Goal: Task Accomplishment & Management: Manage account settings

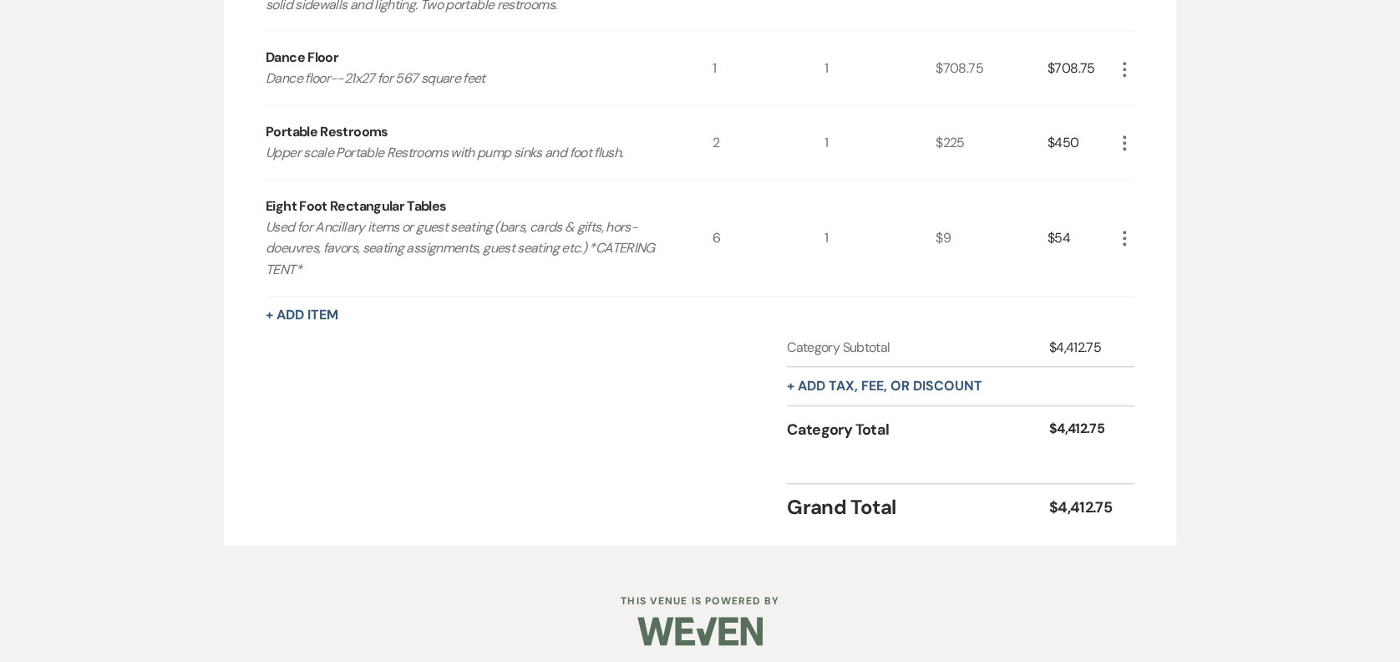
scroll to position [586, 0]
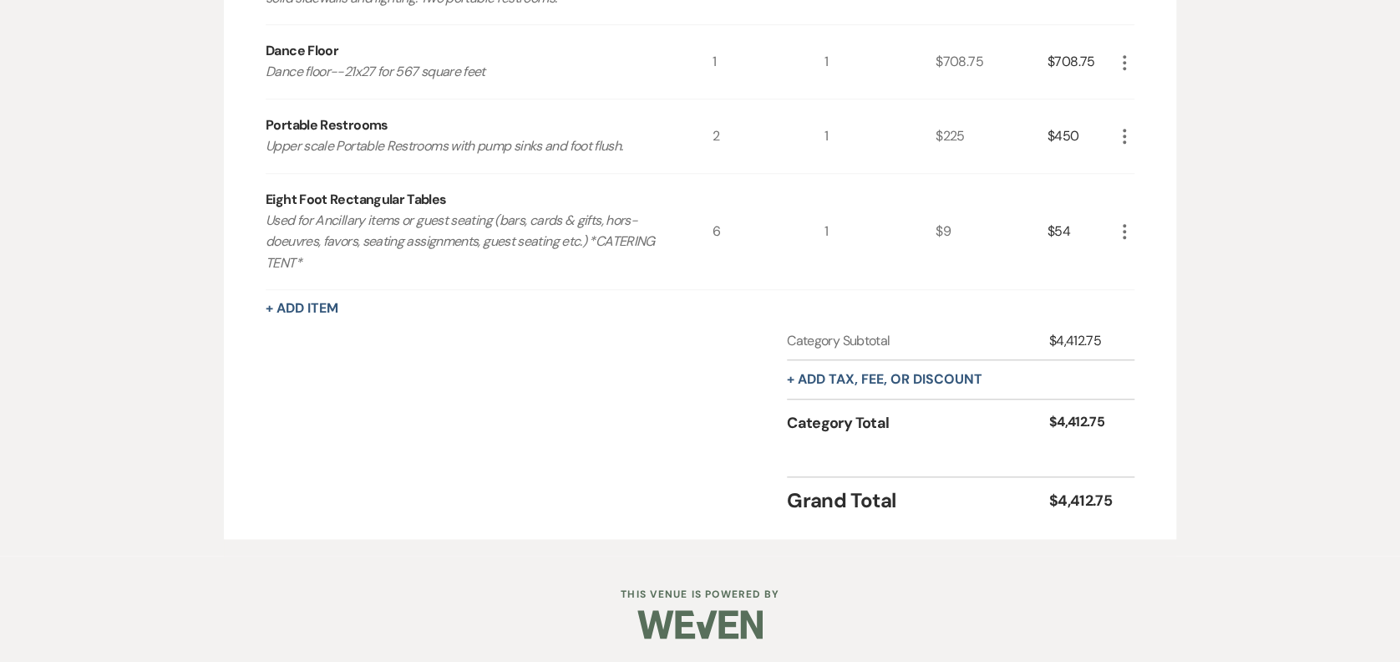
click at [273, 316] on div "+ Add Item" at bounding box center [700, 308] width 869 height 20
click at [285, 302] on button "+ Add Item" at bounding box center [302, 308] width 73 height 13
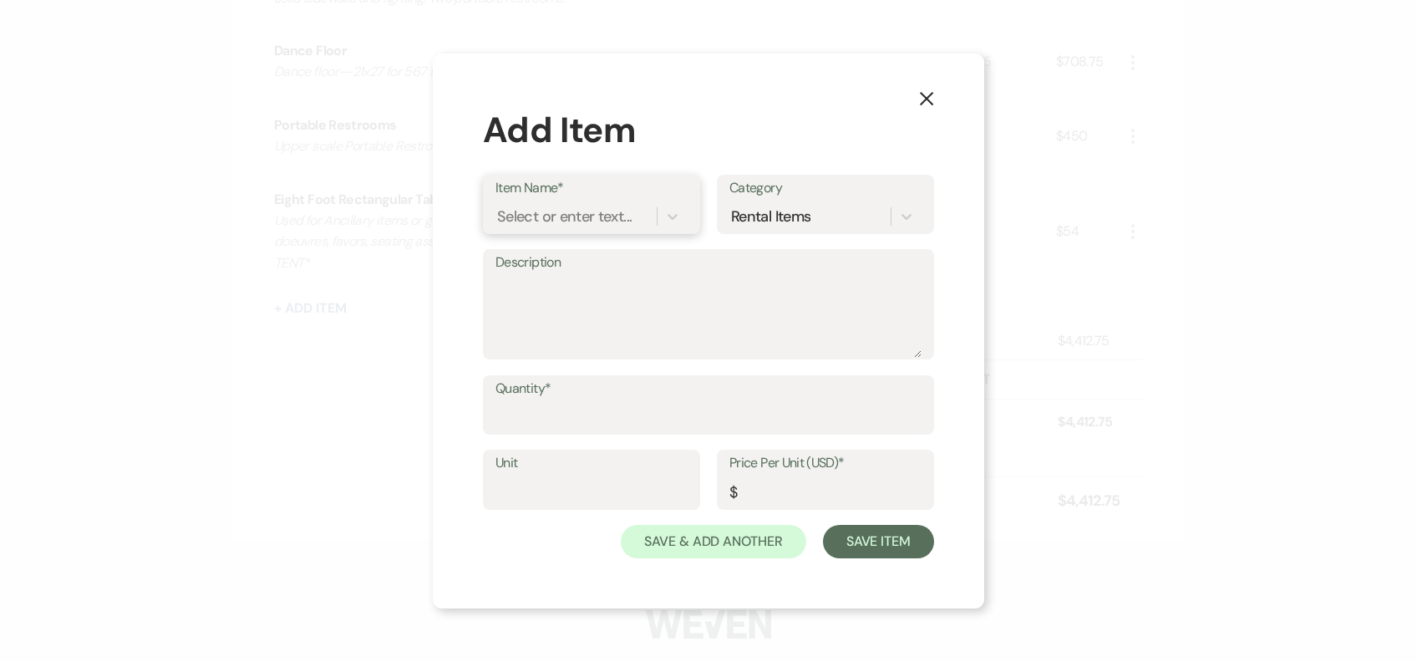
click at [615, 207] on div "Select or enter text..." at bounding box center [564, 216] width 135 height 23
type input "CHAIRS"
click at [588, 297] on div "White Garden Chairs" at bounding box center [591, 292] width 192 height 33
type textarea "Foldable White Garden Chairs used for Ceremony & Reception"
type input "1"
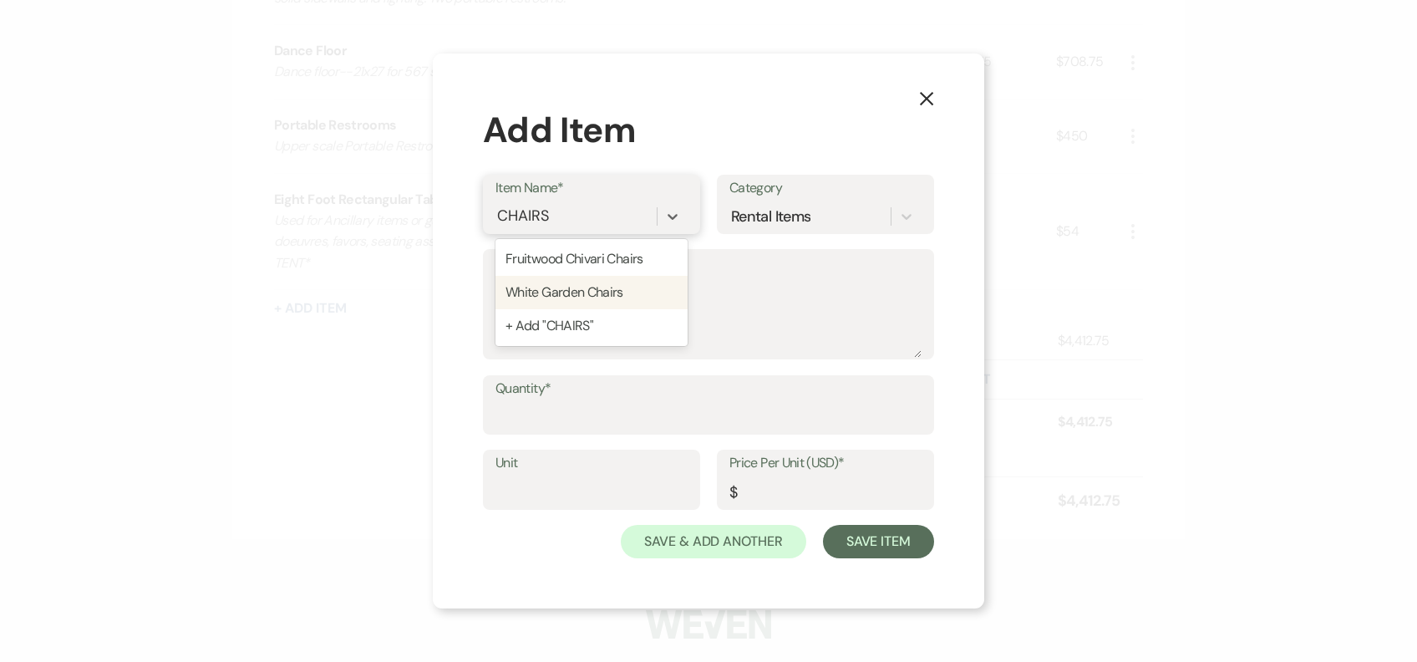
type input "3.75"
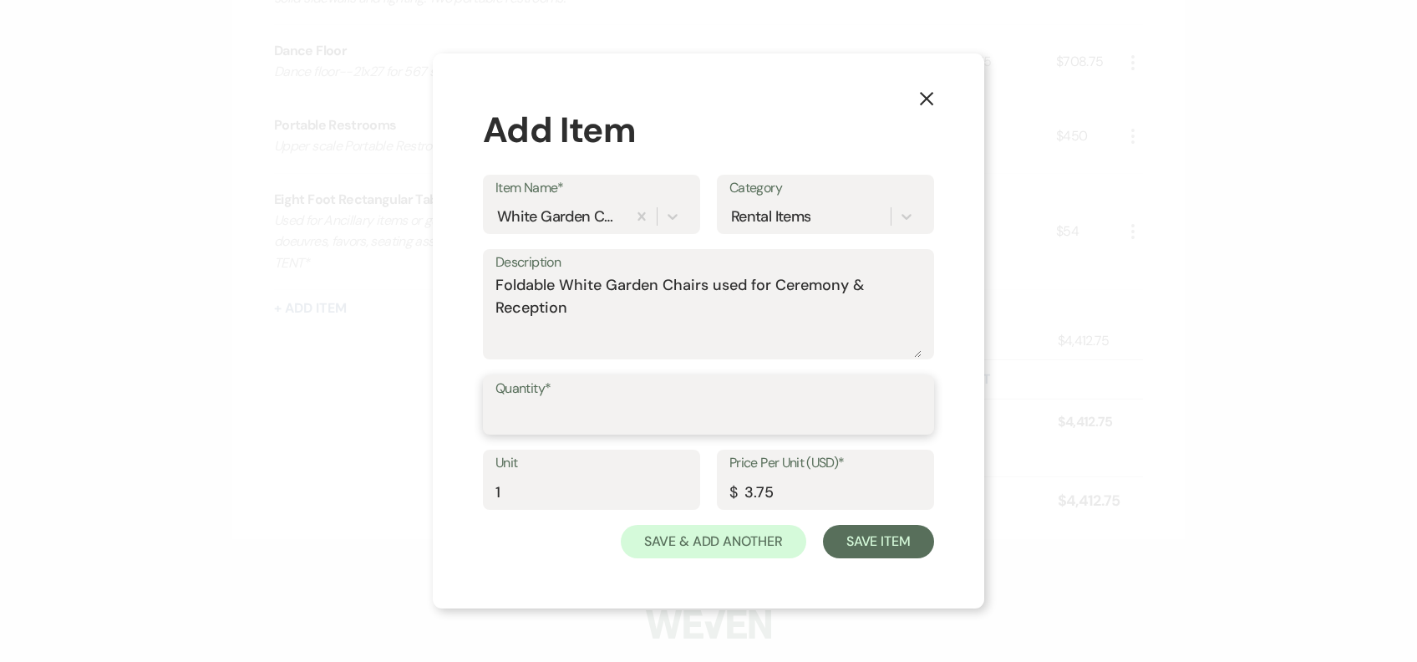
click at [609, 413] on input "Quantity*" at bounding box center [708, 416] width 426 height 33
type input "50"
click at [895, 537] on button "Save Item" at bounding box center [878, 541] width 111 height 33
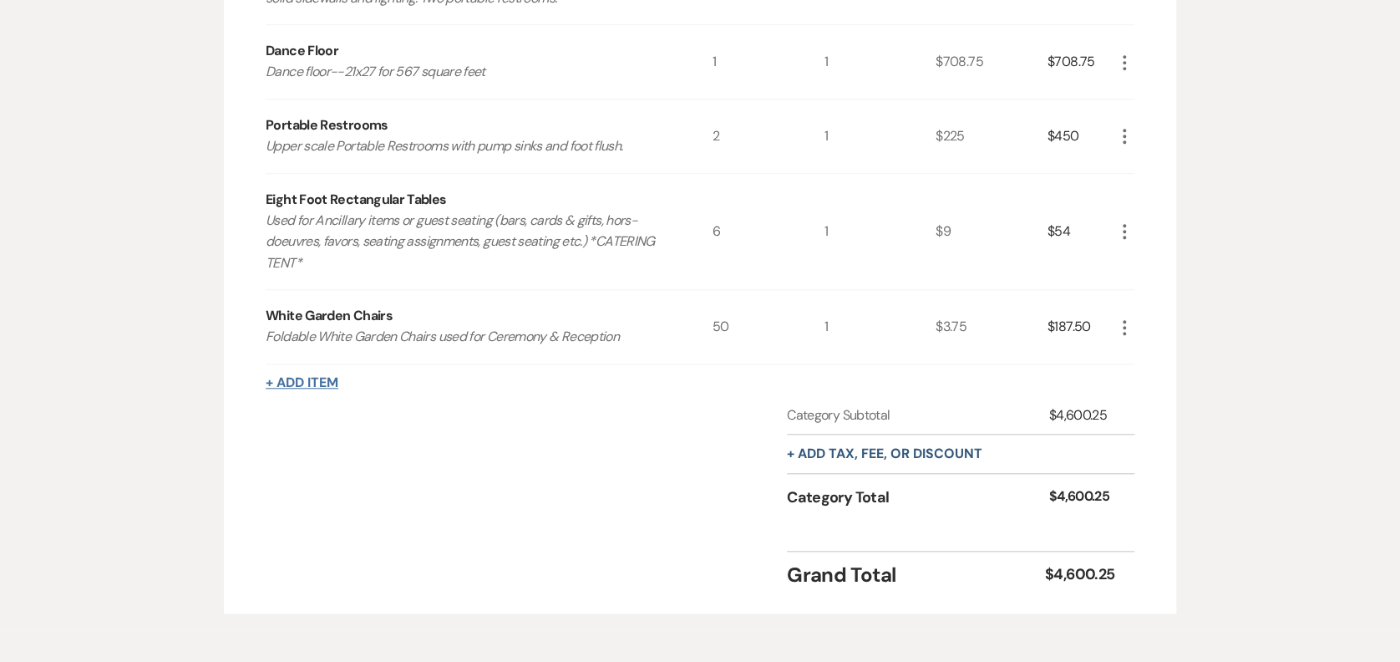
drag, startPoint x: 288, startPoint y: 367, endPoint x: 295, endPoint y: 378, distance: 12.8
click at [291, 371] on div "Rental Items More Qty Unit Price Total Tent 50x110 tent with café sidewalls and…" at bounding box center [700, 223] width 869 height 733
click at [295, 378] on button "+ Add Item" at bounding box center [302, 382] width 73 height 13
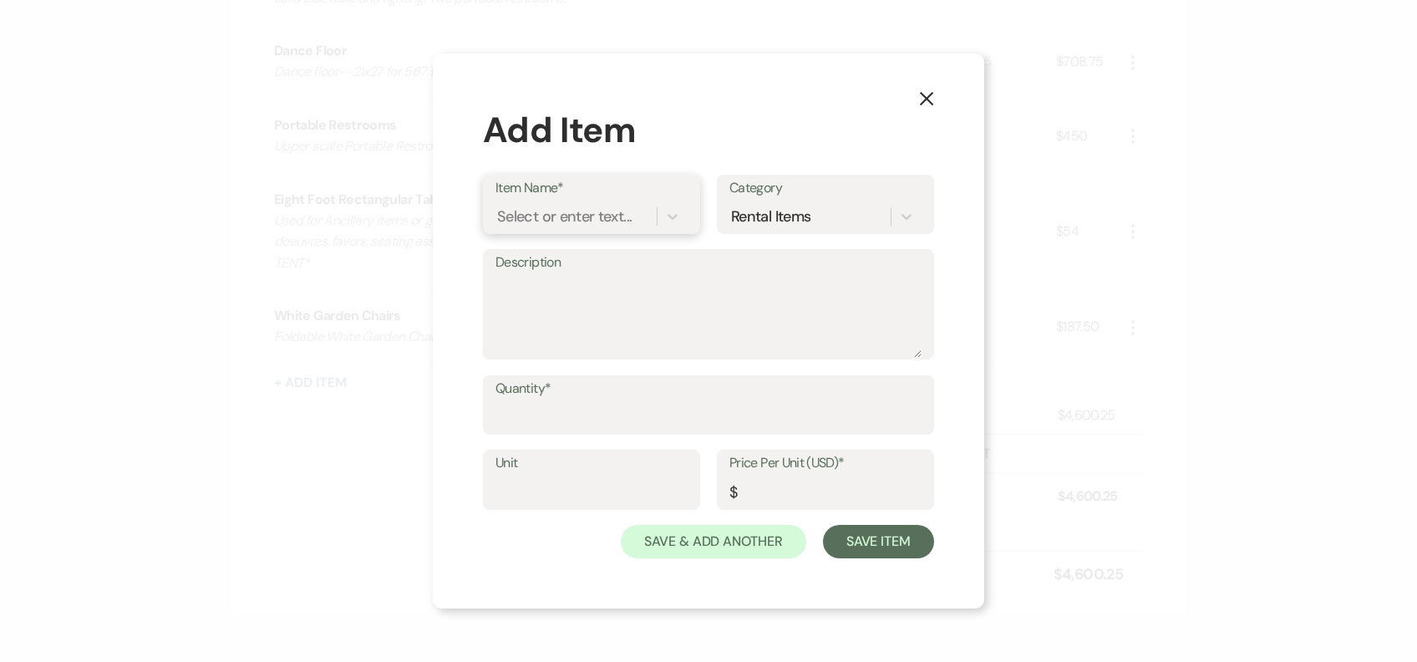
click at [578, 219] on div "Select or enter text..." at bounding box center [564, 216] width 135 height 23
type input "b"
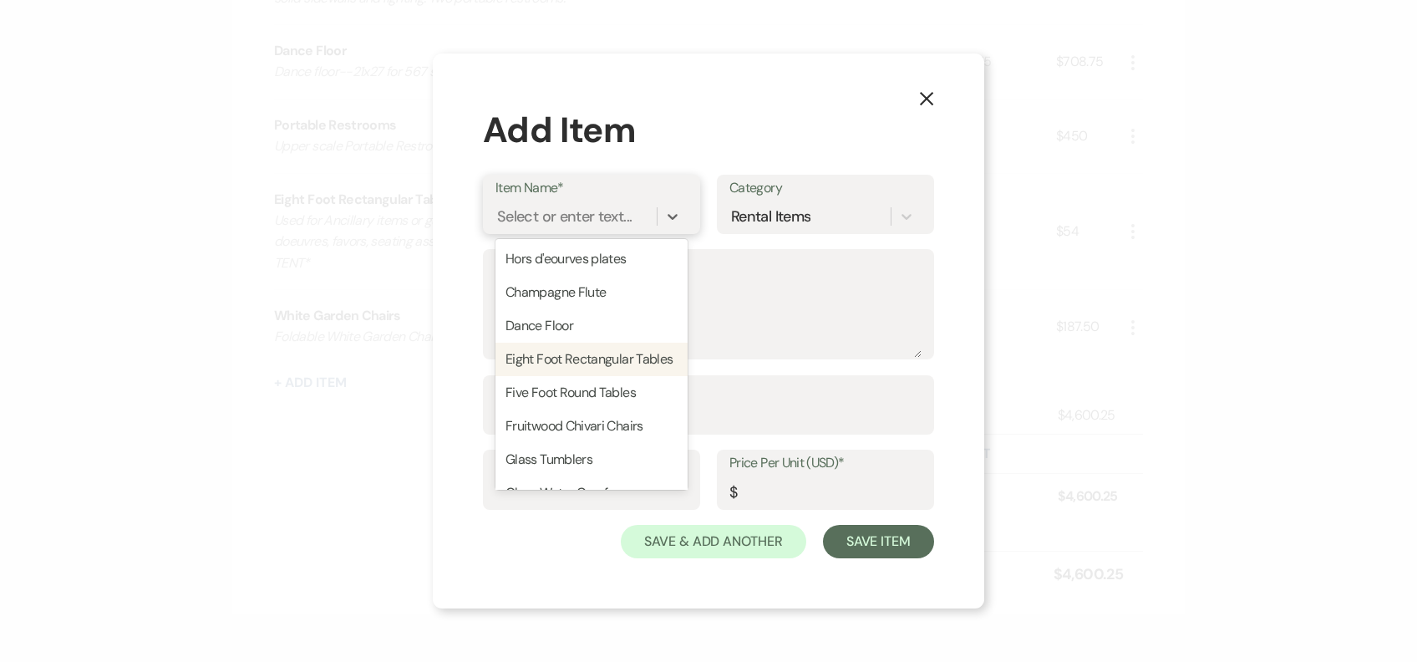
type input "B"
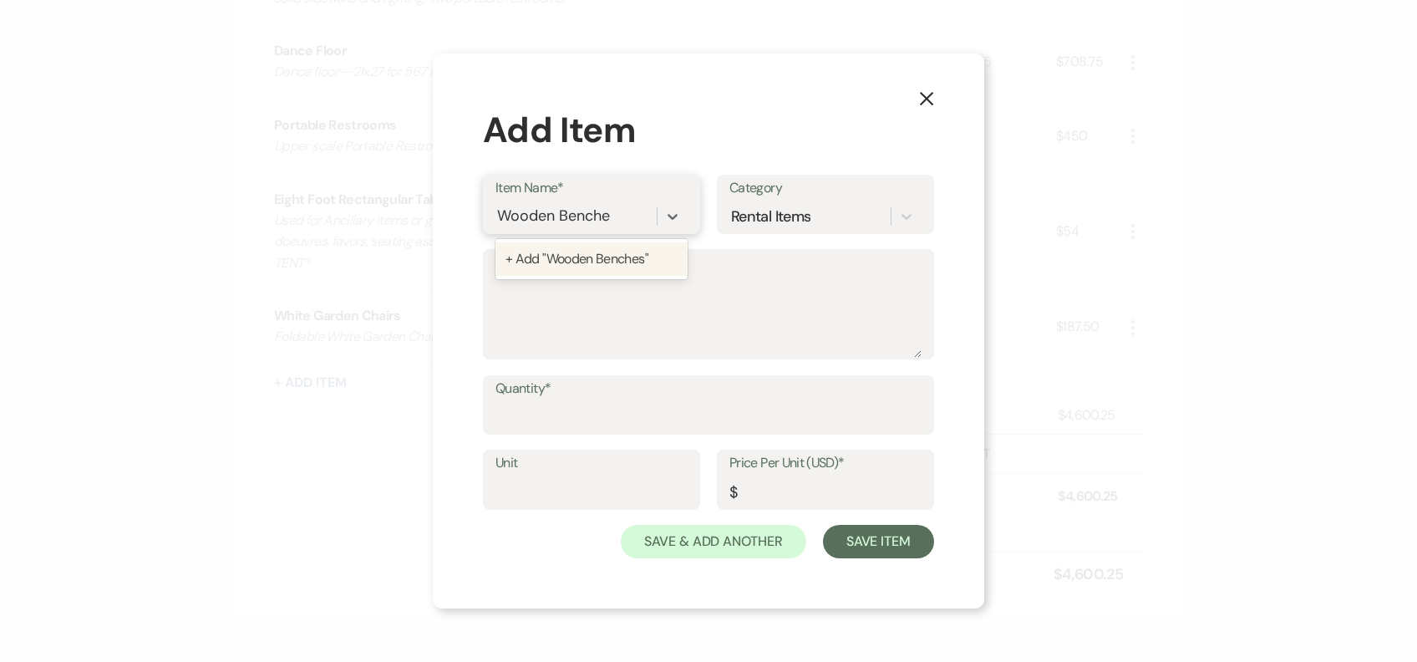
type input "Wooden Benches"
click at [599, 255] on div "+ Add "Wooden Benches"" at bounding box center [591, 258] width 192 height 33
click at [630, 330] on textarea "Description" at bounding box center [708, 316] width 426 height 84
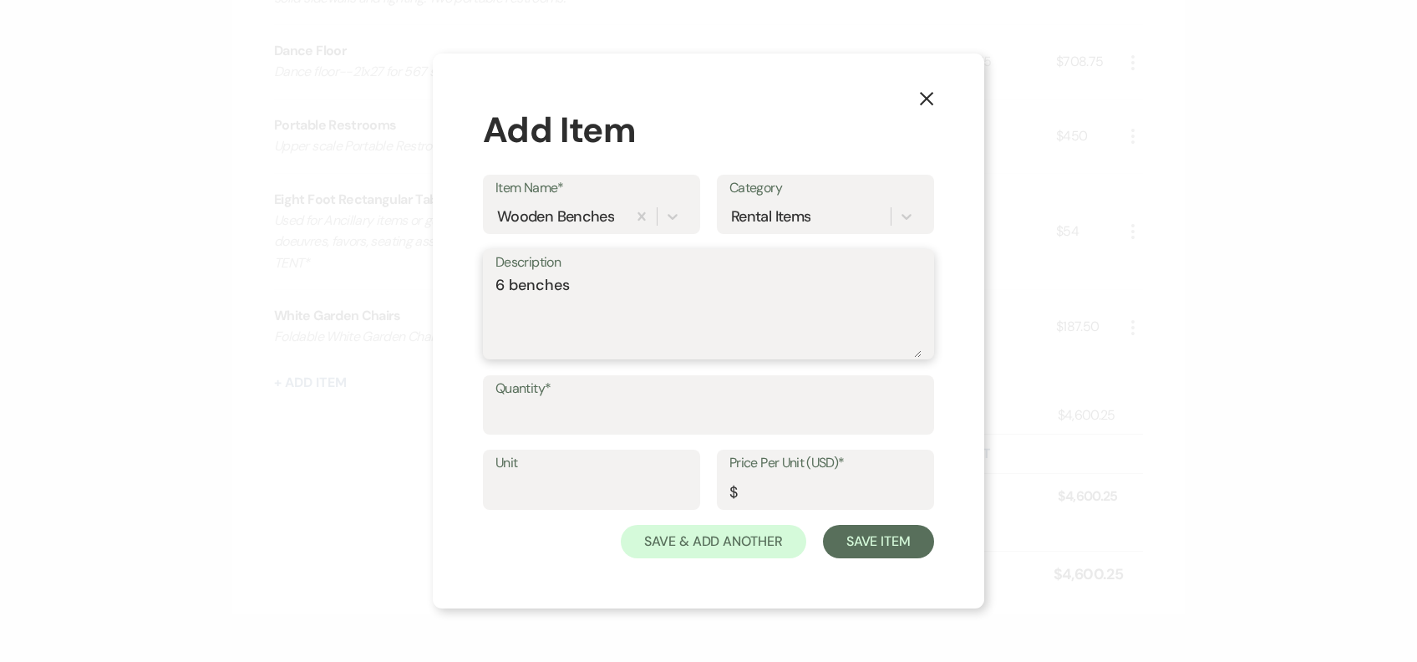
type textarea "6 benches"
click at [601, 412] on input "Quantity*" at bounding box center [708, 416] width 426 height 33
type input "1"
type input "5"
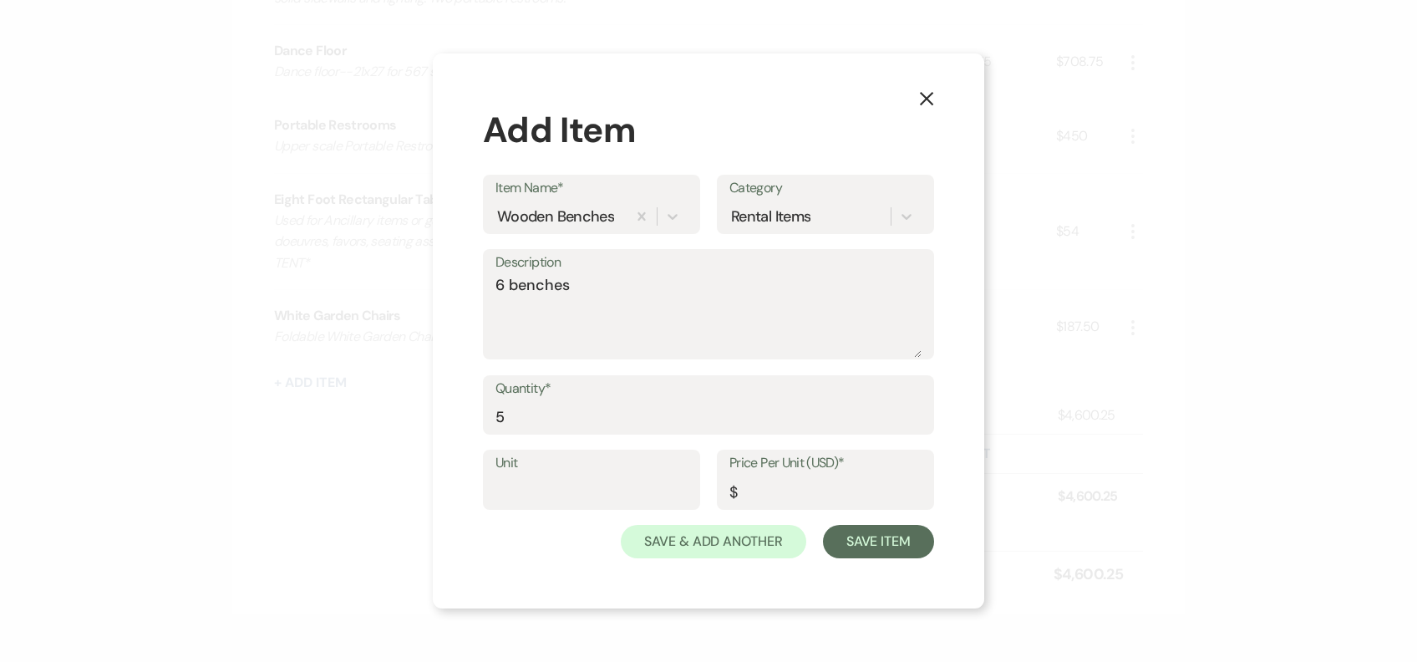
click at [549, 468] on label "Unit" at bounding box center [591, 463] width 192 height 24
click at [549, 475] on input "Unit" at bounding box center [591, 491] width 192 height 33
click at [554, 477] on input "Unit" at bounding box center [591, 491] width 192 height 33
type input "1"
click at [875, 497] on input "Price Per Unit (USD)*" at bounding box center [825, 491] width 192 height 33
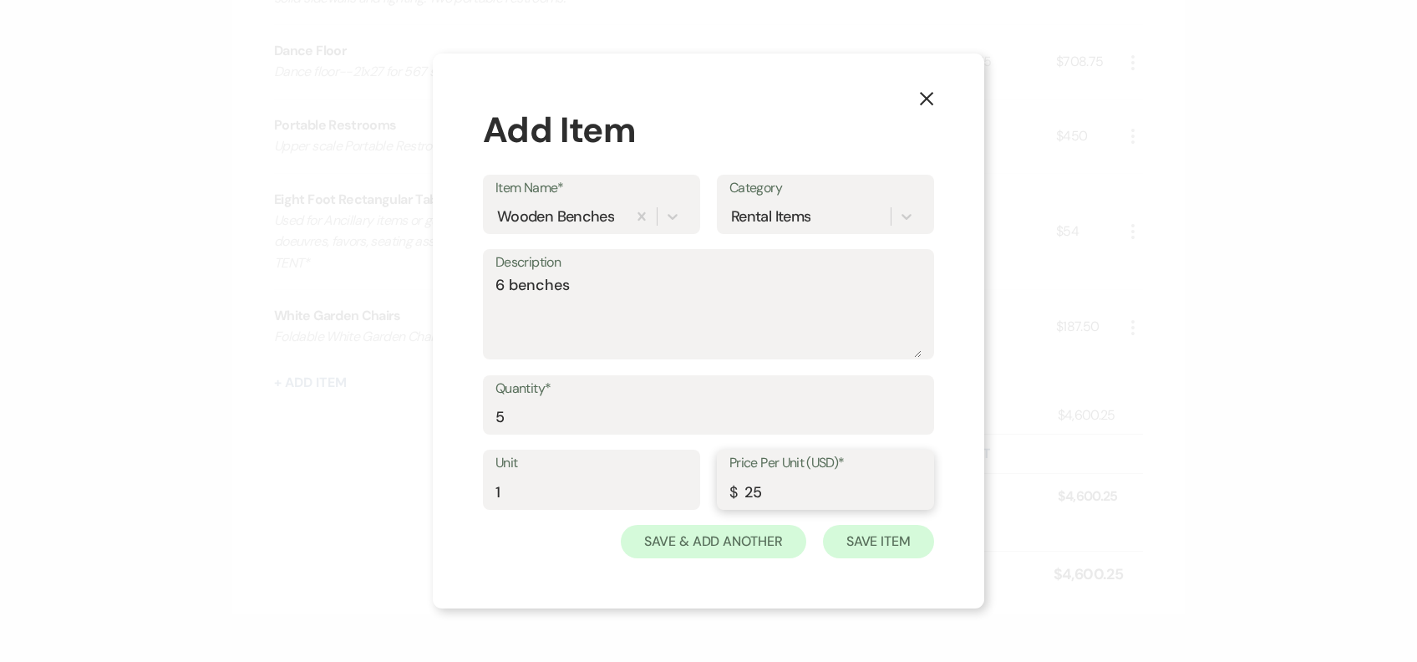
type input "25"
click at [915, 535] on button "Save Item" at bounding box center [878, 541] width 111 height 33
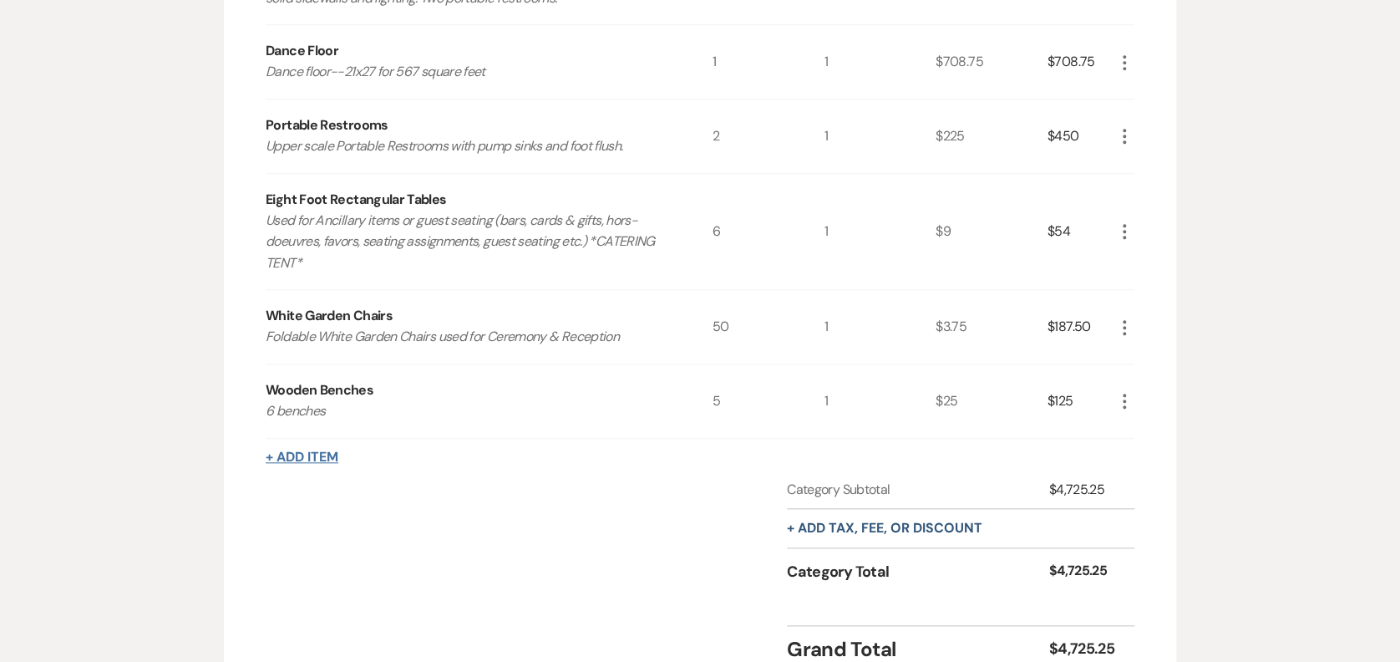
click at [294, 455] on button "+ Add Item" at bounding box center [302, 456] width 73 height 13
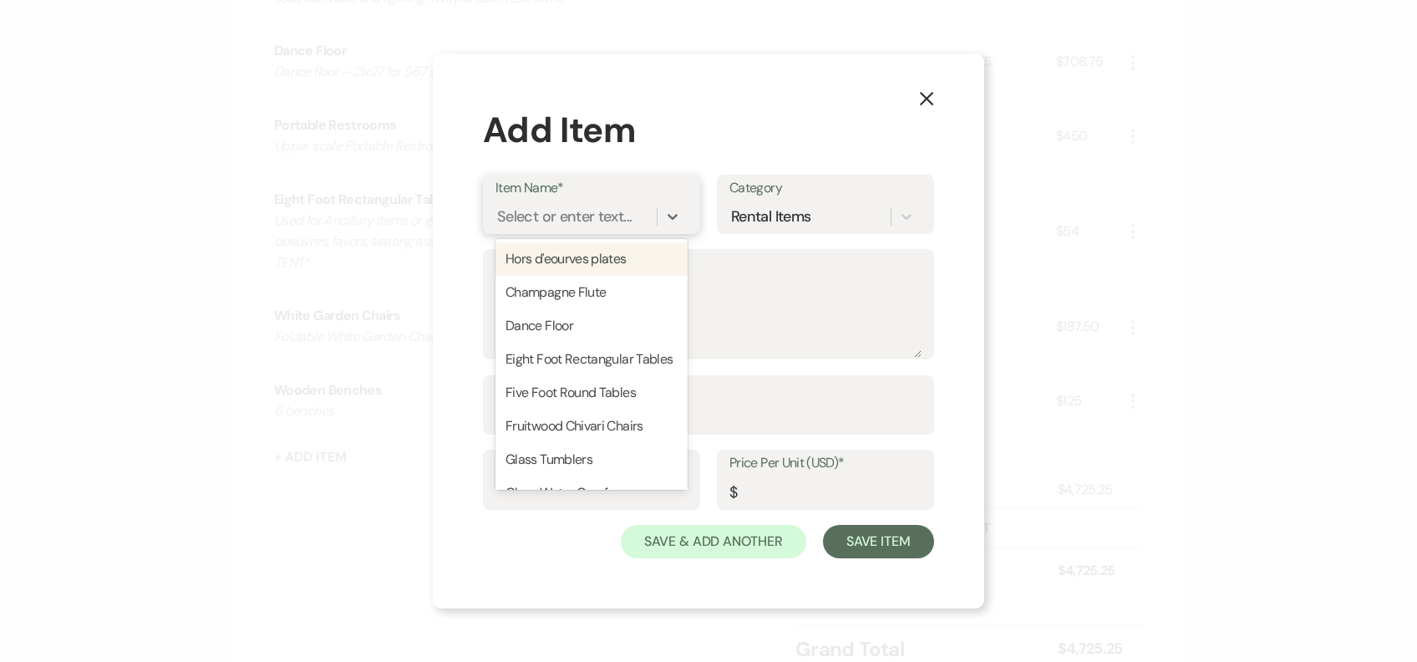
click at [576, 217] on div "Select or enter text..." at bounding box center [564, 216] width 135 height 23
type input "5"
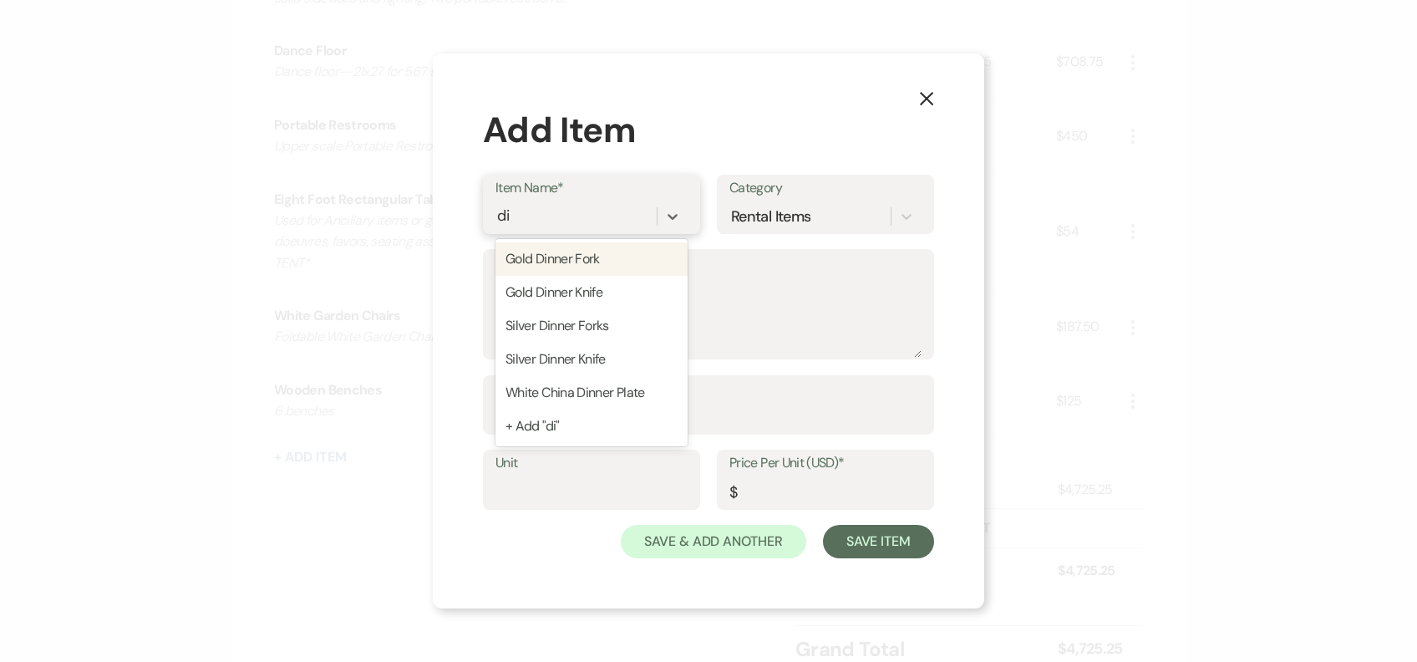
type input "d"
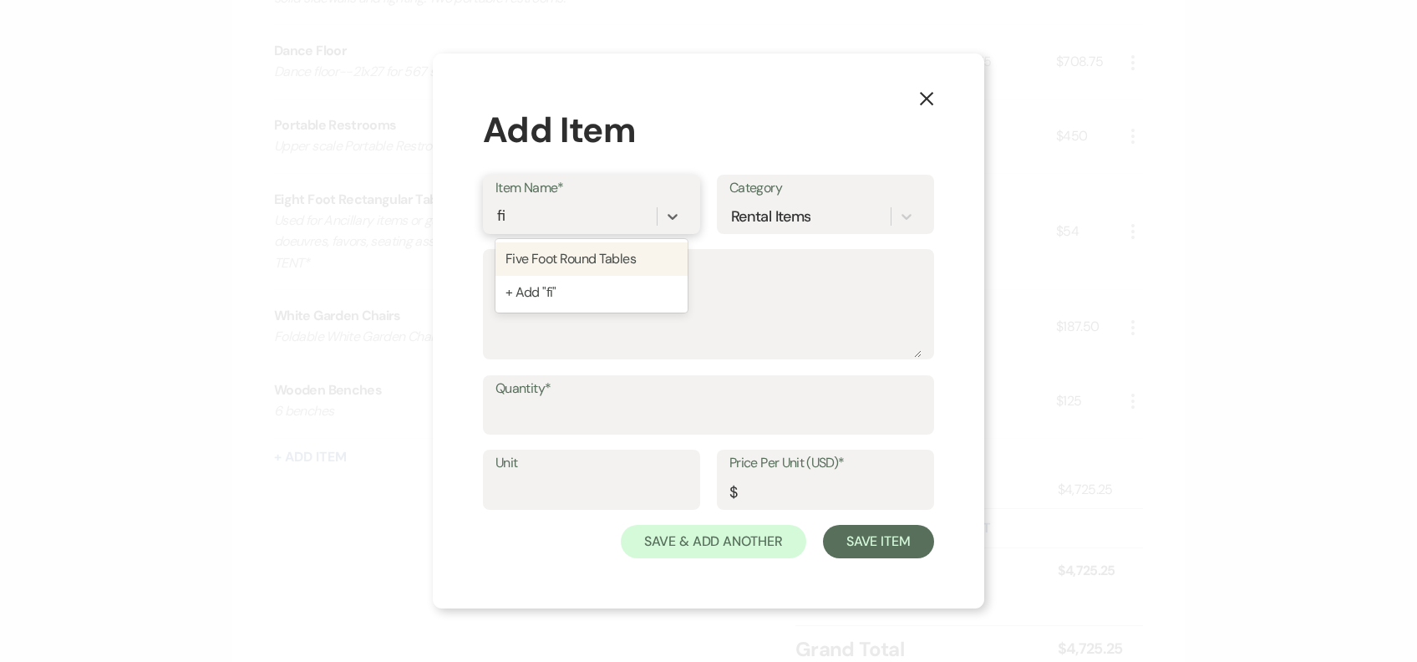
type input "fiv"
click at [627, 254] on div "Five Foot Round Tables" at bounding box center [591, 258] width 192 height 33
type textarea "Guest Seating (comfortably seats up to 8 guests)"
type input "1"
type input "10"
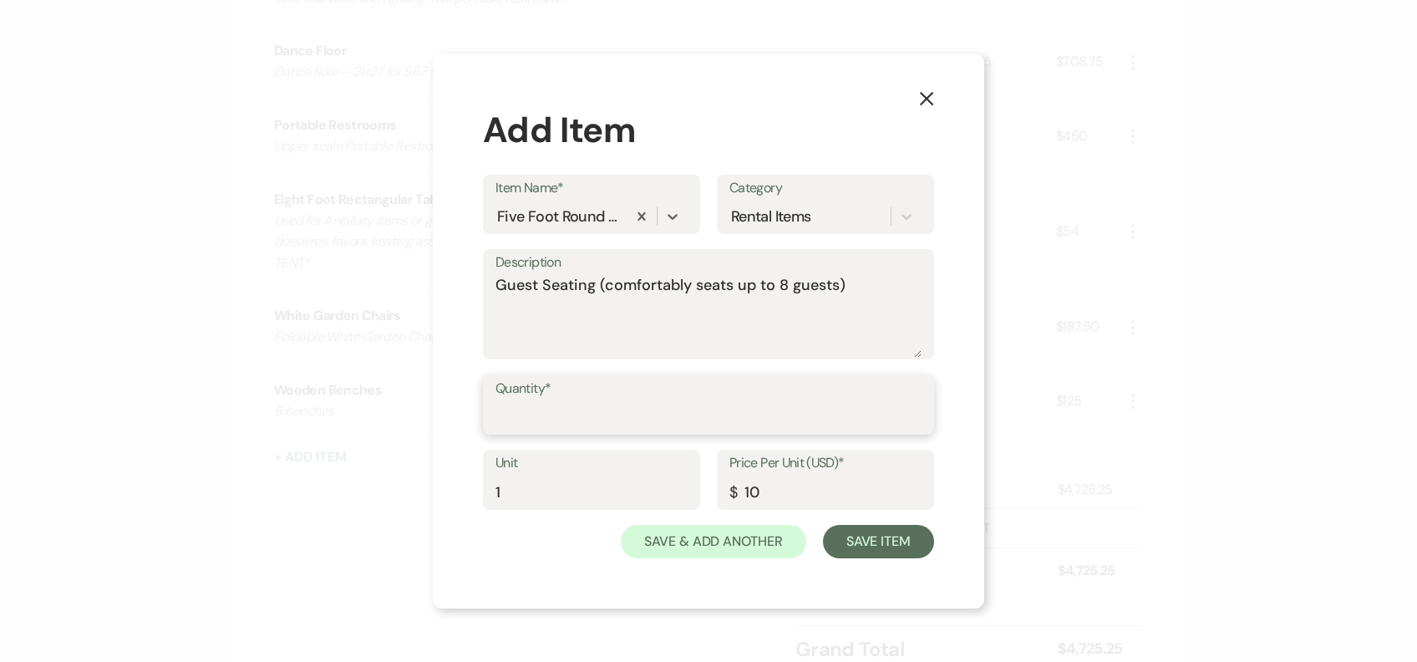
click at [567, 404] on input "Quantity*" at bounding box center [708, 416] width 426 height 33
type input "6"
drag, startPoint x: 962, startPoint y: 525, endPoint x: 952, endPoint y: 528, distance: 10.3
click at [952, 528] on div "X Add Item Item Name* Five Foot Round Tables Category Rental Items Description …" at bounding box center [708, 331] width 551 height 556
click at [915, 536] on button "Save Item" at bounding box center [878, 541] width 111 height 33
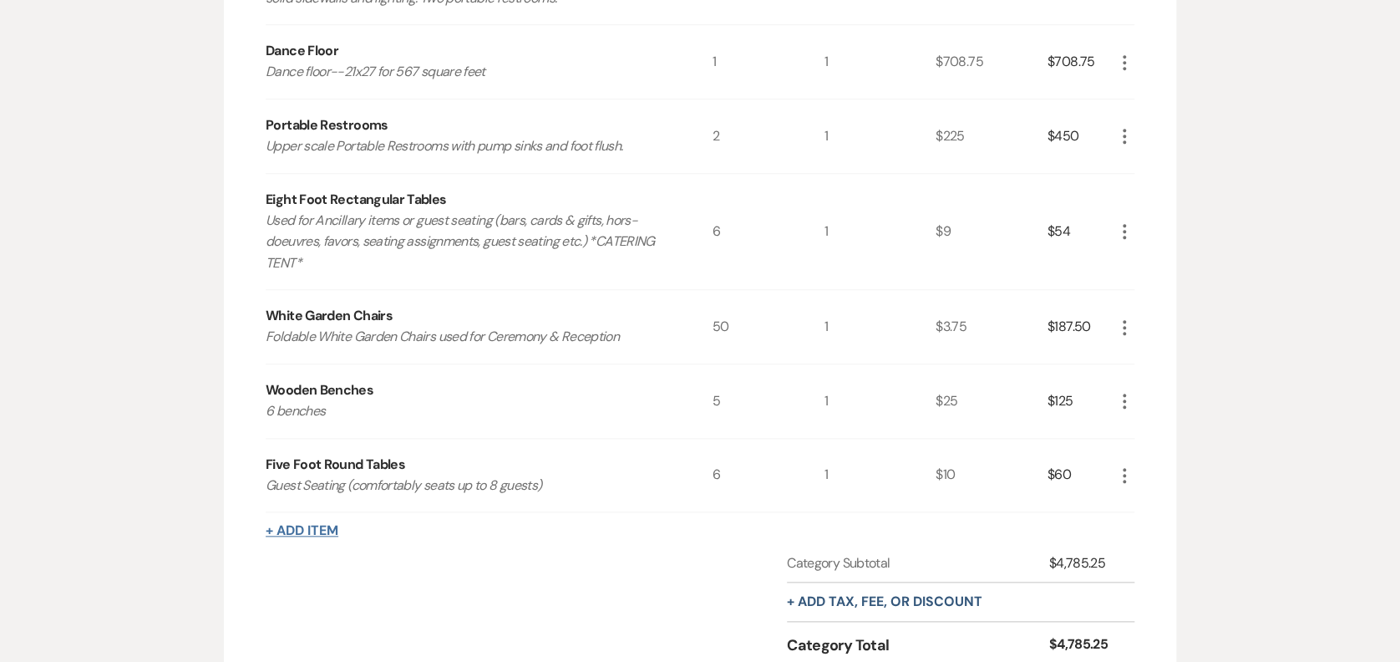
click at [322, 524] on button "+ Add Item" at bounding box center [302, 530] width 73 height 13
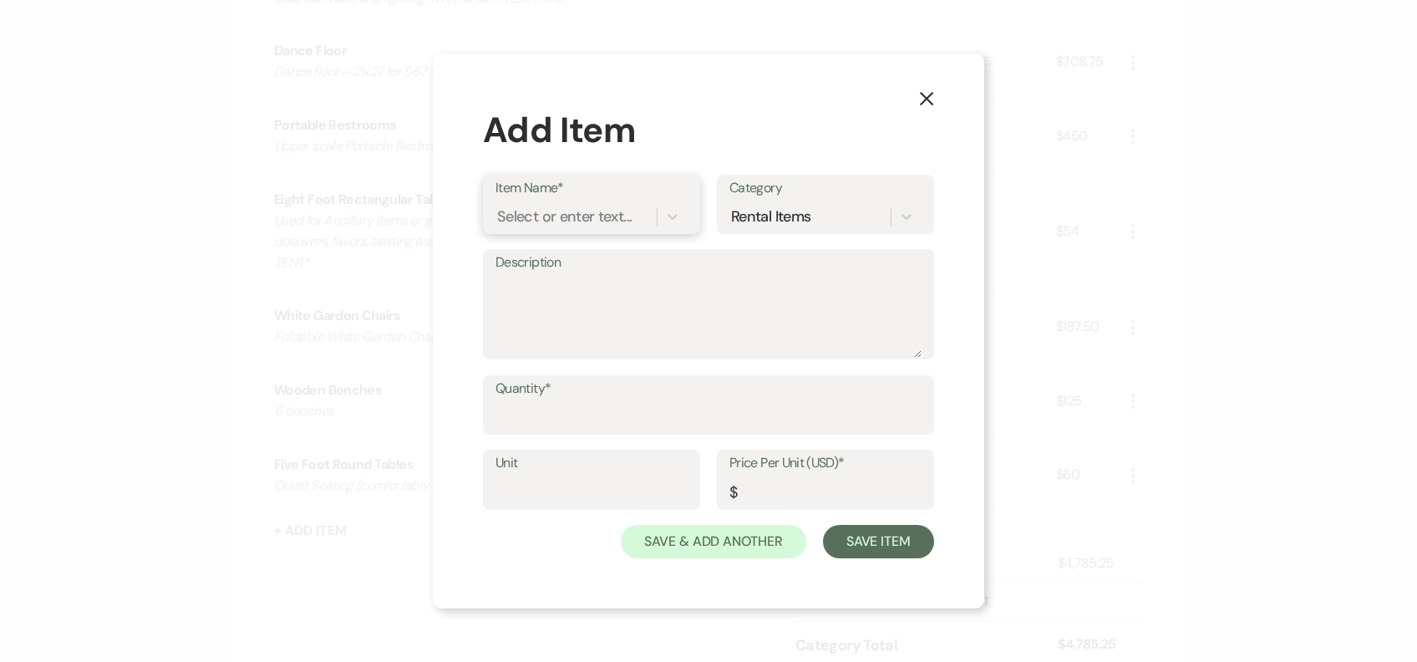
click at [585, 213] on div "Select or enter text..." at bounding box center [564, 216] width 135 height 23
drag, startPoint x: 607, startPoint y: 265, endPoint x: 586, endPoint y: 189, distance: 79.1
click at [586, 189] on div "Item Name* option + Add "6ft" focused, 46 of 46. 1 result available for search …" at bounding box center [591, 204] width 217 height 59
type input "6"
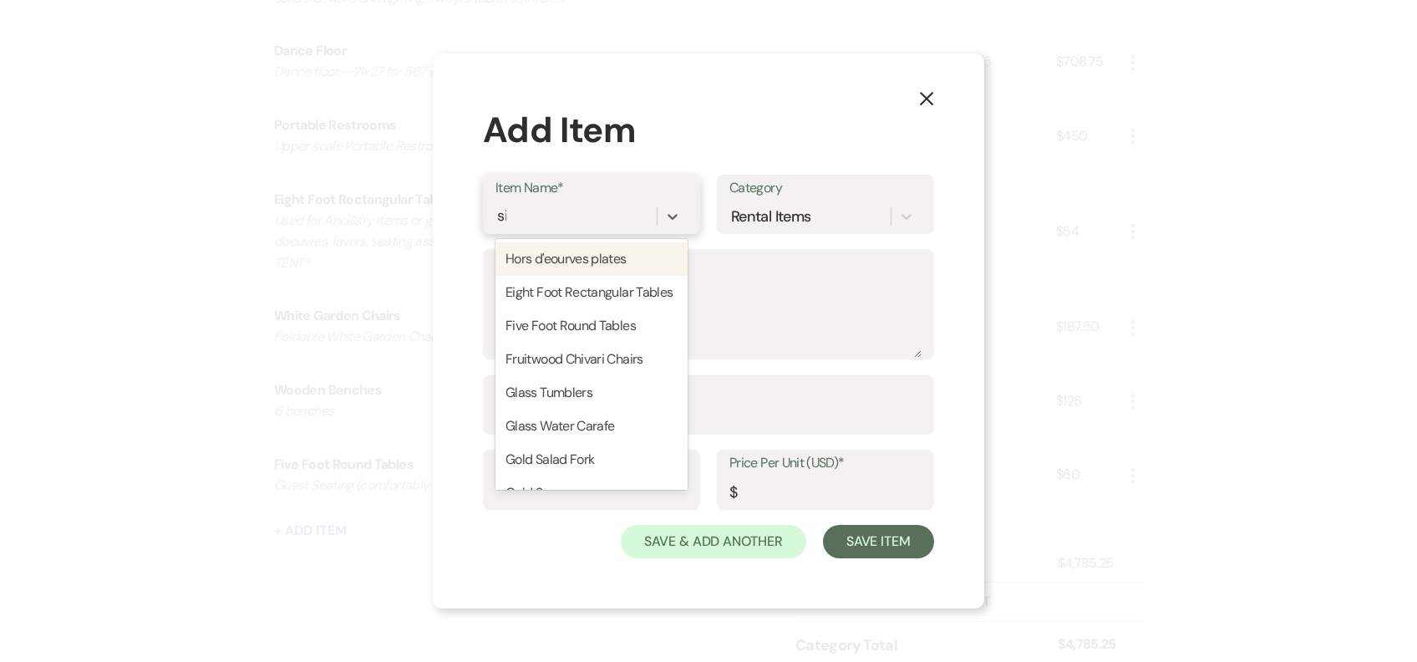
type input "six"
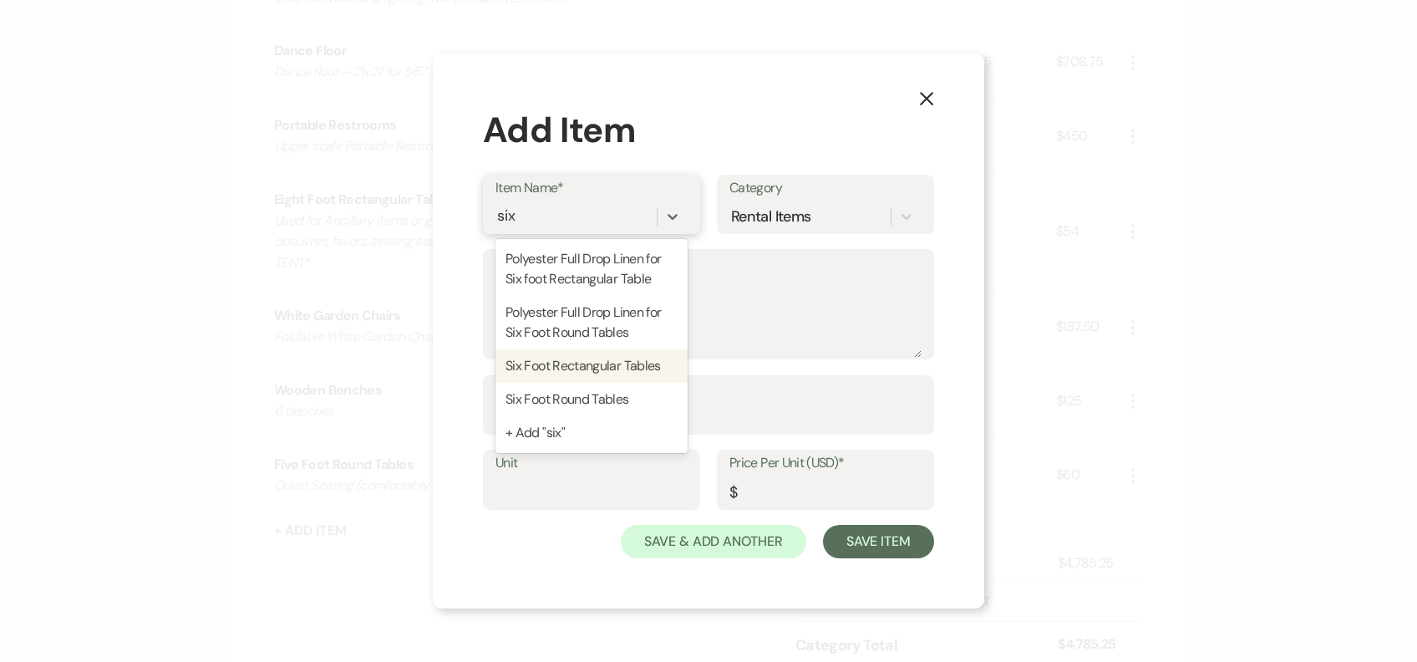
click at [615, 375] on div "Six Foot Rectangular Tables" at bounding box center [591, 365] width 192 height 33
type textarea "Used for Ancillary items or guest seating (bars, cards & gifts, hors-doeuvres, …"
type input "1"
type input "9"
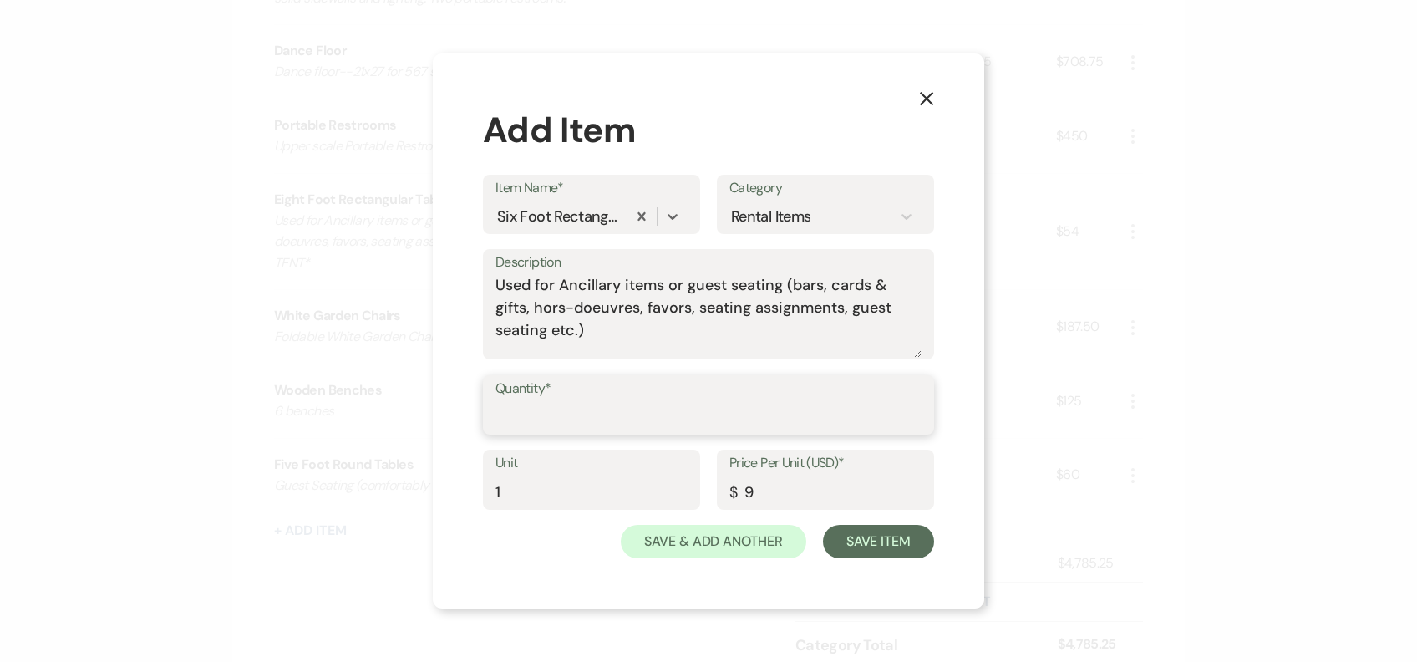
click at [605, 416] on input "Quantity*" at bounding box center [708, 416] width 426 height 33
type input "4"
drag, startPoint x: 909, startPoint y: 563, endPoint x: 911, endPoint y: 549, distance: 14.3
click at [909, 563] on div "X Add Item Item Name* Six Foot Rectangular Tables Category Rental Items Descrip…" at bounding box center [708, 331] width 551 height 556
click at [911, 549] on button "Save Item" at bounding box center [878, 541] width 111 height 33
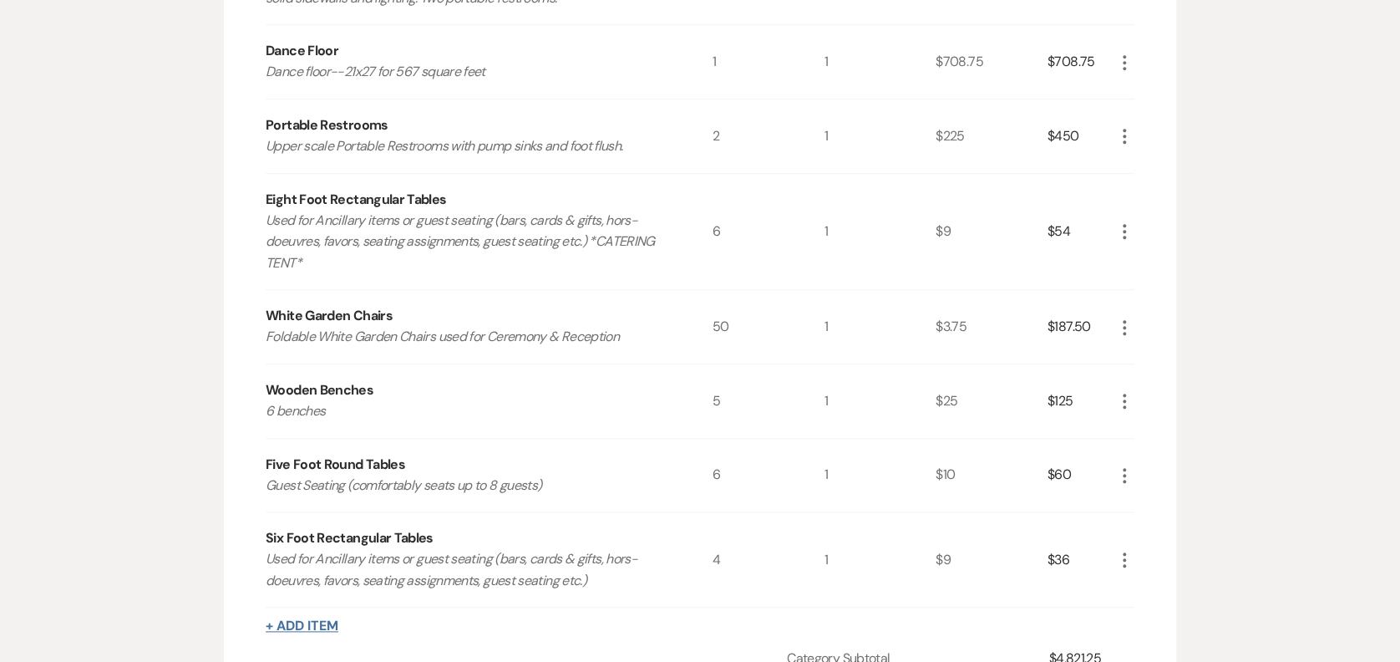
click at [309, 622] on button "+ Add Item" at bounding box center [302, 625] width 73 height 13
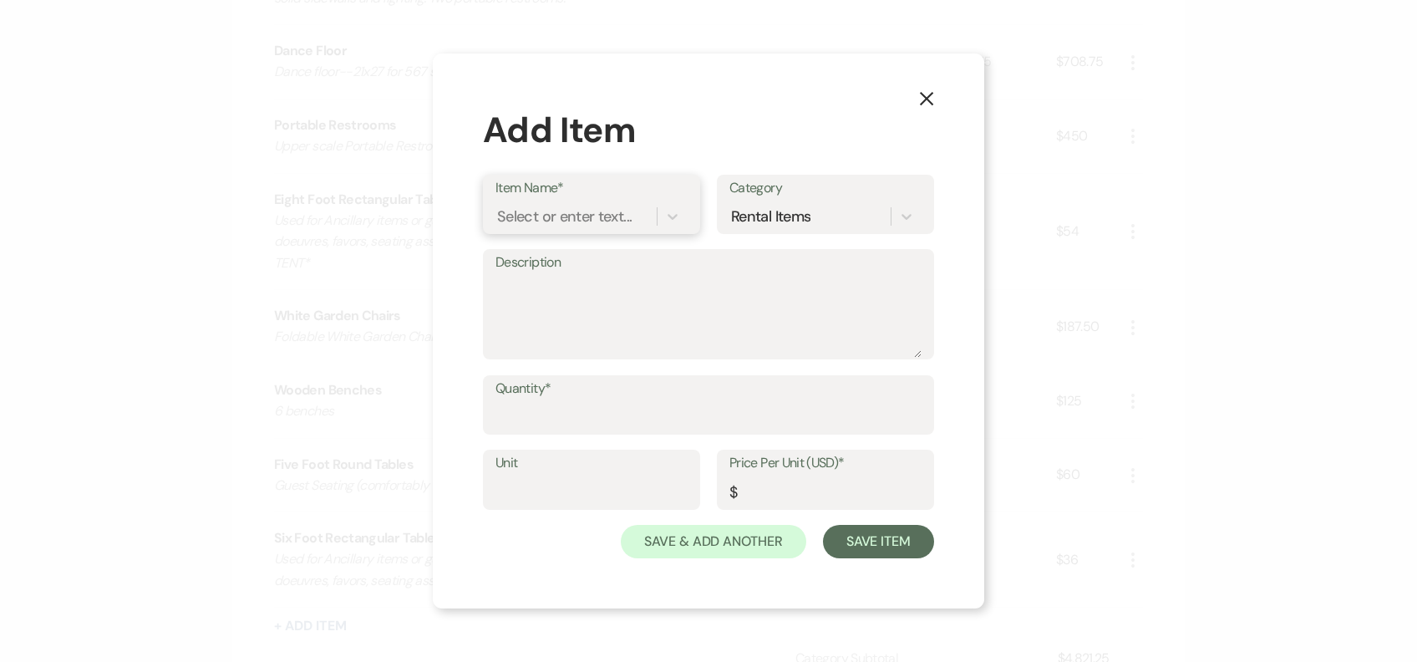
drag, startPoint x: 540, startPoint y: 231, endPoint x: 537, endPoint y: 201, distance: 30.2
click at [537, 211] on div "Select or enter text..." at bounding box center [591, 217] width 192 height 32
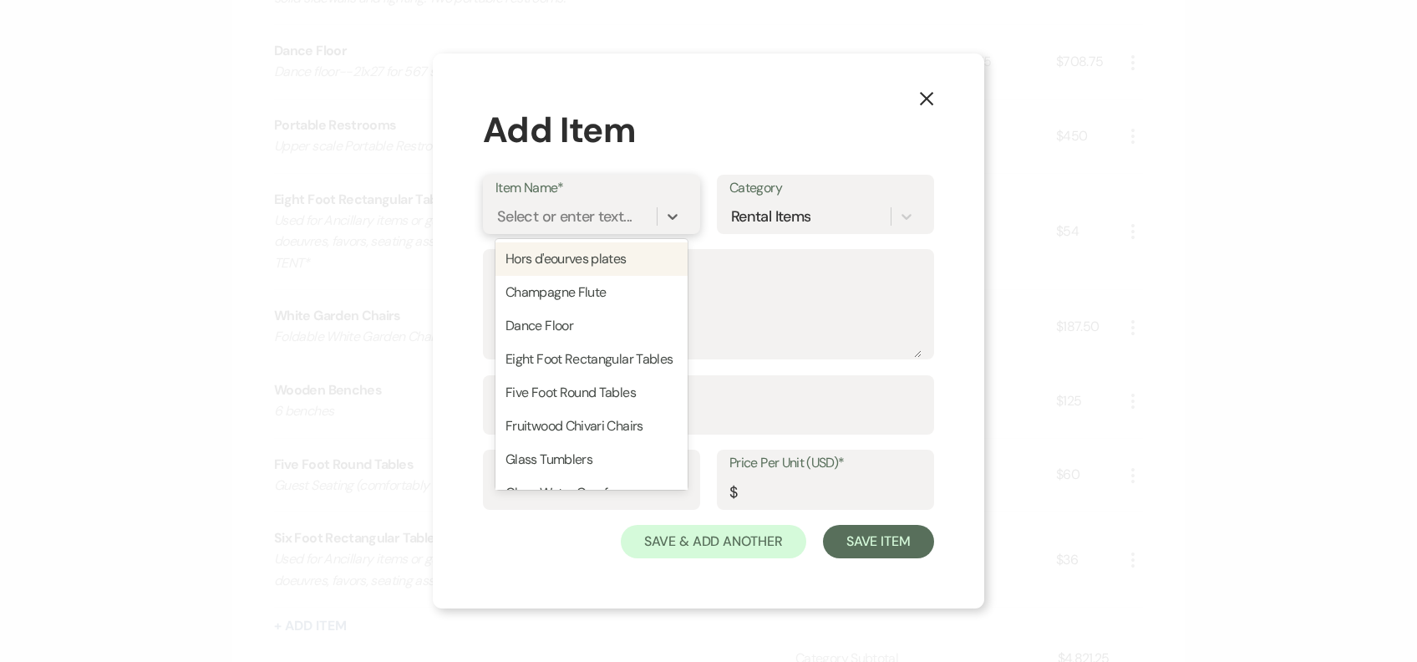
click at [536, 201] on div "Select or enter text..." at bounding box center [591, 217] width 192 height 32
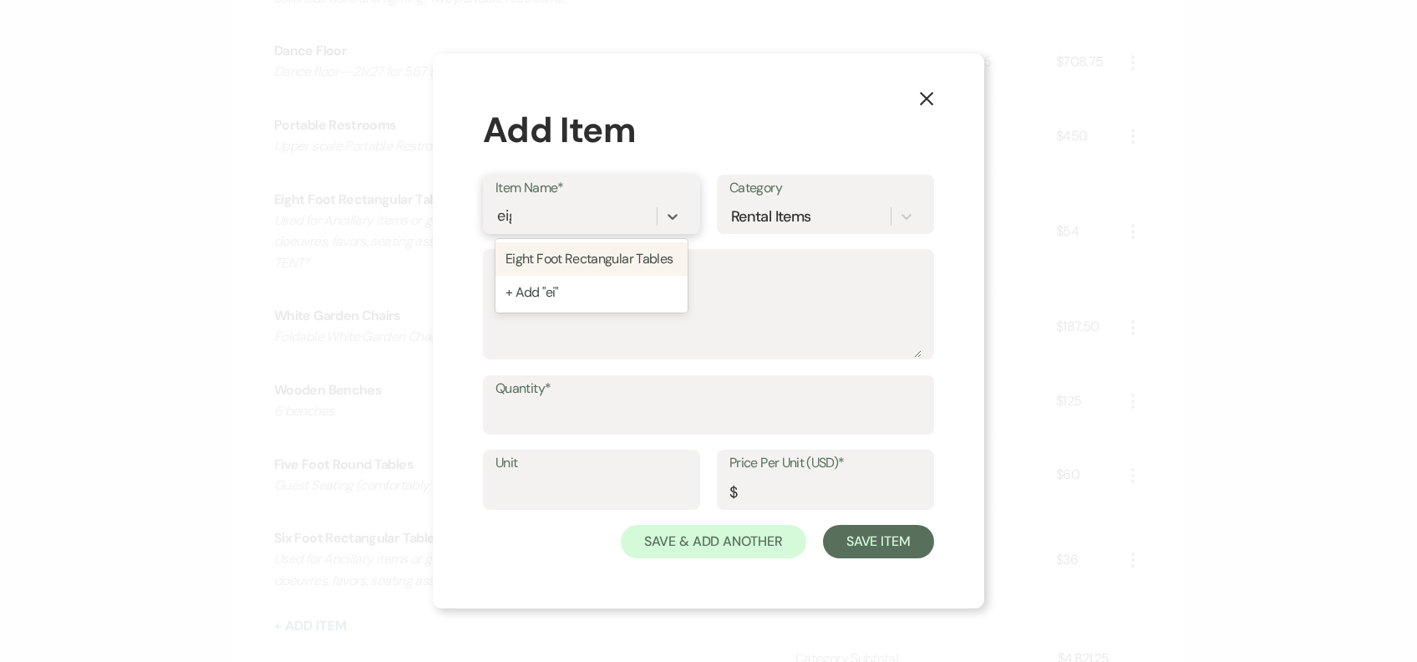
type input "eigh"
click at [582, 248] on div "Eight Foot Rectangular Tables" at bounding box center [591, 258] width 192 height 33
type textarea "Used for Ancillary items or guest seating (bars, cards & gifts, hors-doeuvres, …"
type input "1"
type input "9"
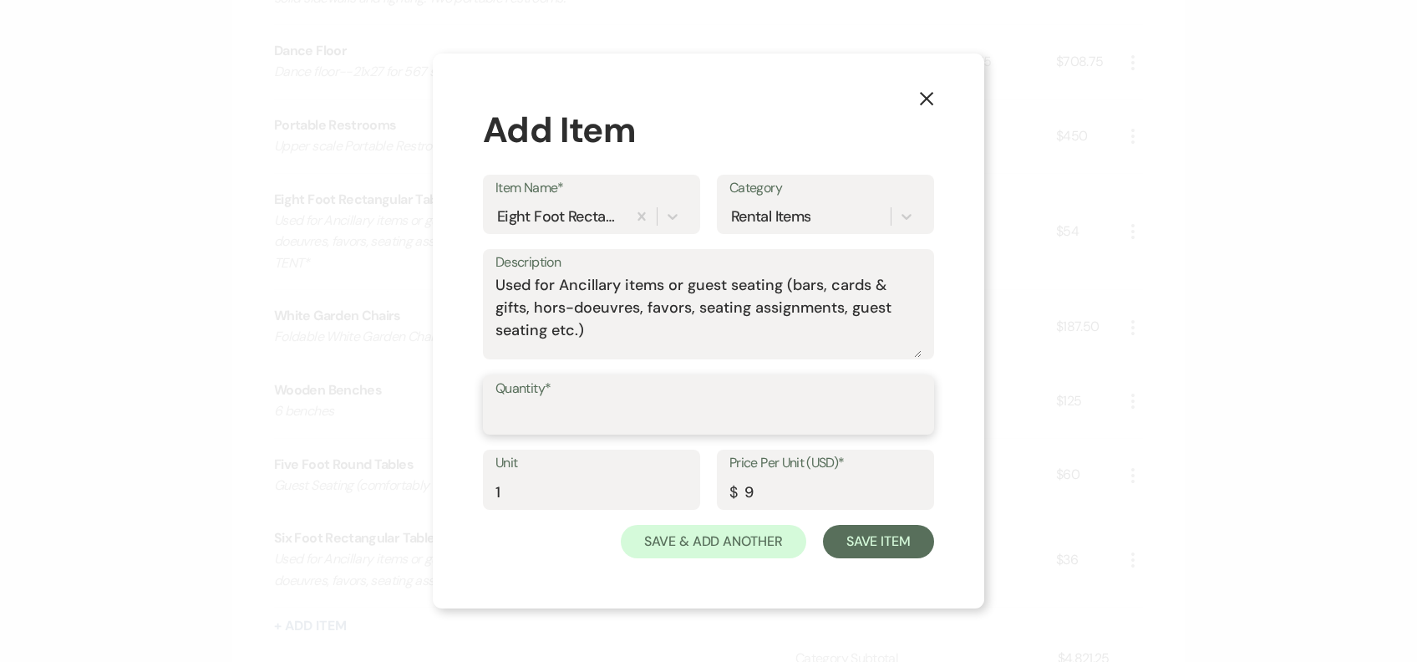
click at [604, 421] on input "Quantity*" at bounding box center [708, 416] width 426 height 33
type input "5"
click at [901, 545] on button "Save Item" at bounding box center [878, 541] width 111 height 33
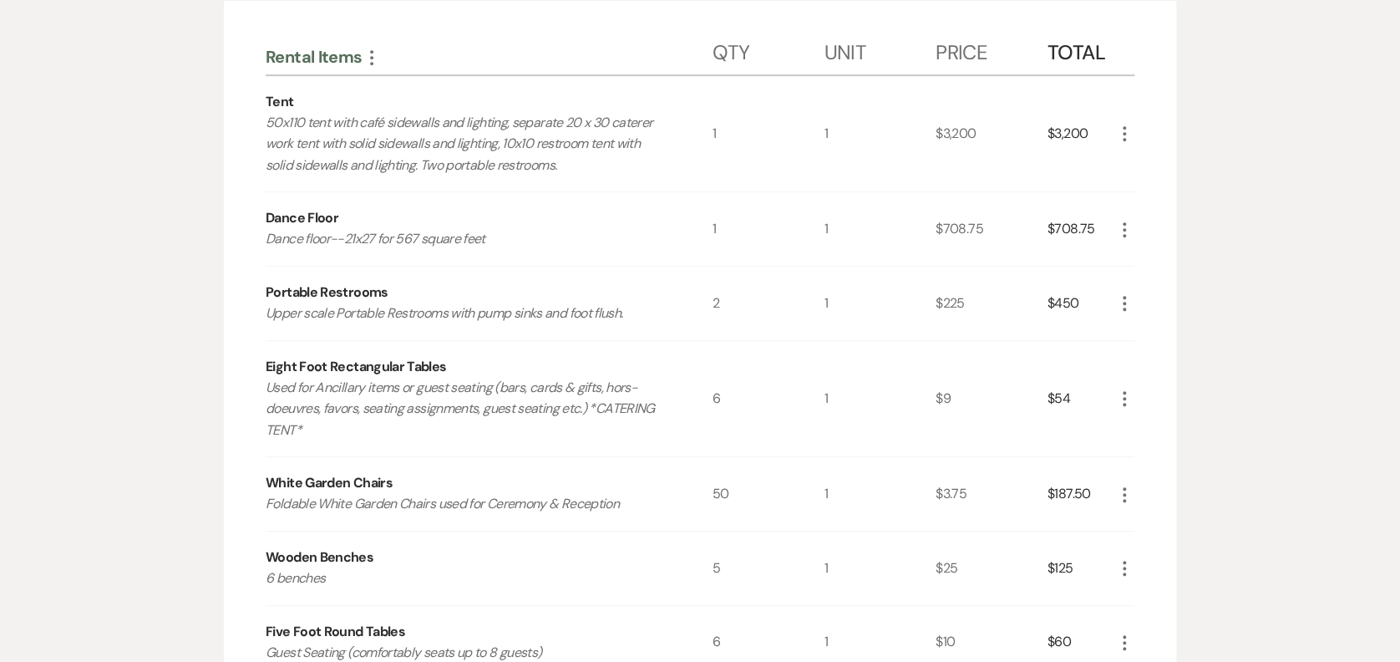
scroll to position [998, 0]
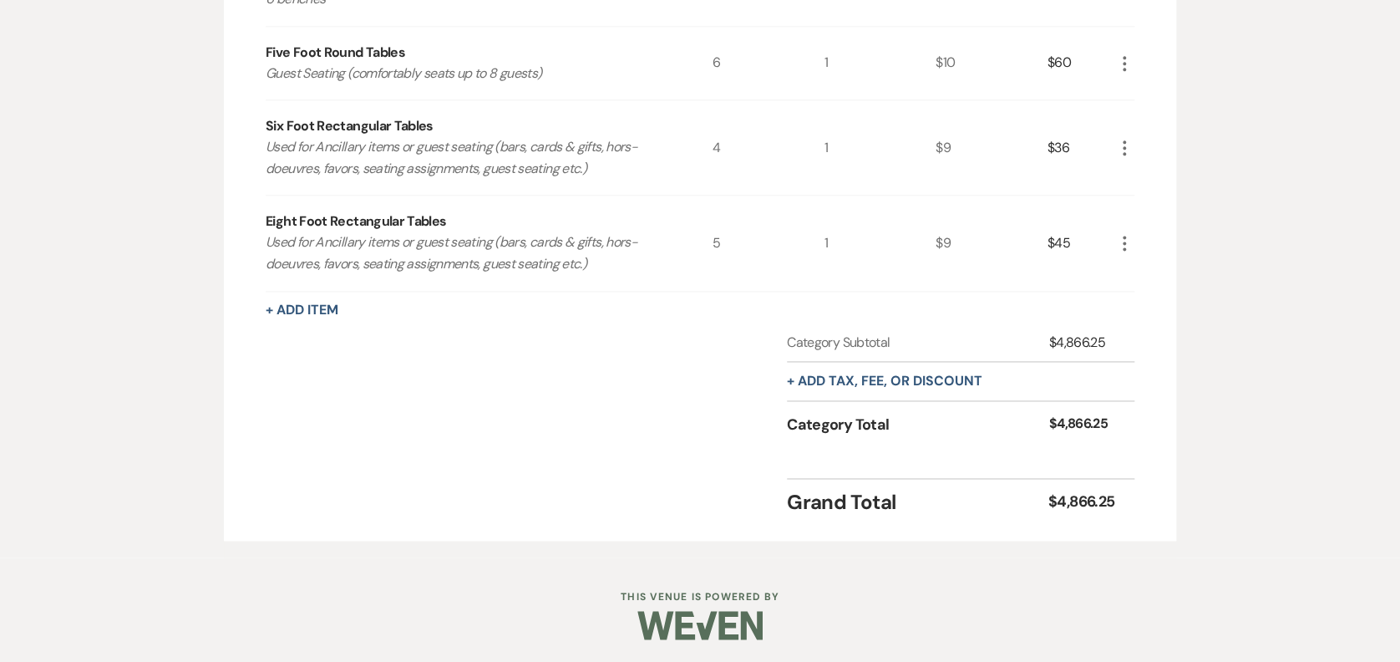
click at [282, 303] on button "+ Add Item" at bounding box center [302, 309] width 73 height 13
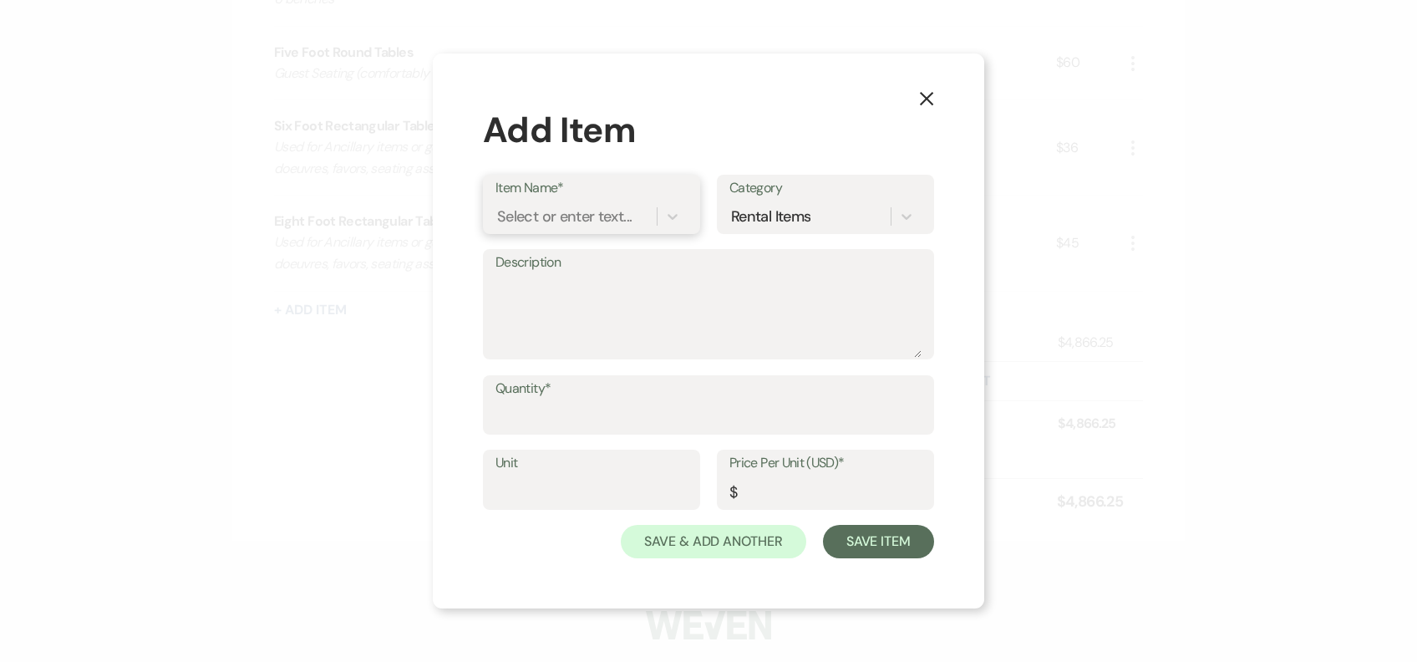
click at [621, 214] on div "Select or enter text..." at bounding box center [564, 216] width 135 height 23
type input "heat"
click at [602, 239] on div "Tent Heaters + Add "heat"" at bounding box center [591, 276] width 192 height 74
click at [602, 249] on div "Tent Heaters" at bounding box center [591, 258] width 192 height 33
type textarea "Blow Heaters used with Propane for colder temperatures"
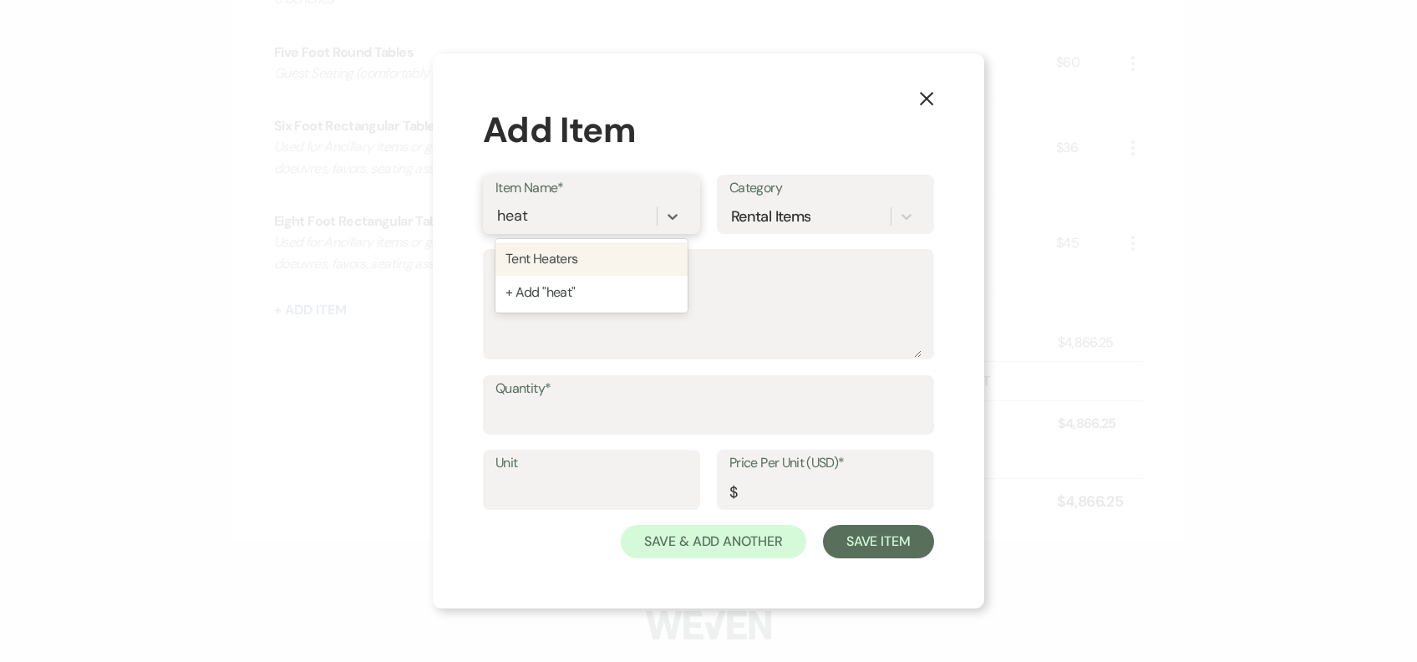
type input "1"
type input "185"
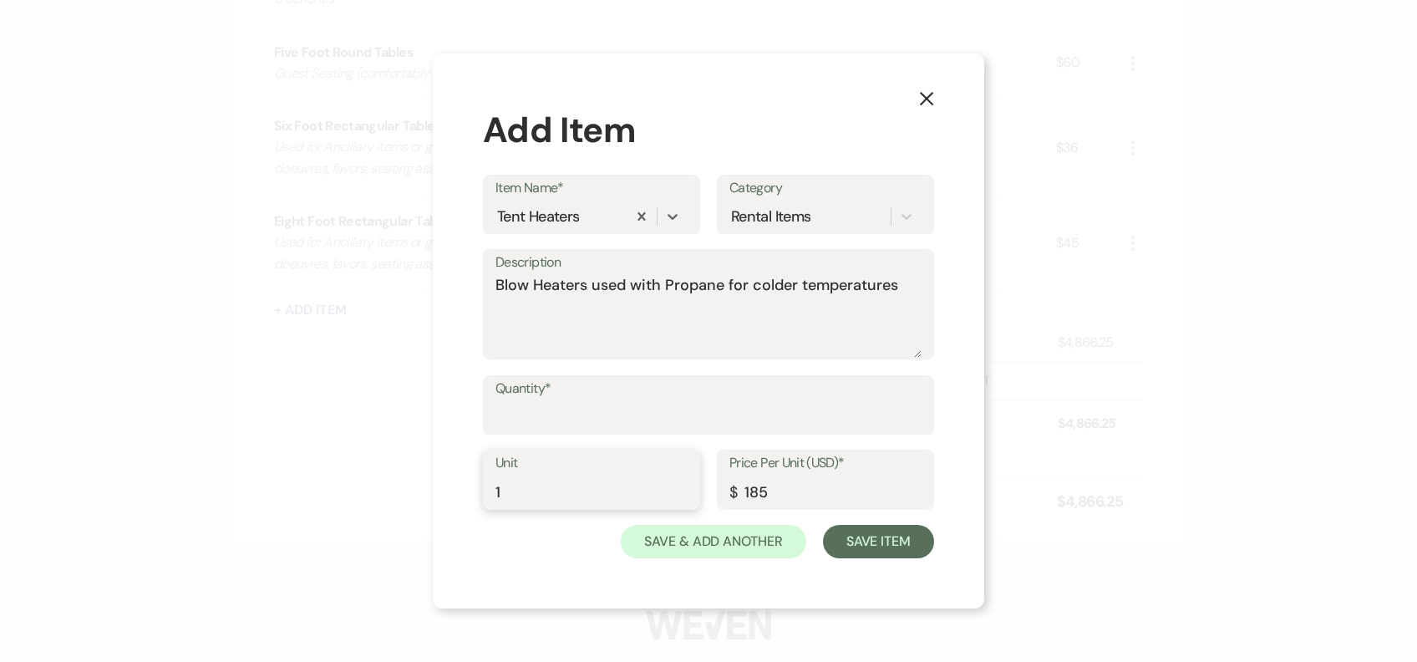
click at [564, 484] on input "1" at bounding box center [591, 491] width 192 height 33
type input "3"
drag, startPoint x: 792, startPoint y: 495, endPoint x: 774, endPoint y: 478, distance: 25.4
click at [776, 481] on input "185" at bounding box center [825, 491] width 192 height 33
type input "150"
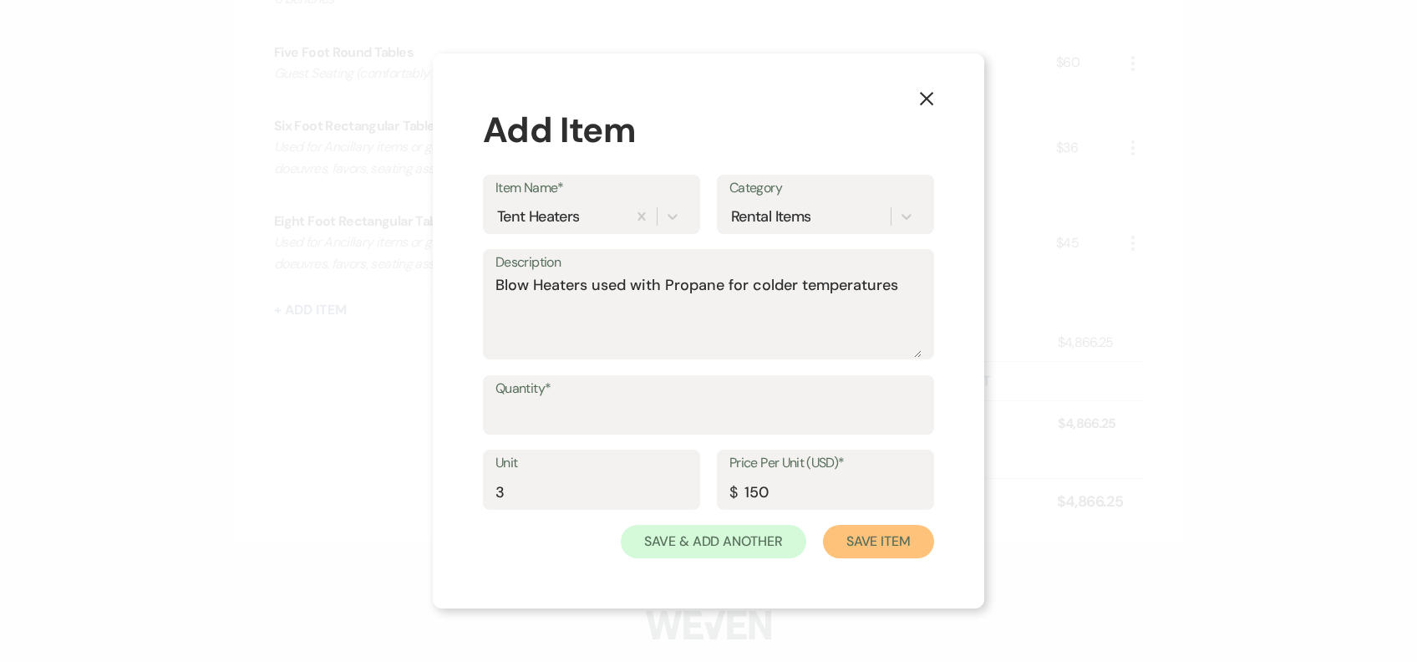
click at [878, 546] on button "Save Item" at bounding box center [878, 541] width 111 height 33
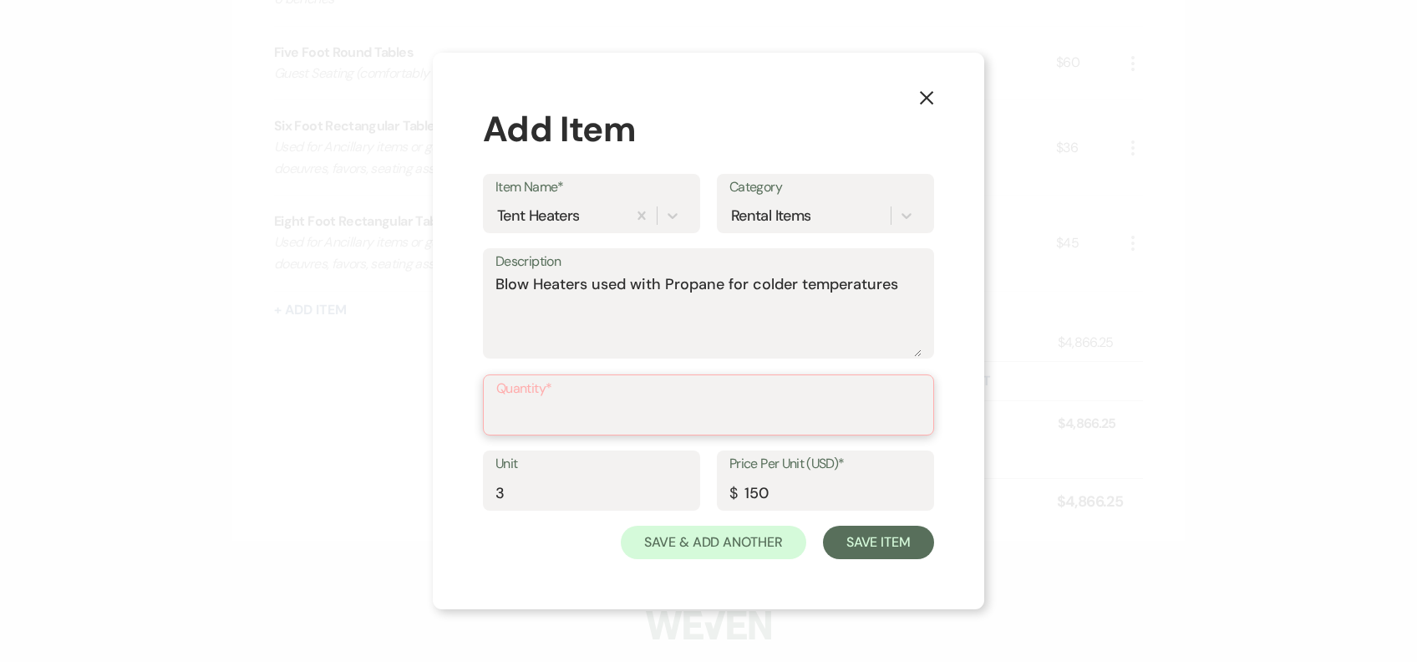
click at [620, 409] on input "Quantity*" at bounding box center [708, 416] width 424 height 33
type input "3"
click at [525, 494] on input "3" at bounding box center [591, 491] width 192 height 33
type input "1"
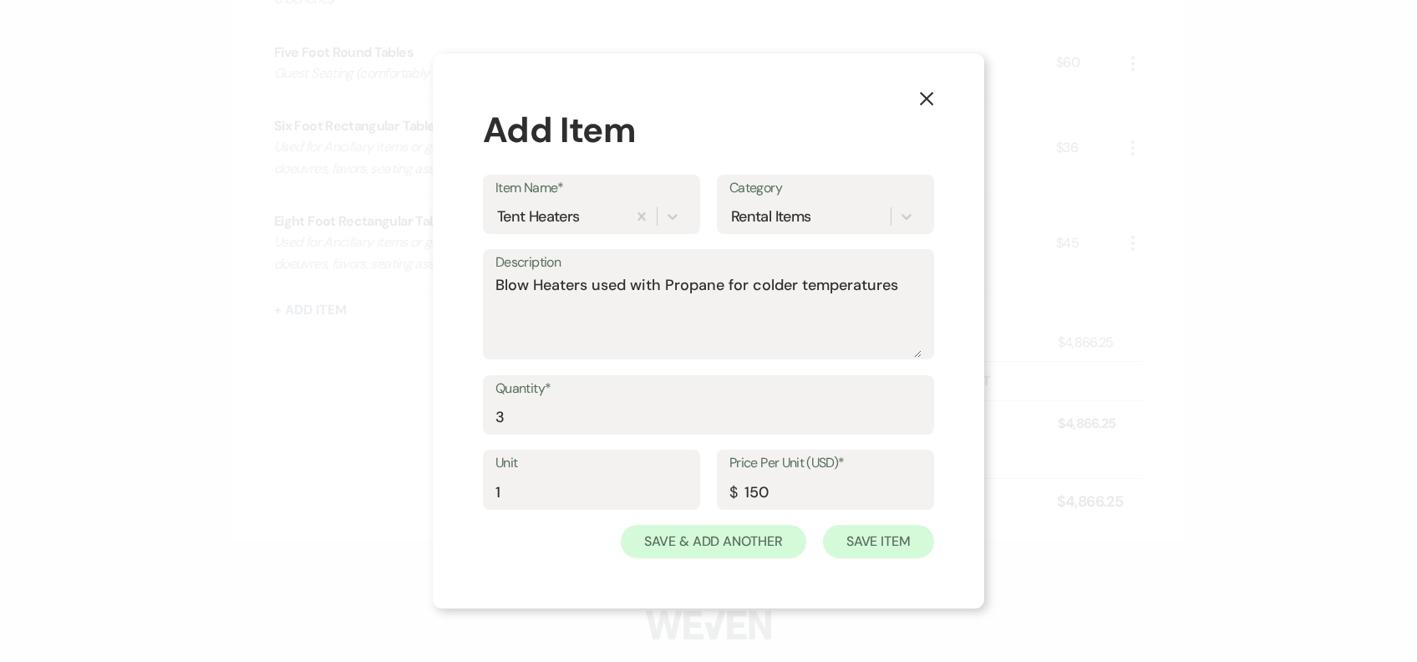
drag, startPoint x: 926, startPoint y: 558, endPoint x: 898, endPoint y: 549, distance: 29.1
click at [925, 558] on div "X Add Item Item Name* Tent Heaters Category Rental Items Description Blow Heate…" at bounding box center [708, 331] width 551 height 556
click at [890, 534] on button "Save Item" at bounding box center [878, 541] width 111 height 33
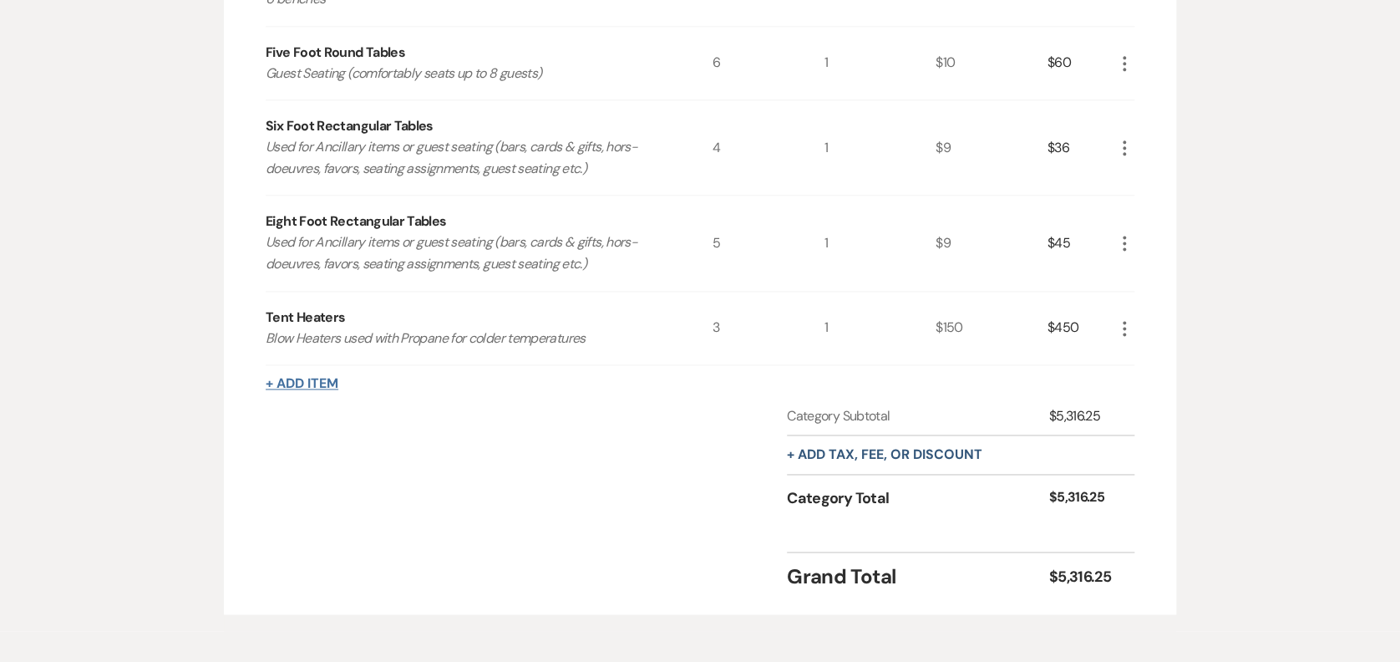
click at [306, 381] on button "+ Add Item" at bounding box center [302, 383] width 73 height 13
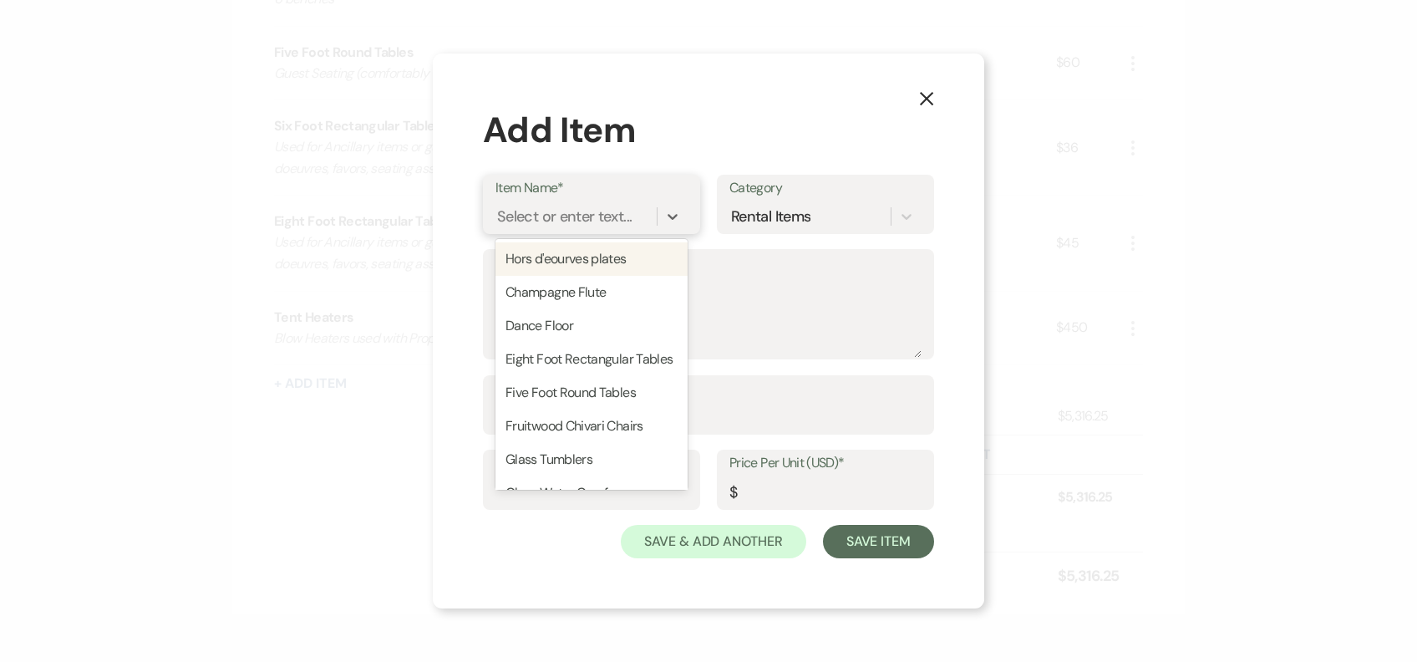
click at [631, 206] on div "Select or enter text..." at bounding box center [564, 216] width 135 height 23
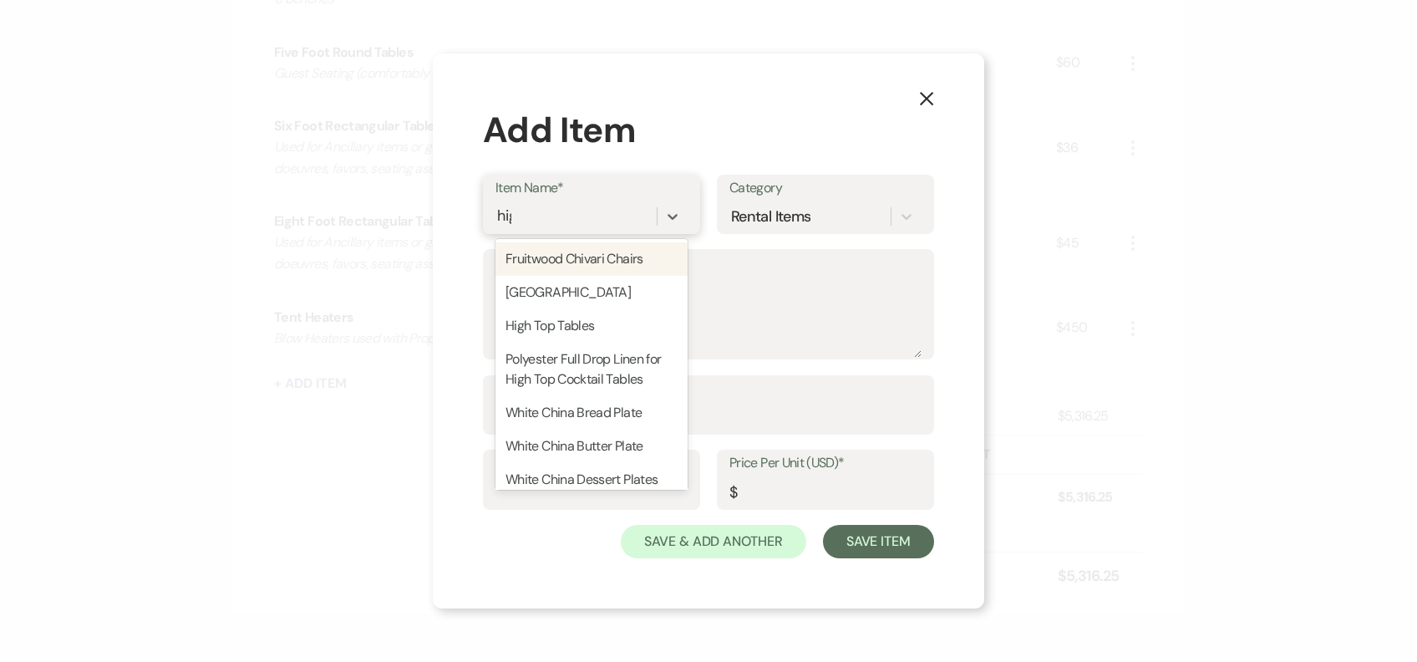
type input "high"
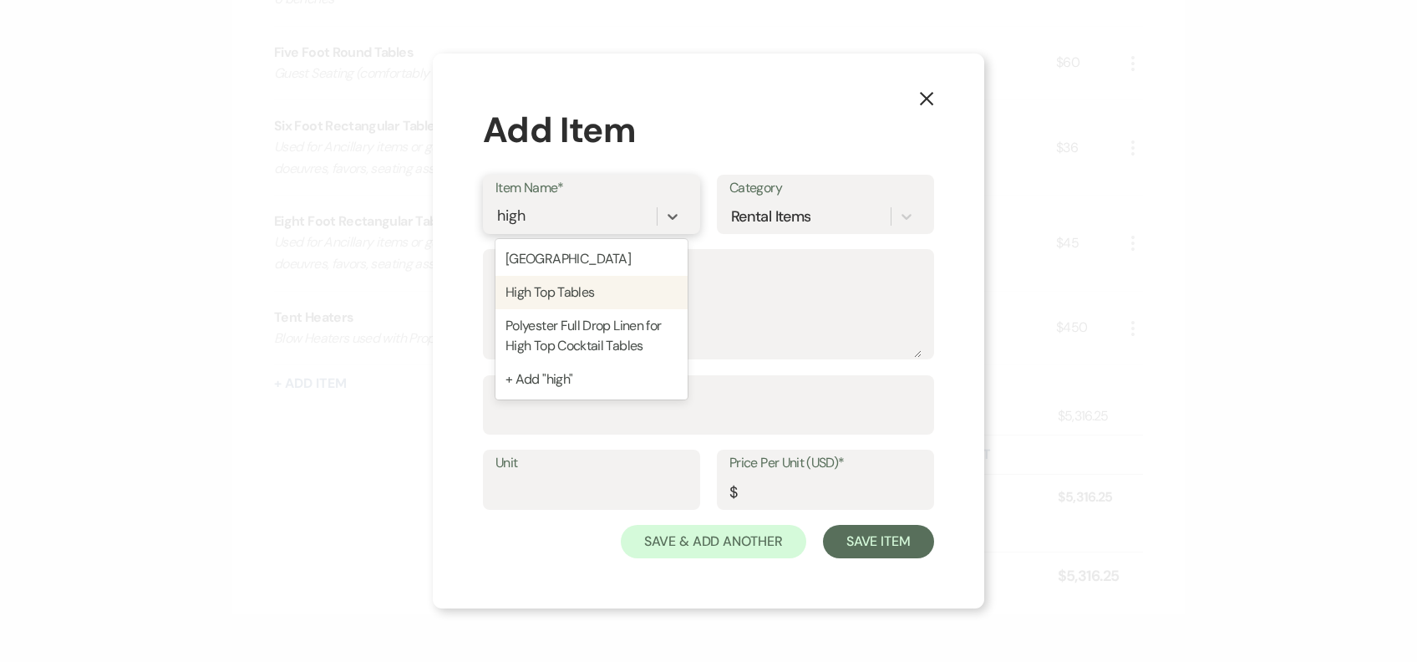
click at [640, 297] on div "High Top Tables" at bounding box center [591, 292] width 192 height 33
type textarea "Used for cocktail hour or outside tent for socializing/smoking."
type input "1"
type input "9"
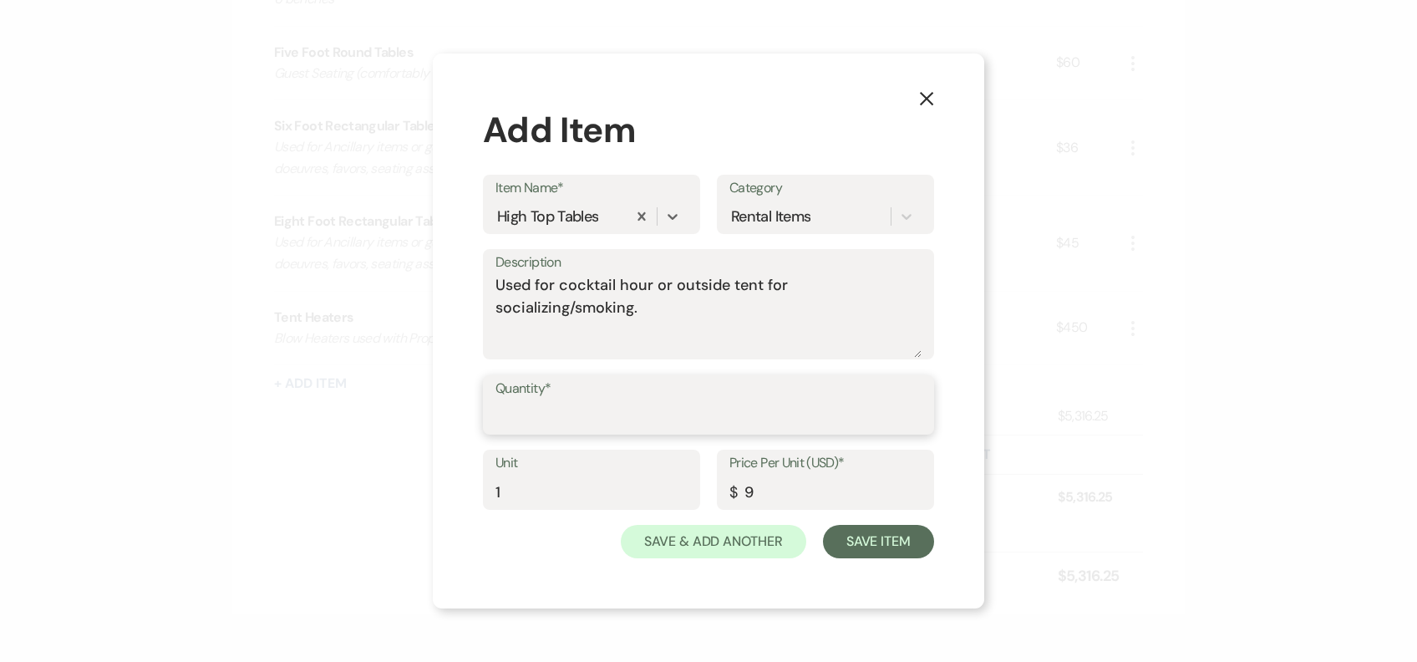
click at [572, 408] on input "Quantity*" at bounding box center [708, 416] width 426 height 33
type input "6"
click at [909, 540] on button "Save Item" at bounding box center [878, 541] width 111 height 33
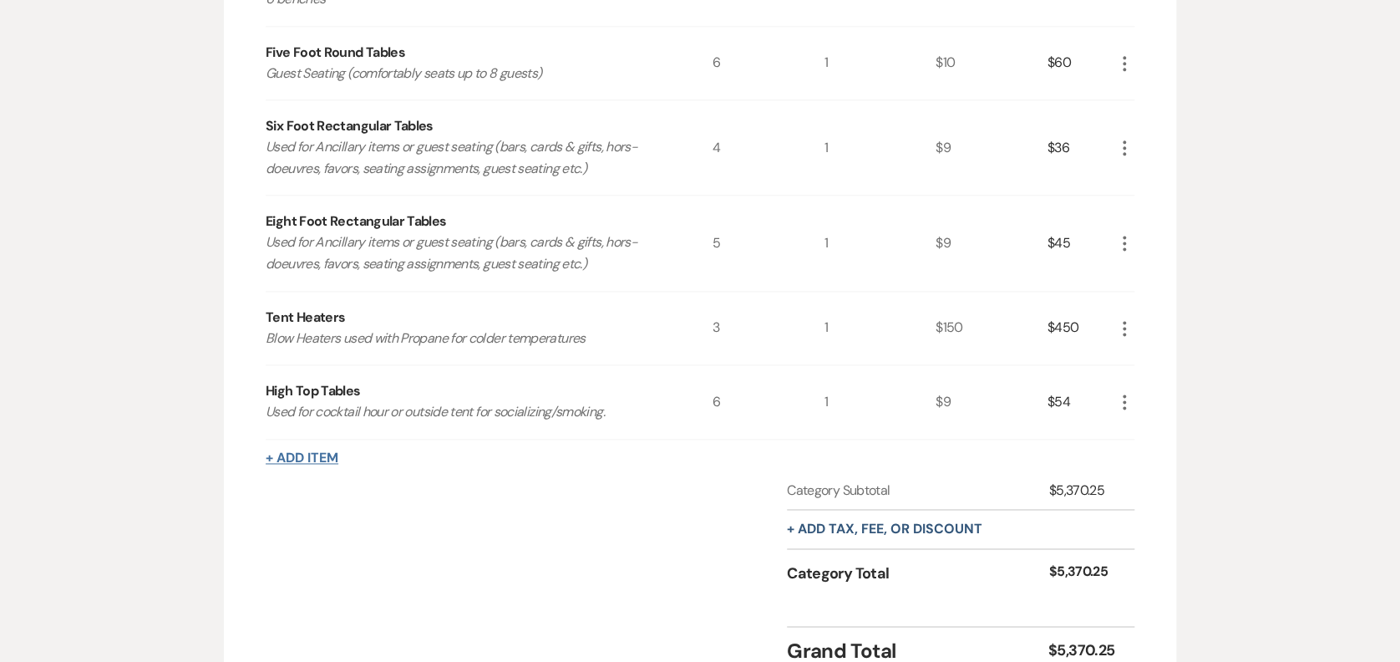
click at [300, 454] on button "+ Add Item" at bounding box center [302, 457] width 73 height 13
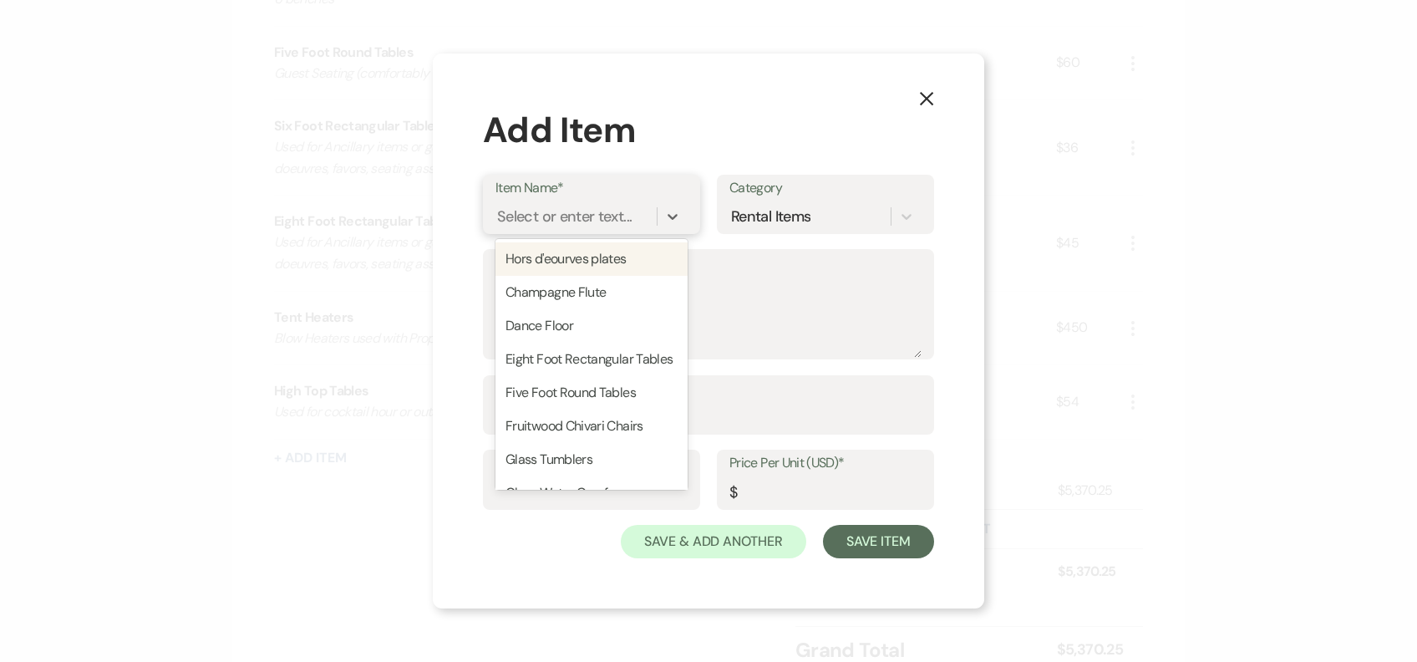
click at [578, 206] on div "Select or enter text..." at bounding box center [564, 216] width 135 height 23
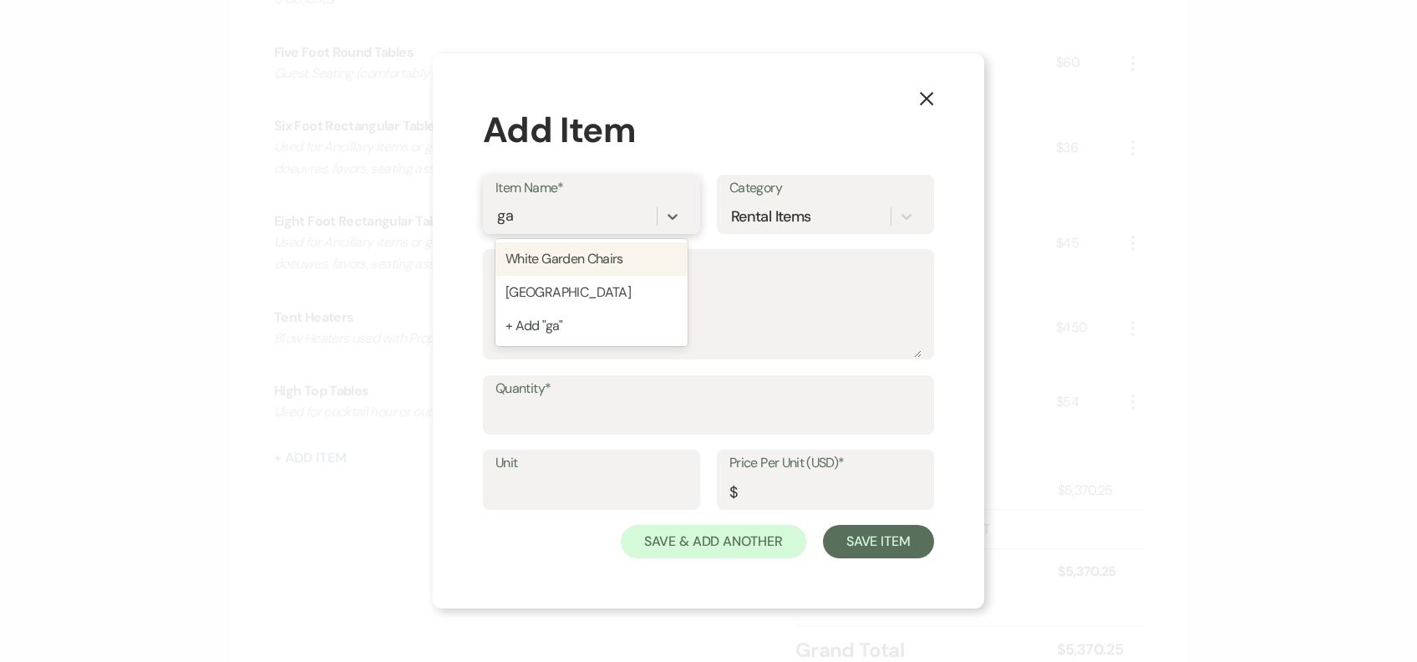
type input "g"
type input "Galvanized Tubs"
click at [622, 259] on div "+ Add "Galvanized Tubs"" at bounding box center [591, 258] width 192 height 33
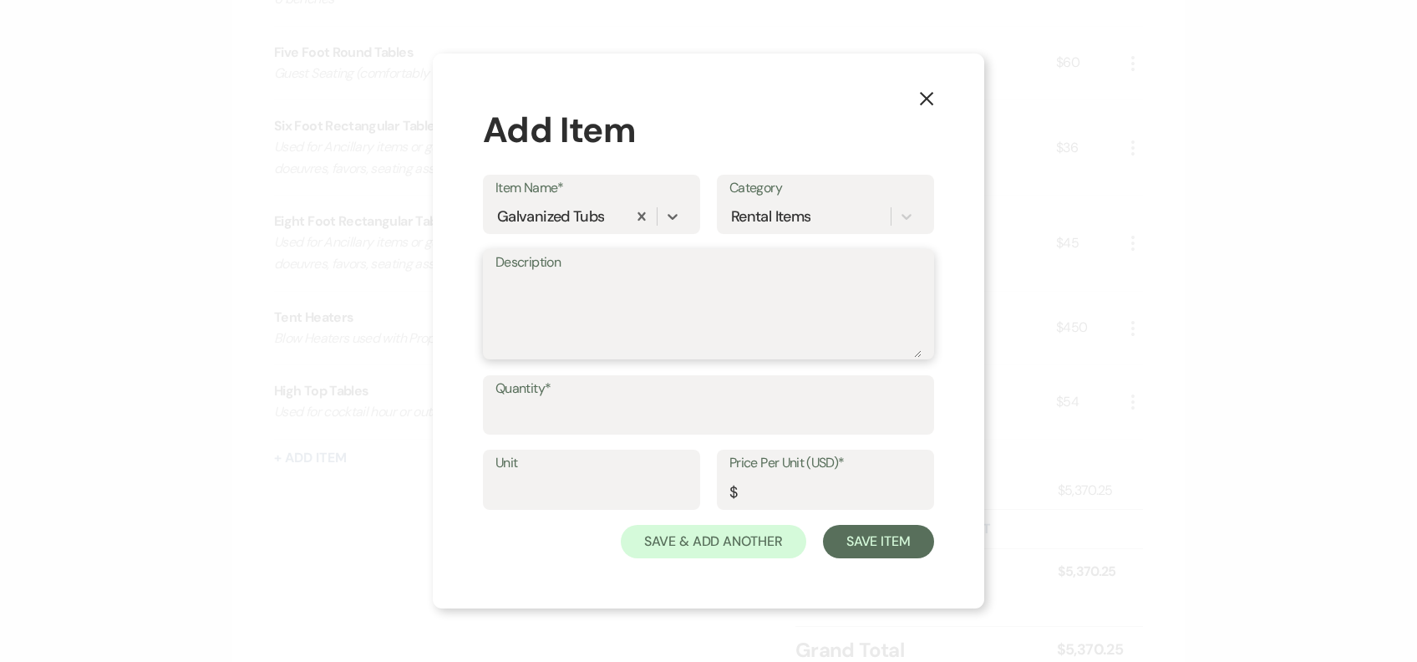
click at [636, 331] on textarea "Description" at bounding box center [708, 316] width 426 height 84
type textarea "for beverages/ice"
click at [602, 411] on input "Quantity*" at bounding box center [708, 416] width 426 height 33
type input "5"
click at [547, 485] on input "Unit" at bounding box center [591, 491] width 192 height 33
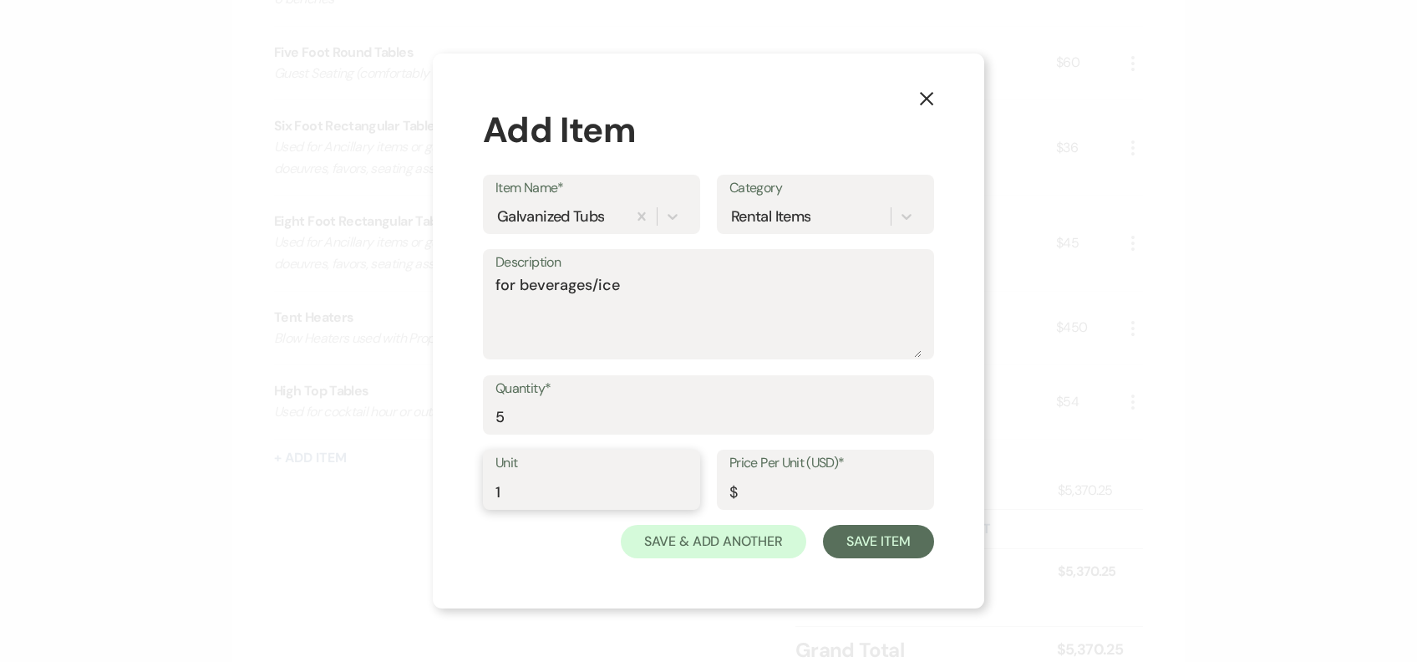
type input "1"
click at [812, 491] on input "Price Per Unit (USD)*" at bounding box center [825, 491] width 192 height 33
type input "5"
click at [904, 548] on button "Save Item" at bounding box center [878, 541] width 111 height 33
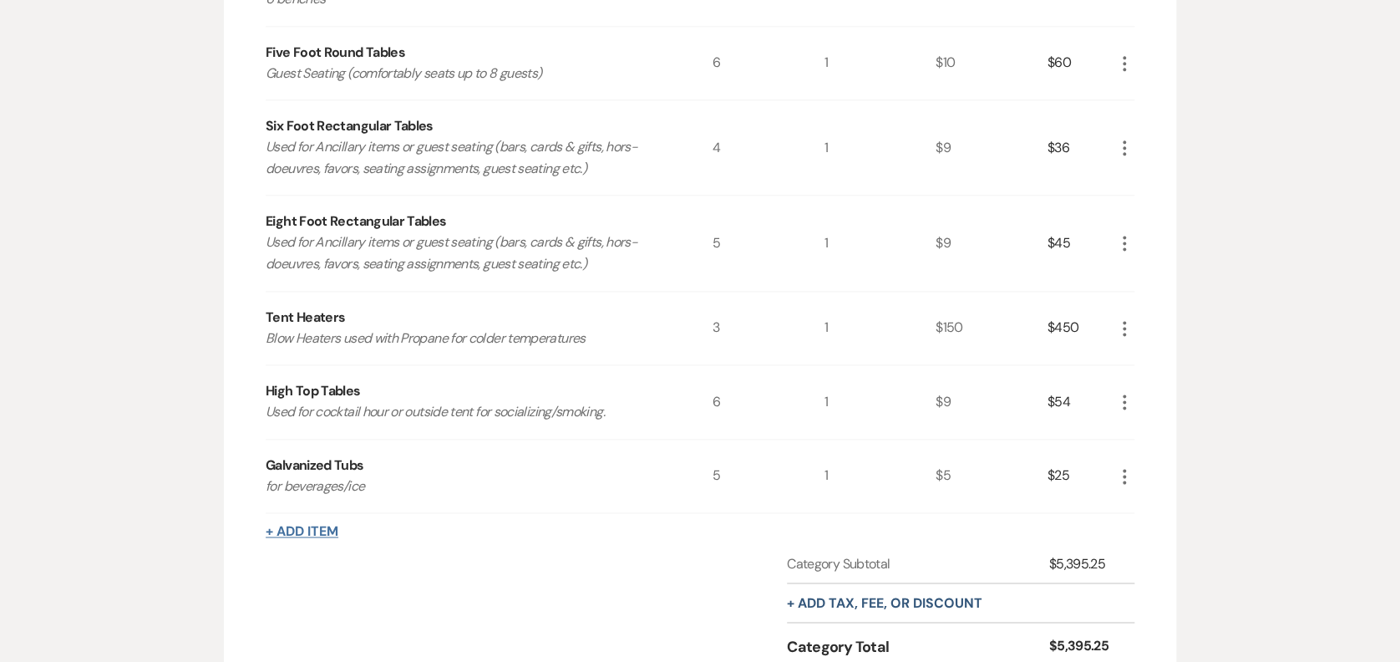
click at [317, 525] on button "+ Add Item" at bounding box center [302, 531] width 73 height 13
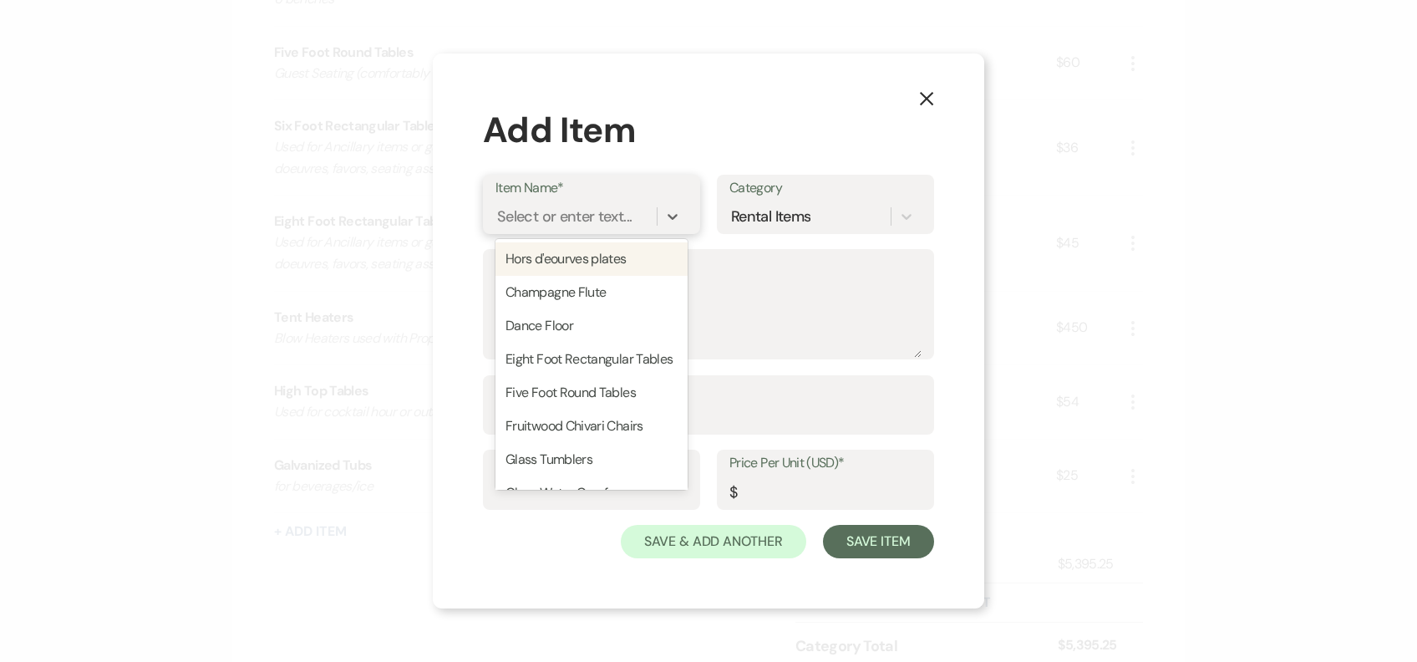
click at [556, 224] on div "Select or enter text..." at bounding box center [564, 216] width 135 height 23
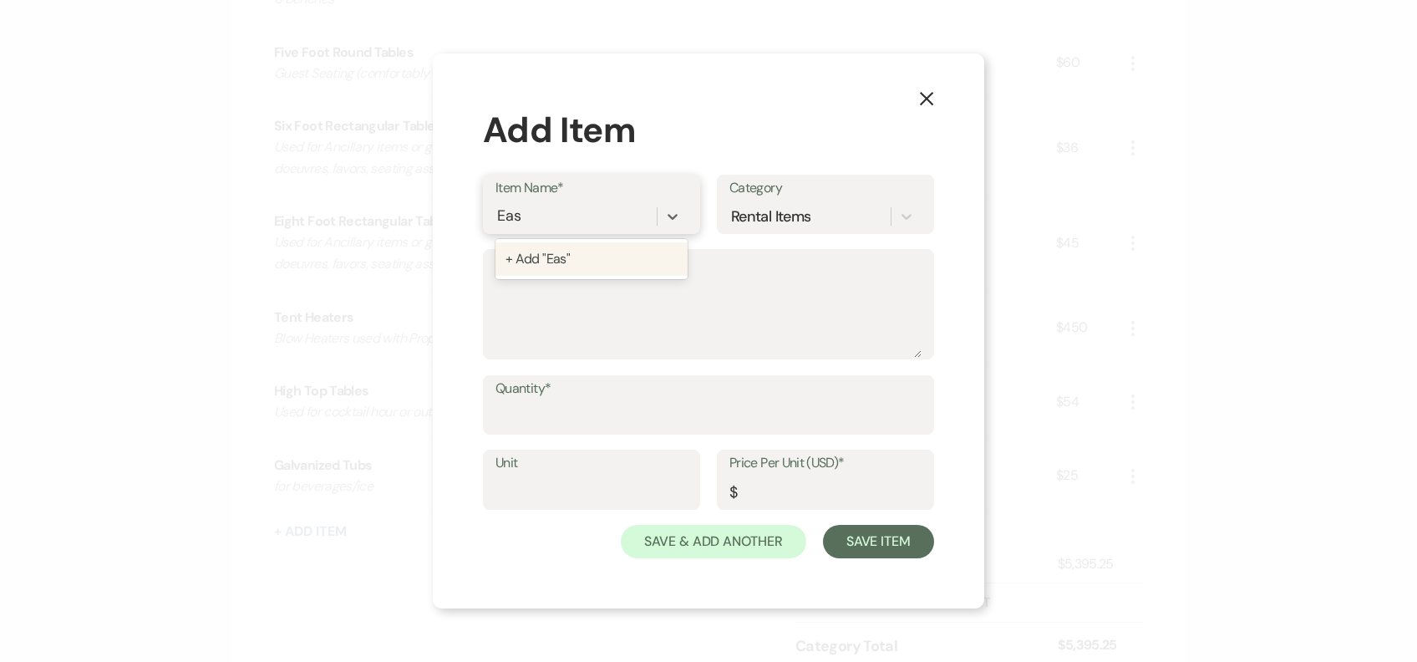
type input "Ease"
click at [576, 251] on div "+ Add "Ease"" at bounding box center [591, 258] width 192 height 33
click at [558, 206] on div "Ease" at bounding box center [560, 215] width 131 height 29
click at [542, 205] on div "Ease" at bounding box center [560, 215] width 131 height 29
click at [541, 208] on div "Ease" at bounding box center [560, 215] width 131 height 29
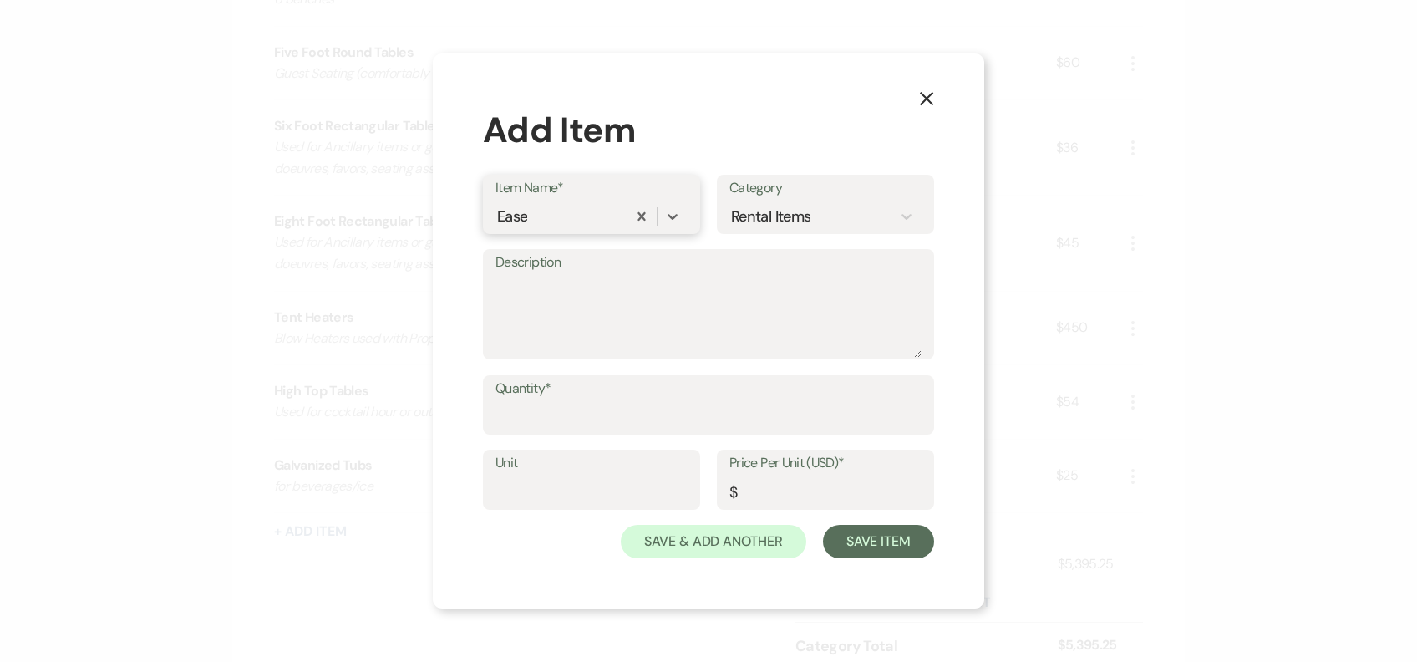
click at [541, 208] on div "Ease" at bounding box center [560, 215] width 131 height 29
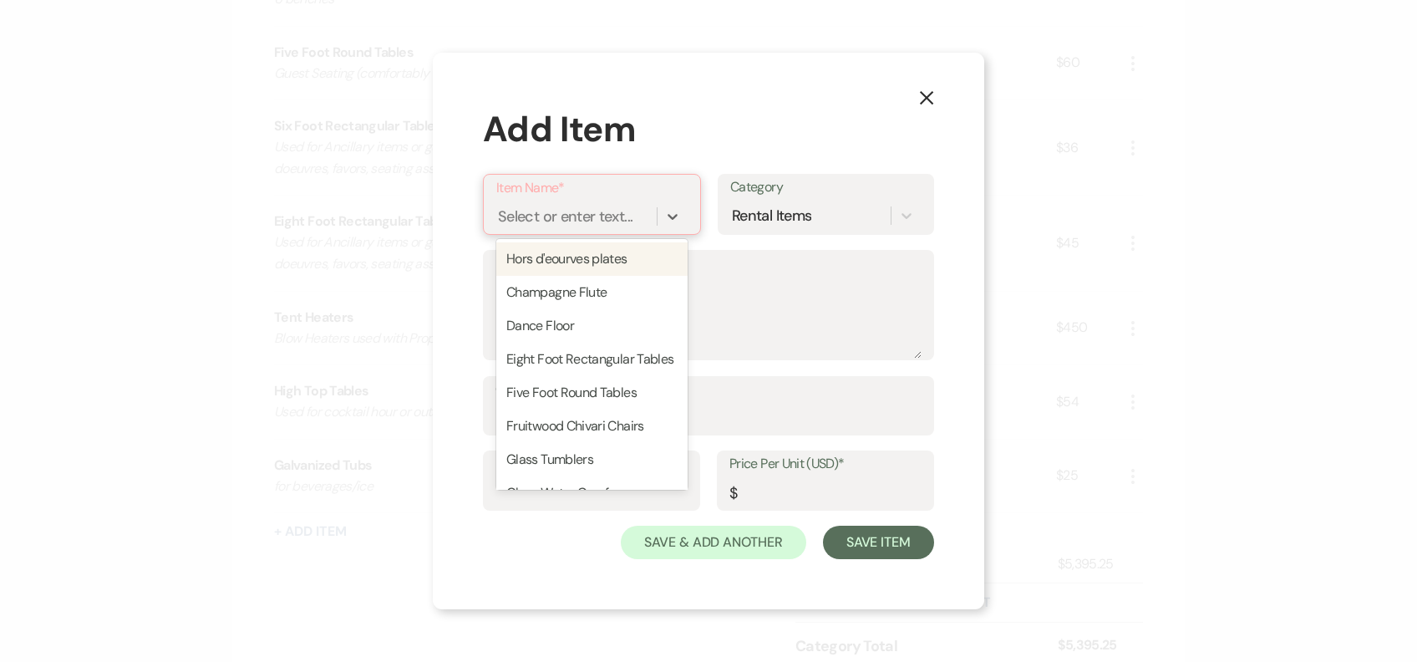
click at [618, 208] on div "Select or enter text..." at bounding box center [565, 216] width 135 height 23
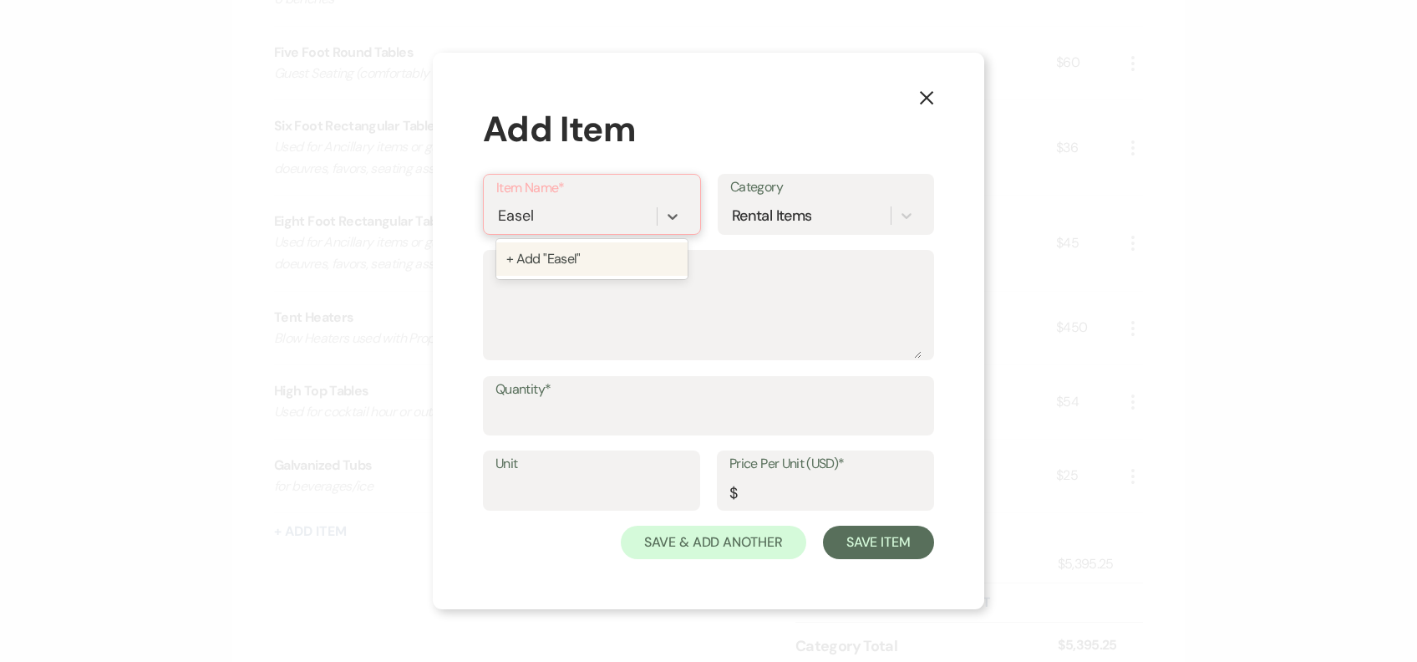
type input "Easel"
click at [595, 236] on div "Item Name* Select or enter text... Category Rental Items" at bounding box center [708, 212] width 451 height 76
click at [567, 203] on div "Select or enter text..." at bounding box center [576, 215] width 160 height 29
type input "easel"
click at [565, 259] on div "+ Add "easel"" at bounding box center [591, 258] width 191 height 33
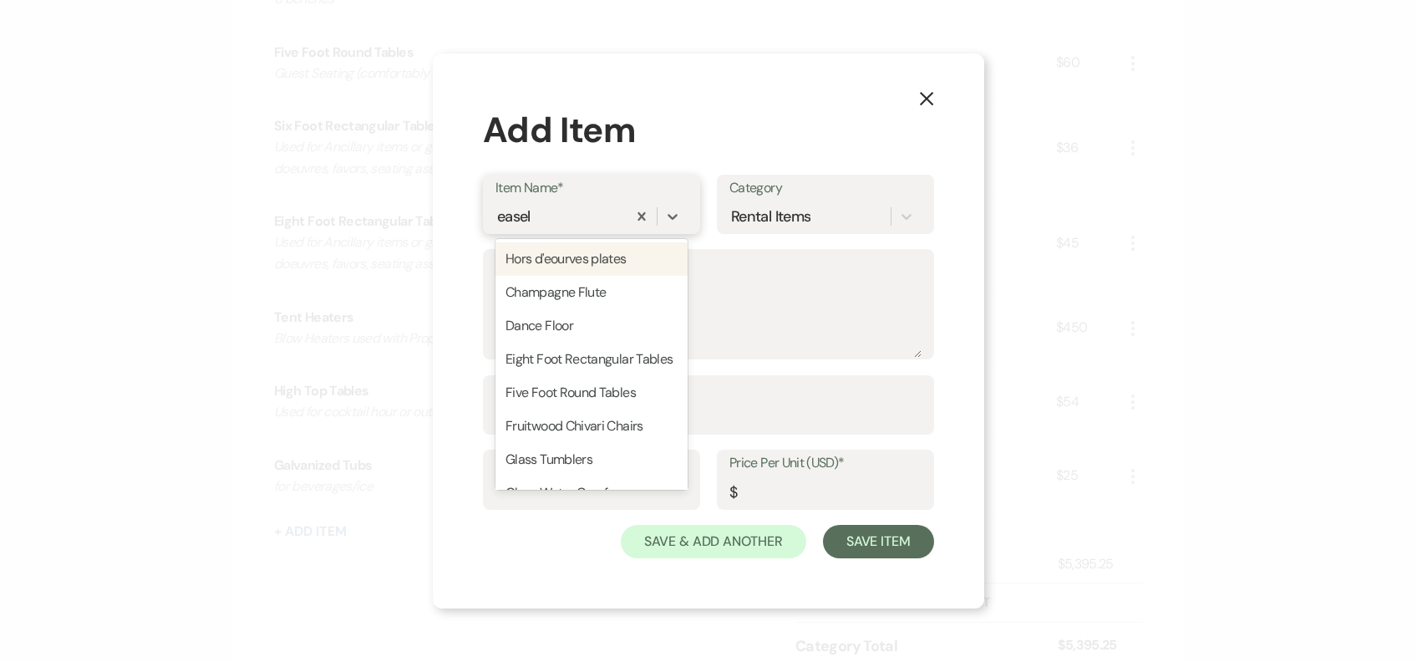
click at [551, 213] on div "easel" at bounding box center [560, 215] width 131 height 29
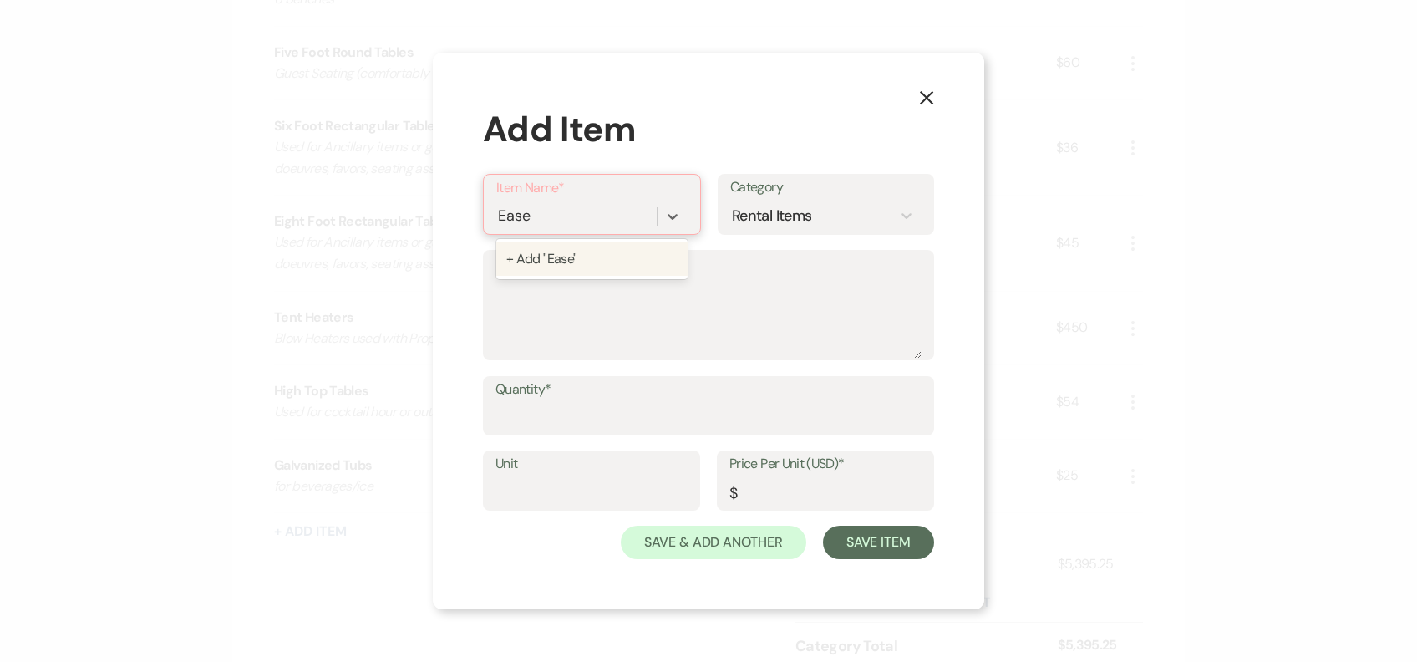
type input "Easel"
click at [559, 242] on div "+ Add "Easel"" at bounding box center [591, 258] width 191 height 33
click at [565, 268] on label "Description" at bounding box center [708, 263] width 426 height 24
click at [565, 274] on textarea "Description" at bounding box center [708, 316] width 426 height 84
type textarea "1"
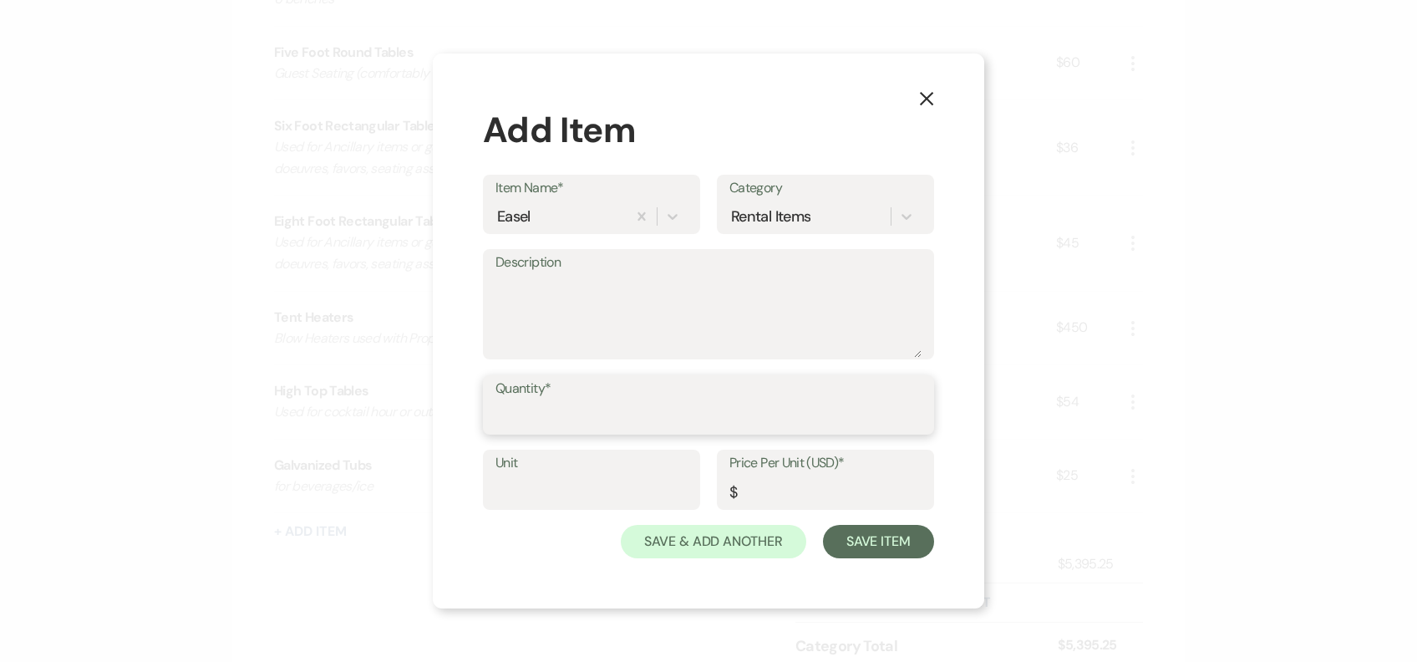
click at [622, 420] on input "Quantity*" at bounding box center [708, 416] width 426 height 33
type input "1"
click at [530, 498] on input "Unit" at bounding box center [591, 491] width 192 height 33
type input "1"
click at [829, 495] on input "Price Per Unit (USD)*" at bounding box center [825, 491] width 192 height 33
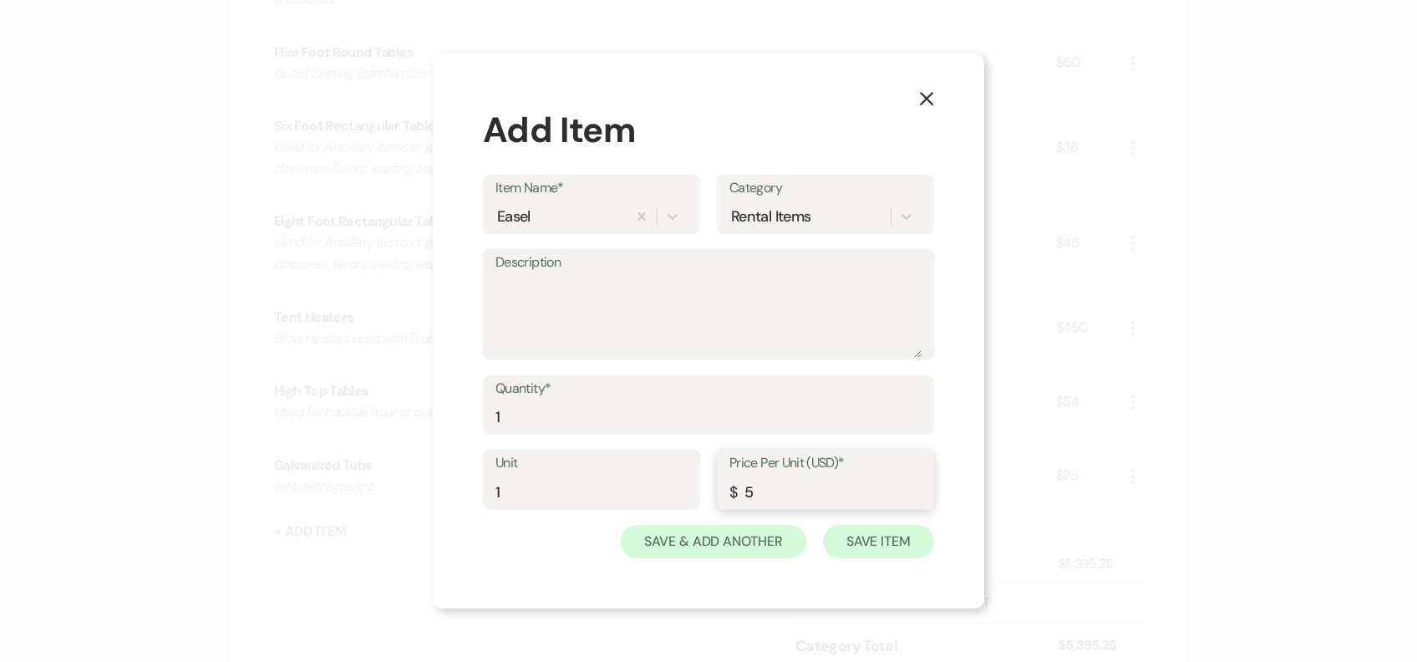
type input "5"
drag, startPoint x: 884, startPoint y: 543, endPoint x: 876, endPoint y: 534, distance: 12.4
click at [881, 541] on button "Save Item" at bounding box center [878, 541] width 111 height 33
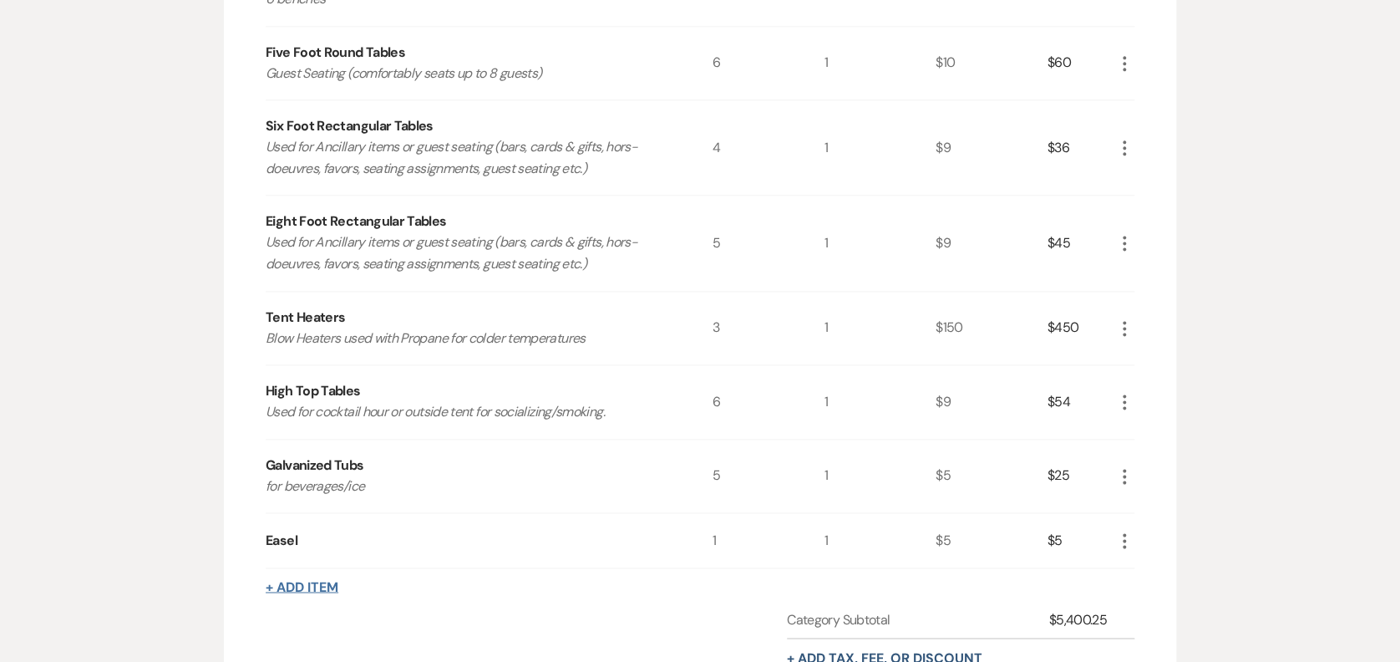
click at [323, 587] on button "+ Add Item" at bounding box center [302, 586] width 73 height 13
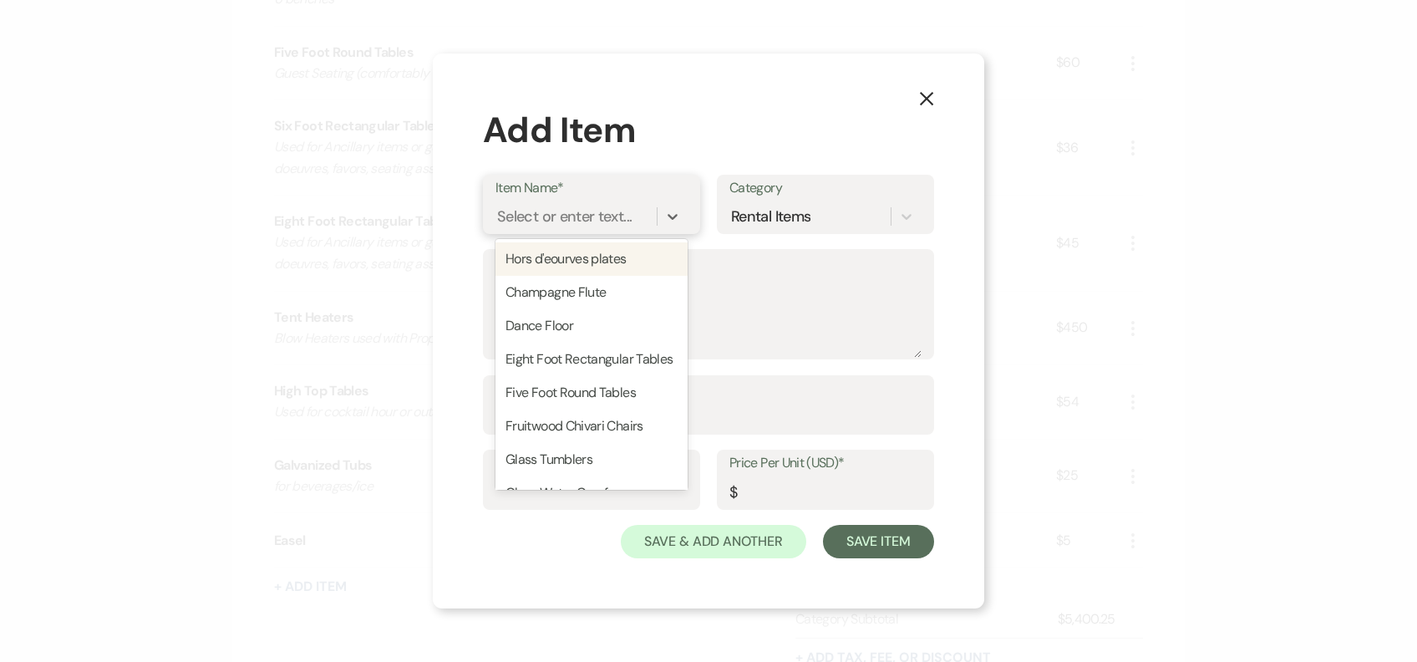
click at [611, 207] on div "Select or enter text..." at bounding box center [564, 216] width 135 height 23
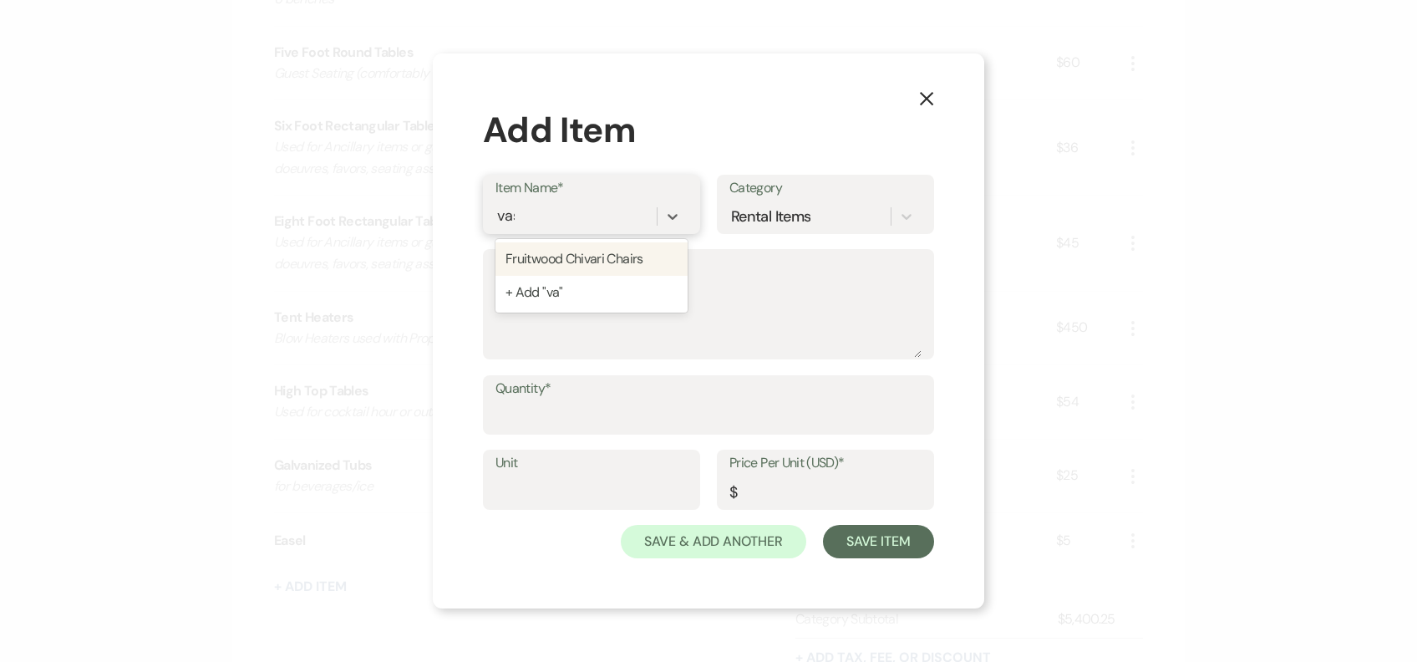
type input "vases"
click at [608, 254] on div "+ Add "vases"" at bounding box center [591, 258] width 192 height 33
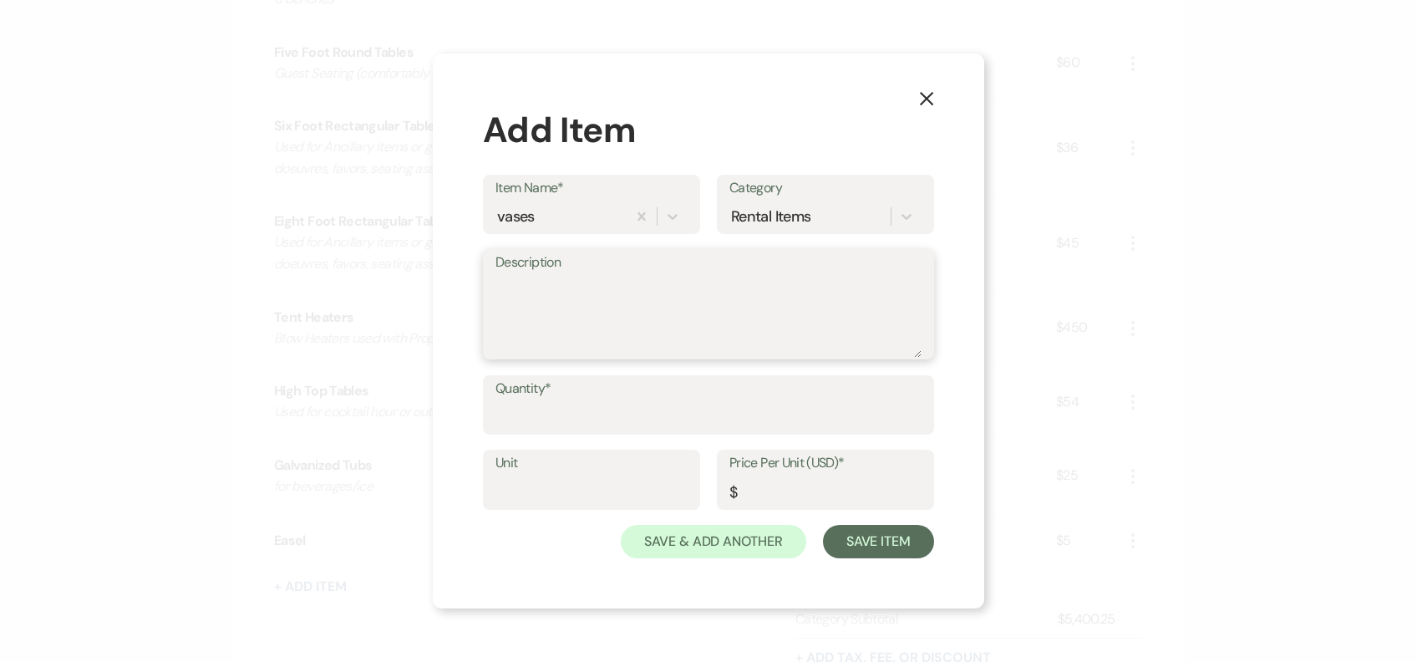
click at [555, 292] on textarea "Description" at bounding box center [708, 316] width 426 height 84
type textarea "floral vases"
click at [570, 414] on input "Quantity*" at bounding box center [708, 416] width 426 height 33
type input "1"
click at [541, 475] on input "Unit" at bounding box center [591, 491] width 192 height 33
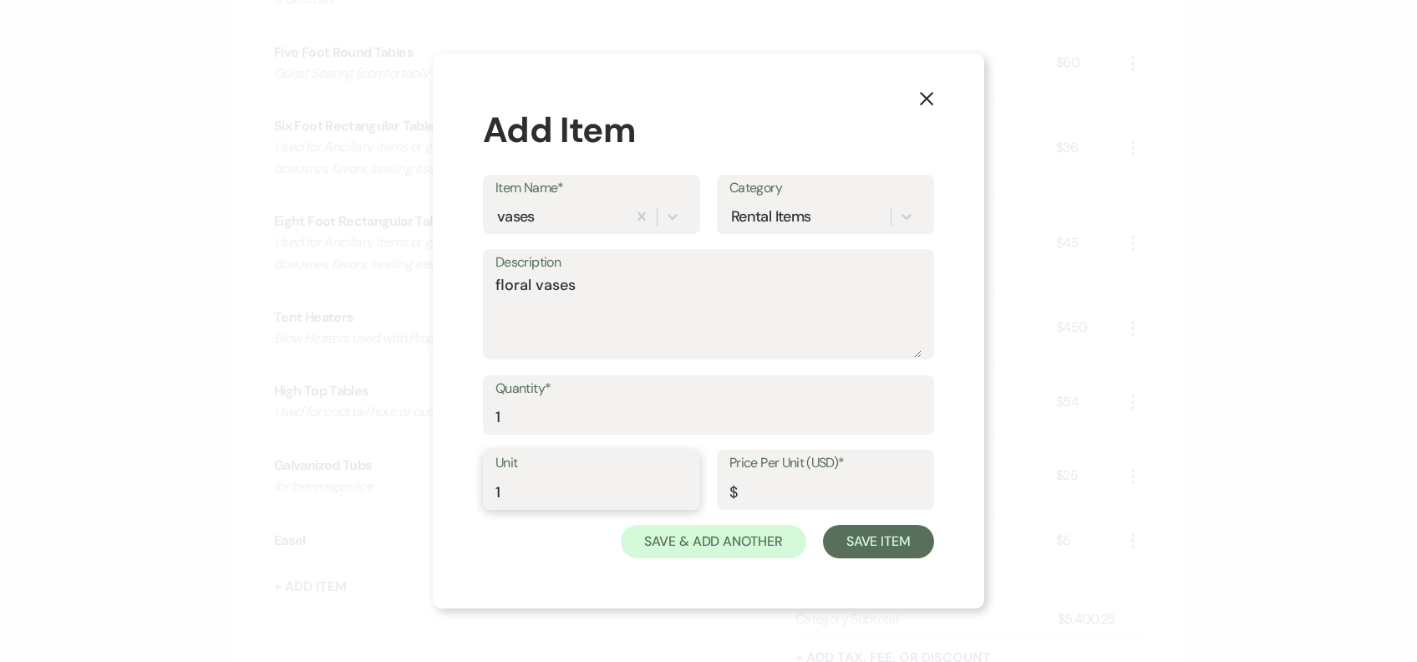
type input "1"
click at [498, 414] on input "1" at bounding box center [708, 416] width 426 height 33
click at [523, 414] on input "1" at bounding box center [708, 416] width 426 height 33
type input "3"
click at [545, 477] on input "1" at bounding box center [591, 491] width 192 height 33
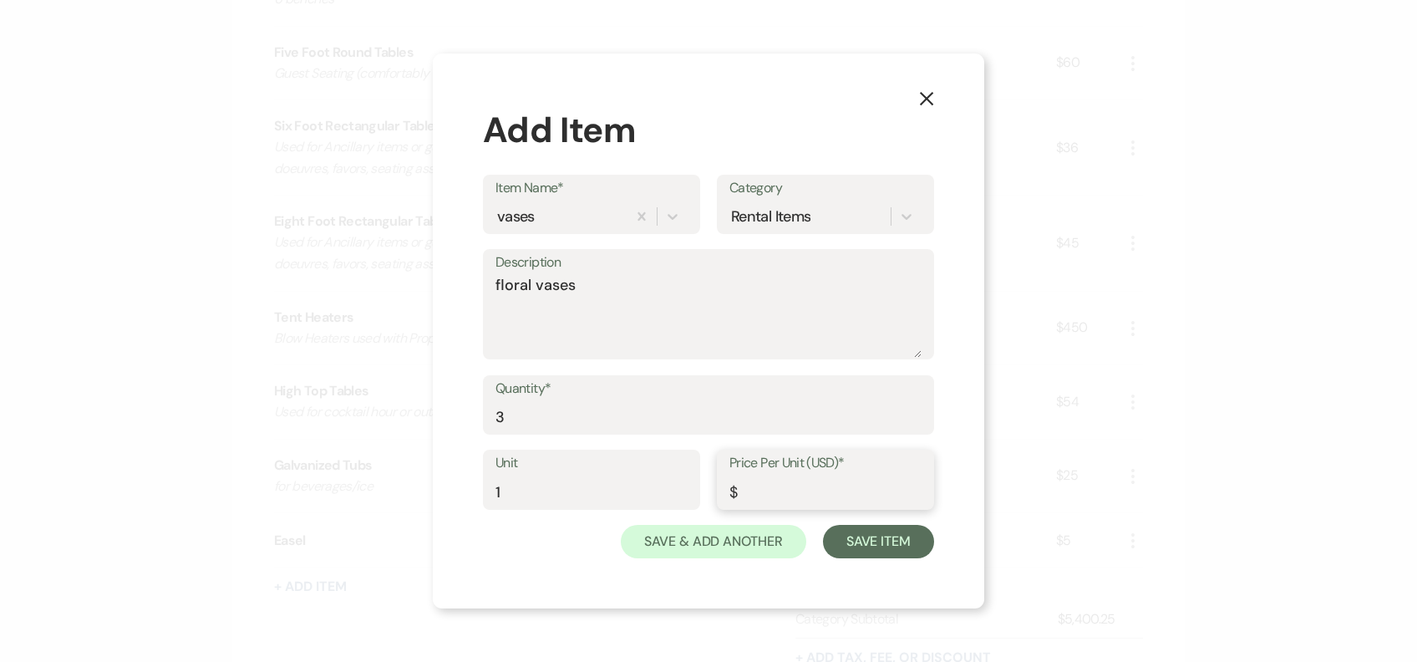
click at [767, 491] on input "Price Per Unit (USD)*" at bounding box center [825, 491] width 192 height 33
type input "1"
click at [901, 546] on button "Save Item" at bounding box center [878, 541] width 111 height 33
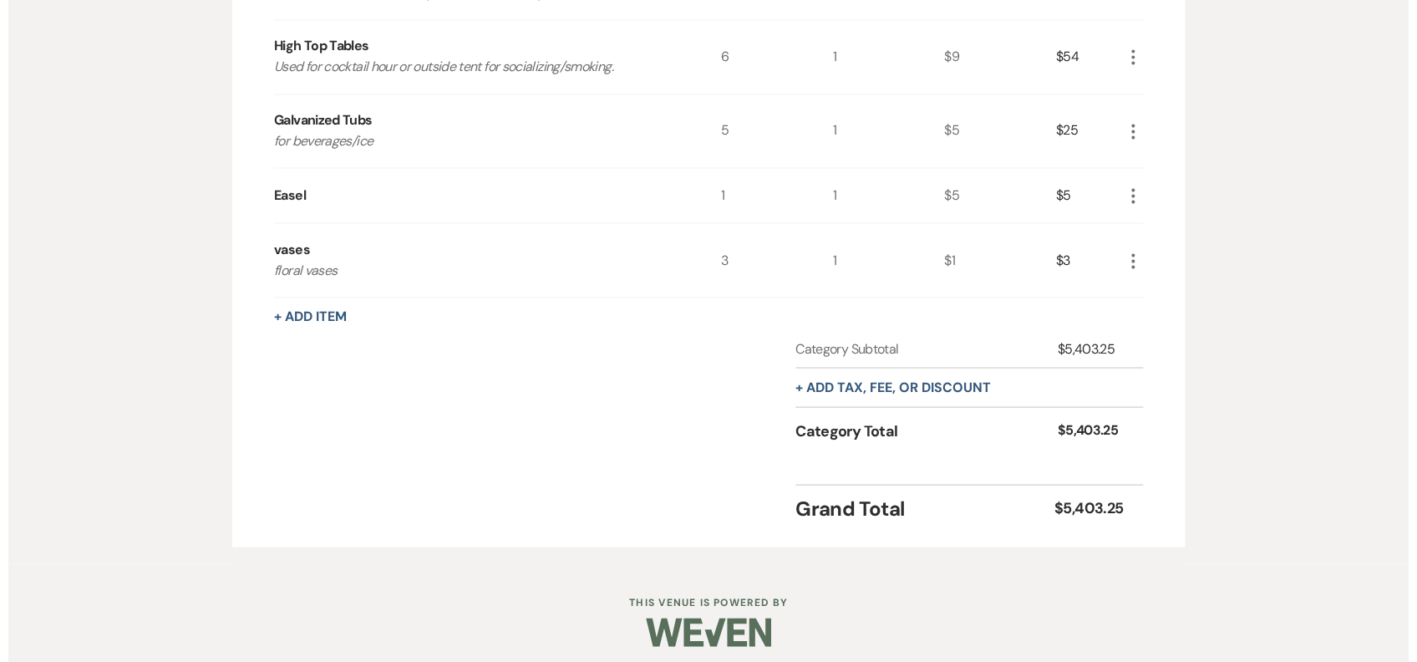
scroll to position [1350, 0]
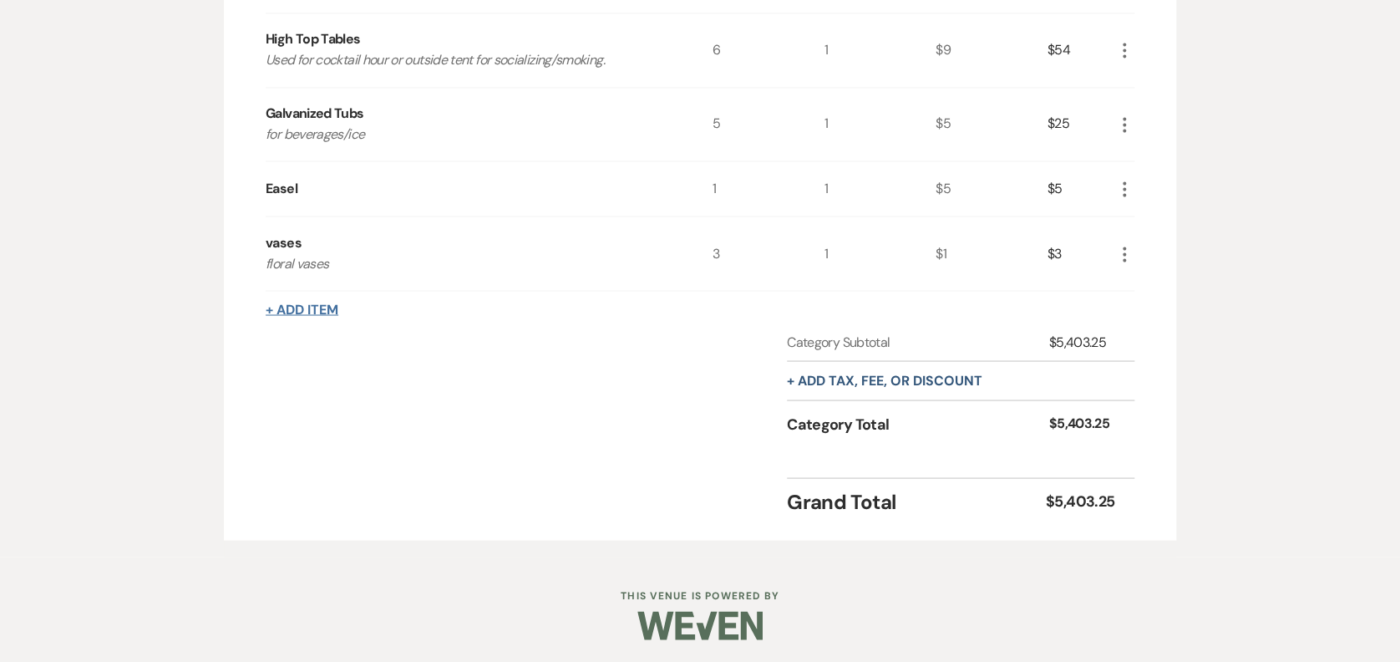
click at [294, 302] on button "+ Add Item" at bounding box center [302, 308] width 73 height 13
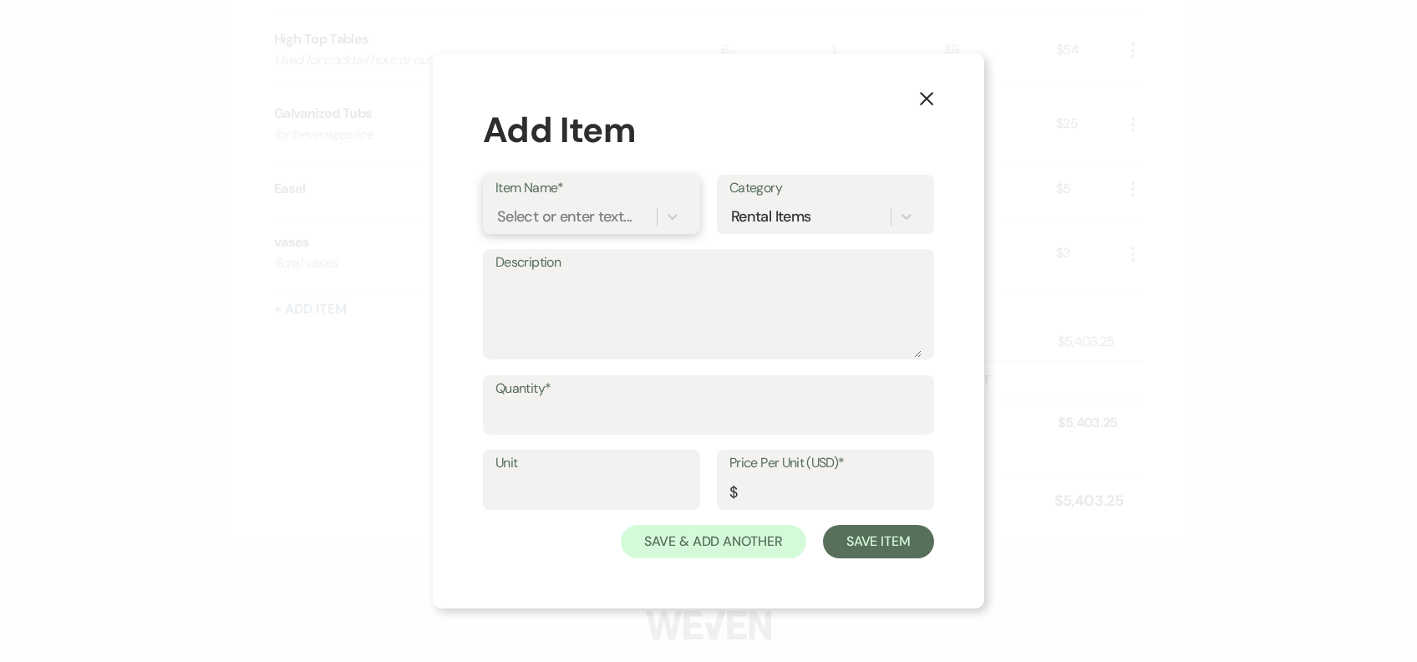
click at [565, 226] on div "Select or enter text..." at bounding box center [564, 216] width 135 height 23
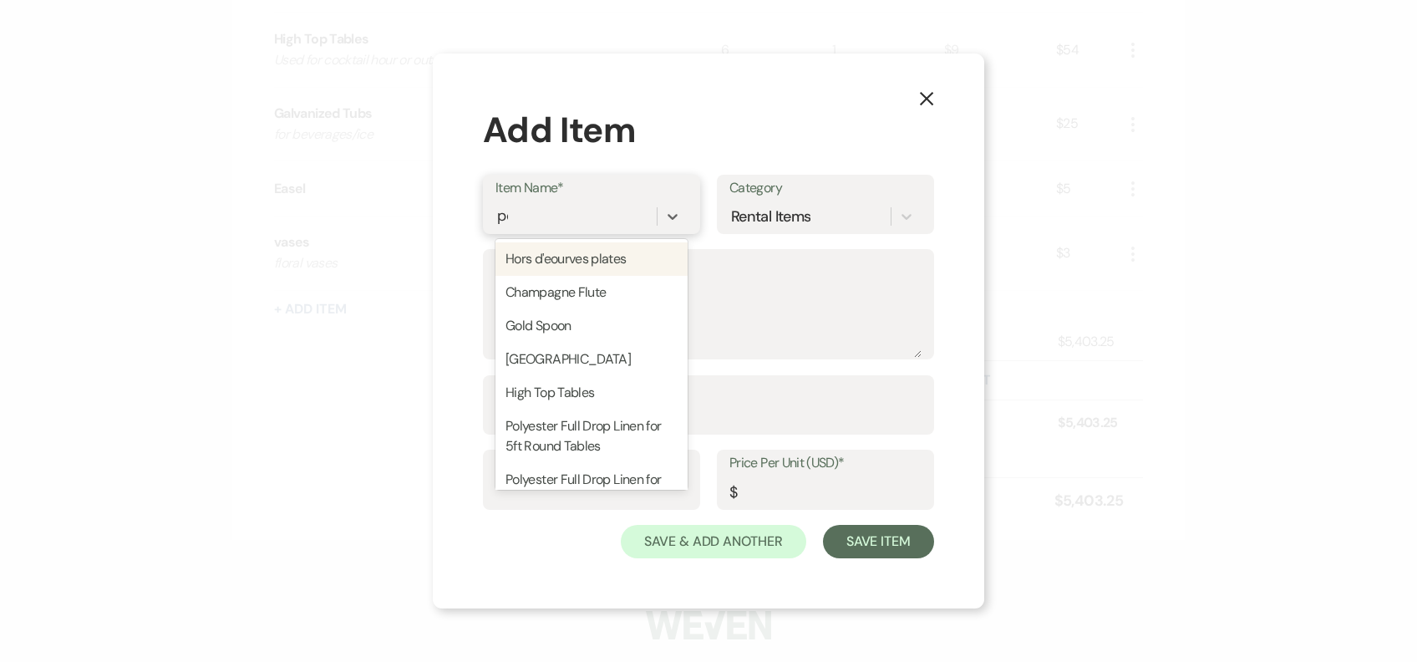
type input "pol"
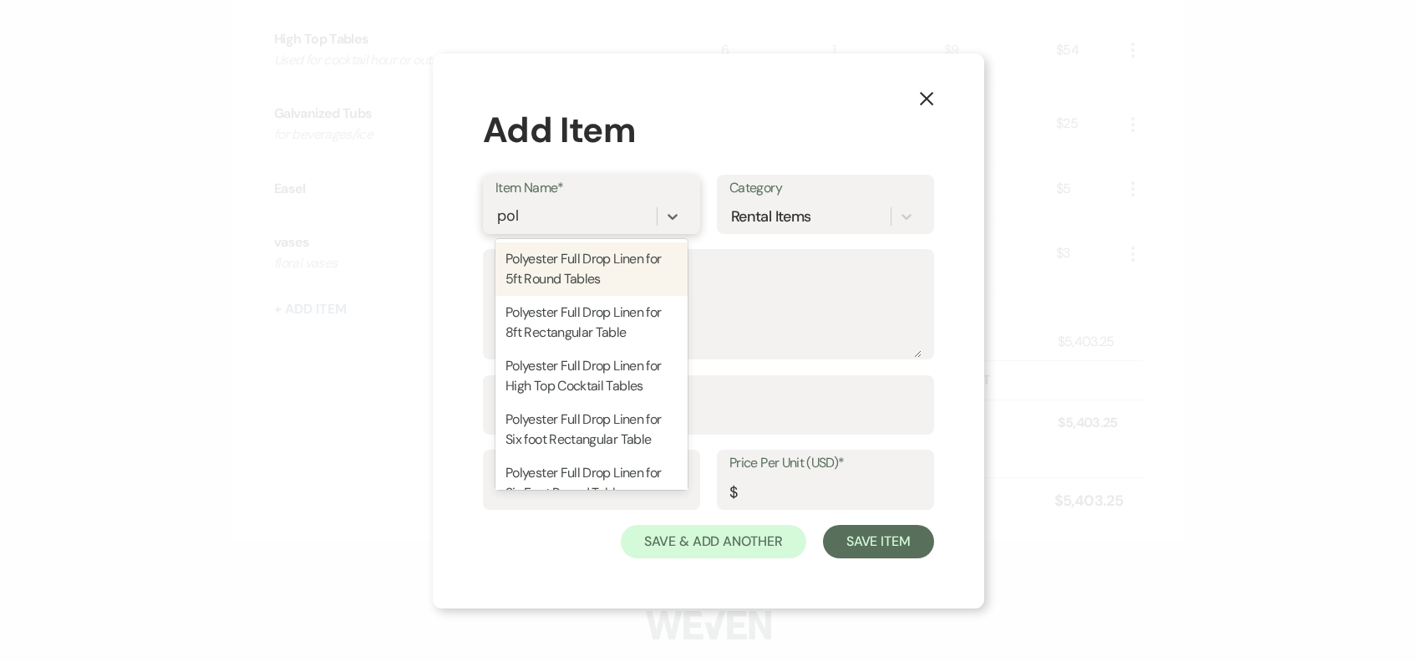
click at [590, 276] on div "Polyester Full Drop Linen for 5ft Round Tables" at bounding box center [591, 268] width 192 height 53
type textarea "120 inch round tablecloth for 5ft rounds"
type input "1"
type input "23"
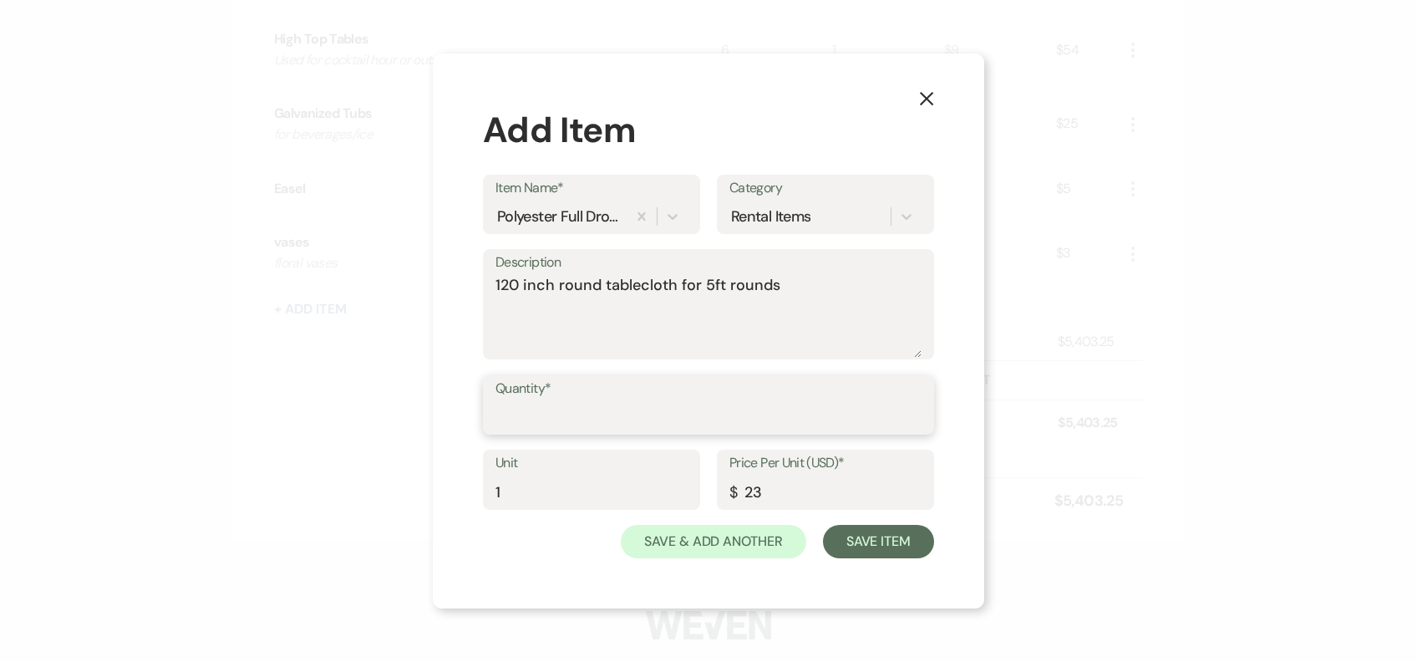
click at [566, 422] on input "Quantity*" at bounding box center [708, 416] width 426 height 33
type input "8"
click at [872, 533] on button "Save Item" at bounding box center [878, 541] width 111 height 33
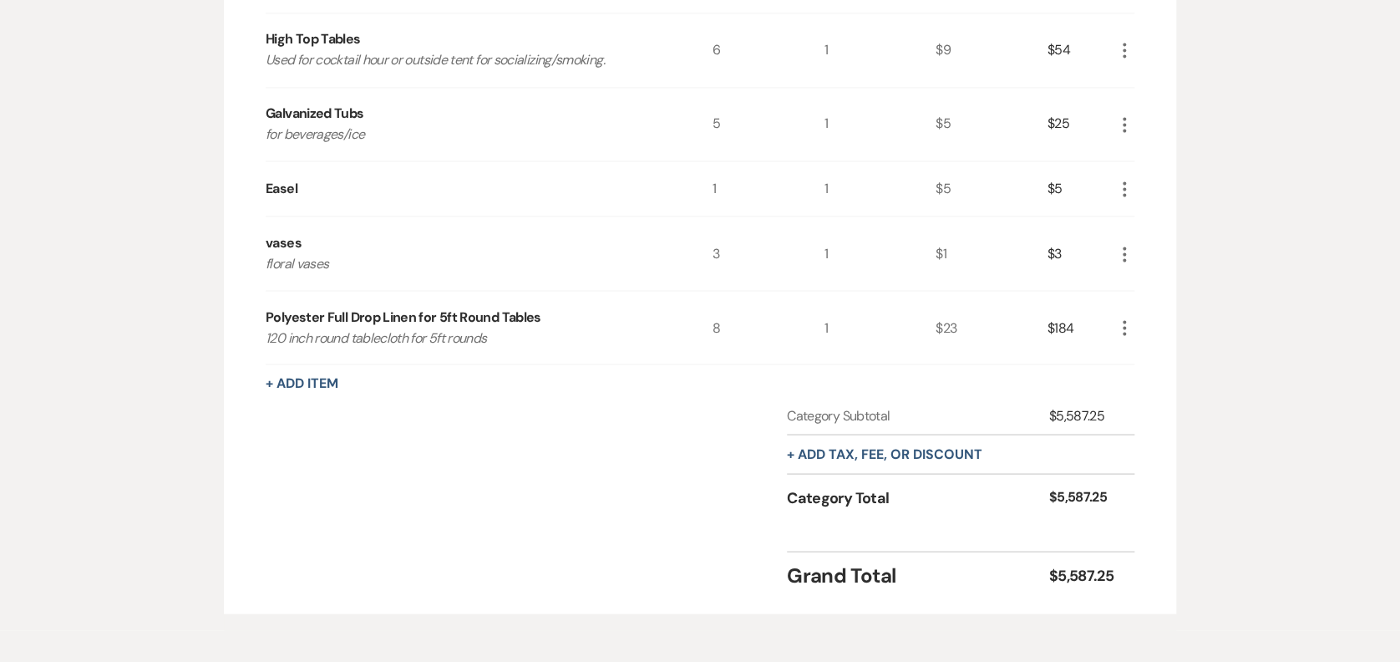
drag, startPoint x: 334, startPoint y: 390, endPoint x: 328, endPoint y: 368, distance: 22.5
click at [333, 388] on div "+ Add Item" at bounding box center [700, 383] width 869 height 20
click at [329, 381] on button "+ Add Item" at bounding box center [302, 382] width 73 height 13
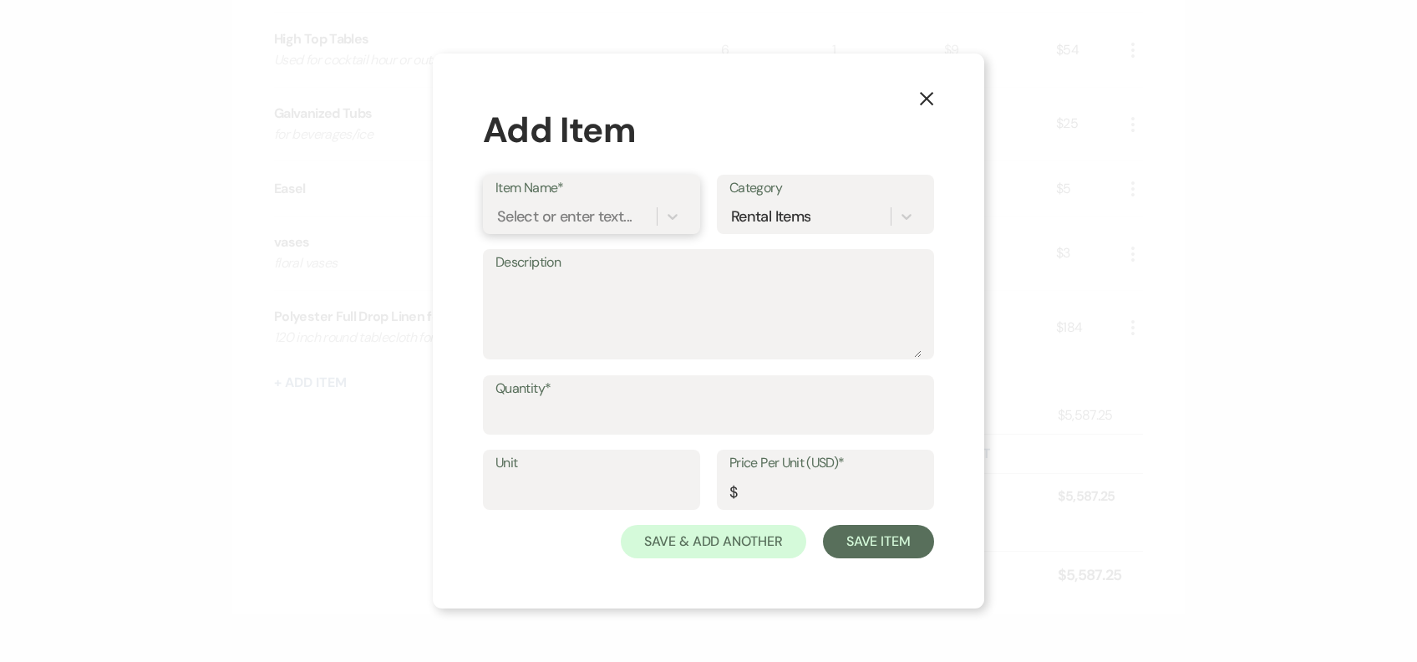
click at [502, 217] on div "Select or enter text..." at bounding box center [564, 216] width 135 height 23
type input "1"
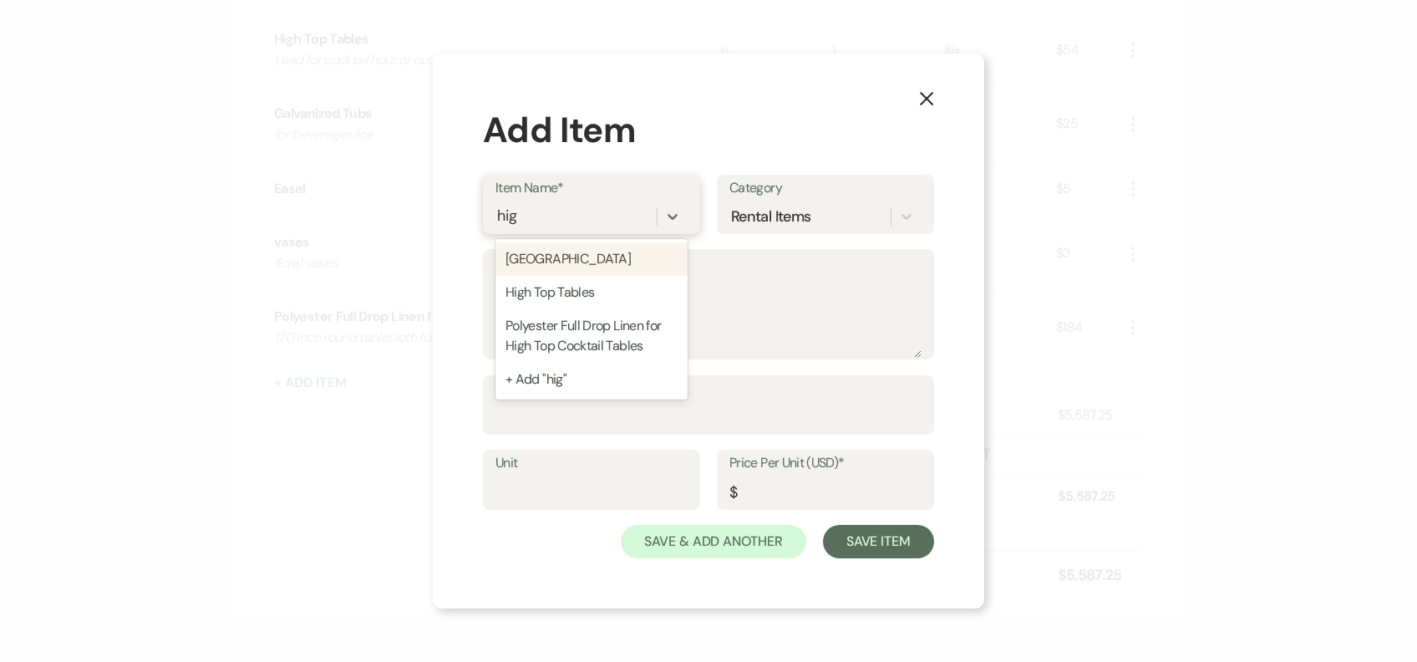
type input "high"
click at [547, 280] on div "High Top Tables" at bounding box center [591, 292] width 192 height 33
type textarea "Used for cocktail hour or outside tent for socializing/smoking."
type input "1"
type input "9"
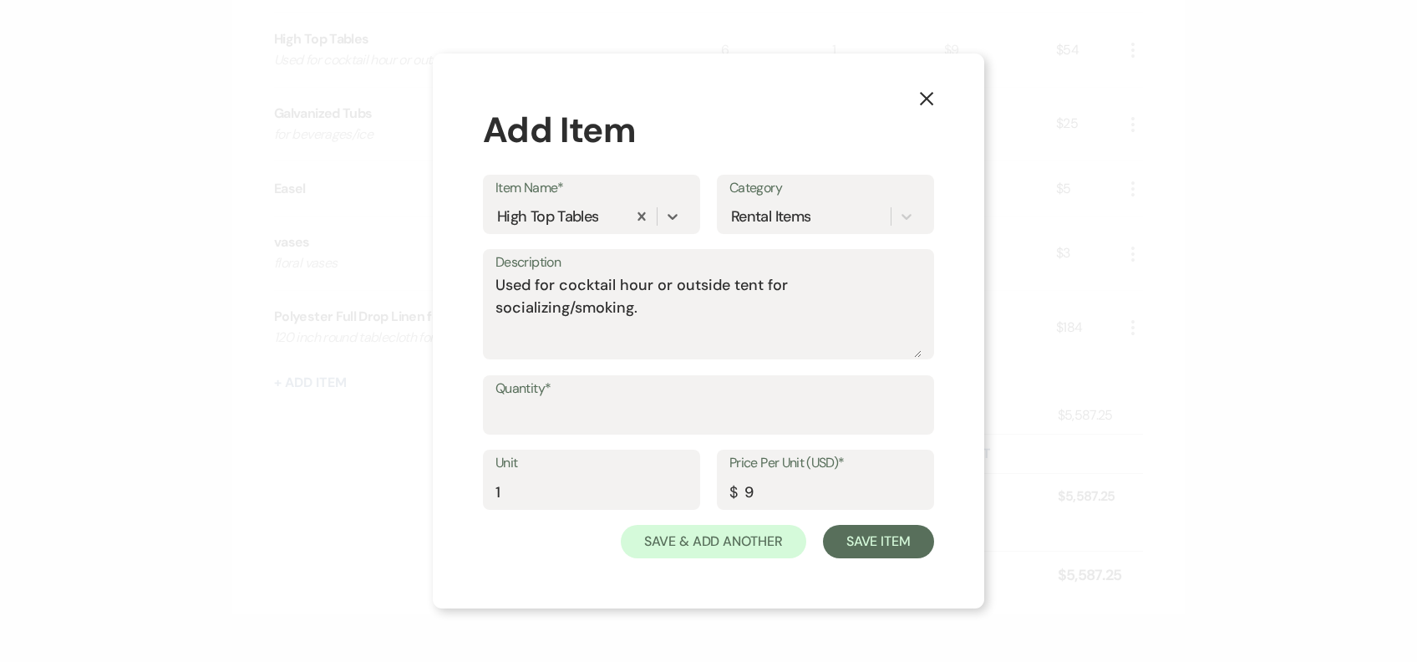
click at [604, 389] on label "Quantity*" at bounding box center [708, 389] width 426 height 24
click at [604, 400] on input "Quantity*" at bounding box center [708, 416] width 426 height 33
type input "5"
type input "6"
click at [877, 556] on button "Save Item" at bounding box center [878, 541] width 111 height 33
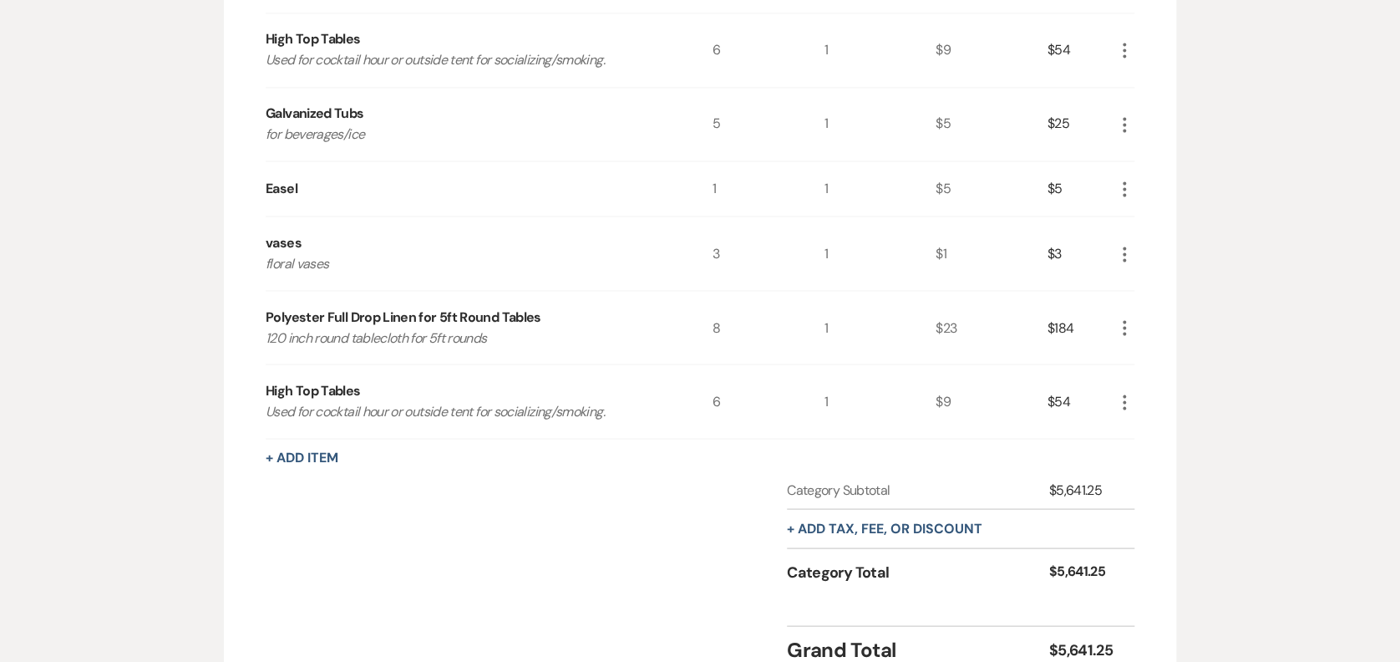
click at [313, 450] on button "+ Add Item" at bounding box center [302, 456] width 73 height 13
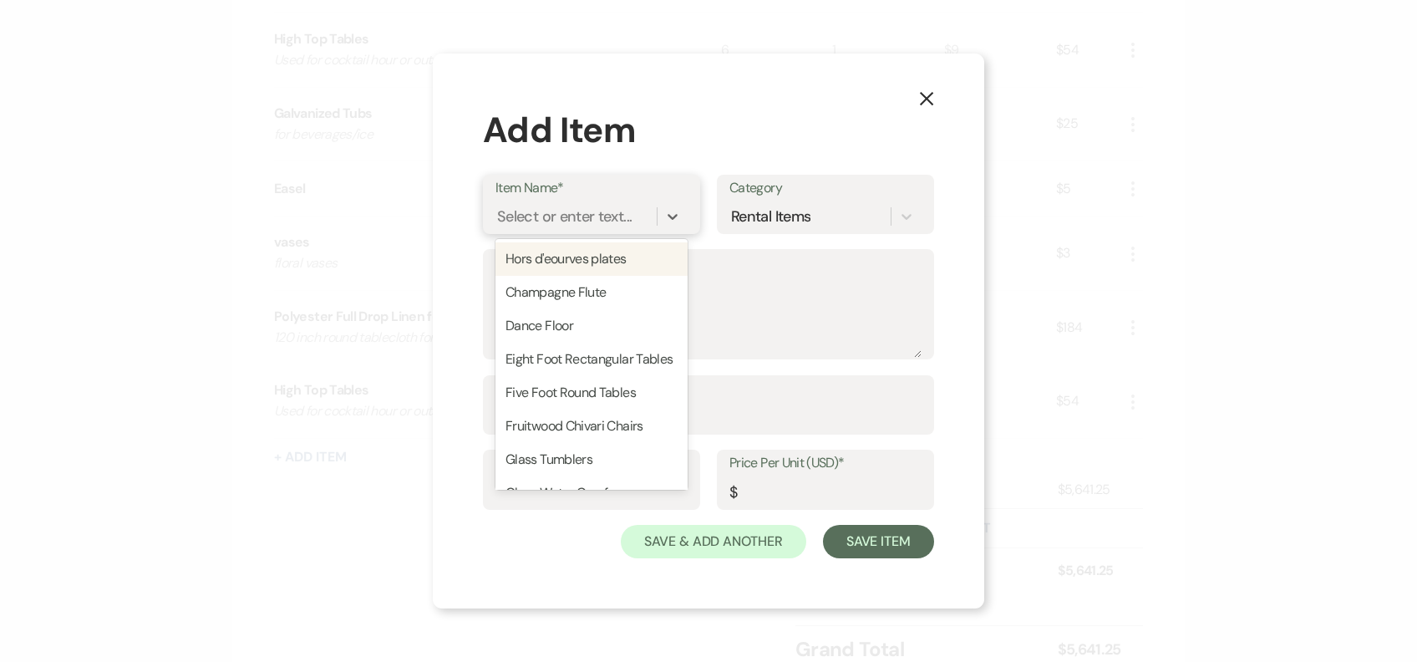
click at [560, 211] on div "Select or enter text..." at bounding box center [564, 216] width 135 height 23
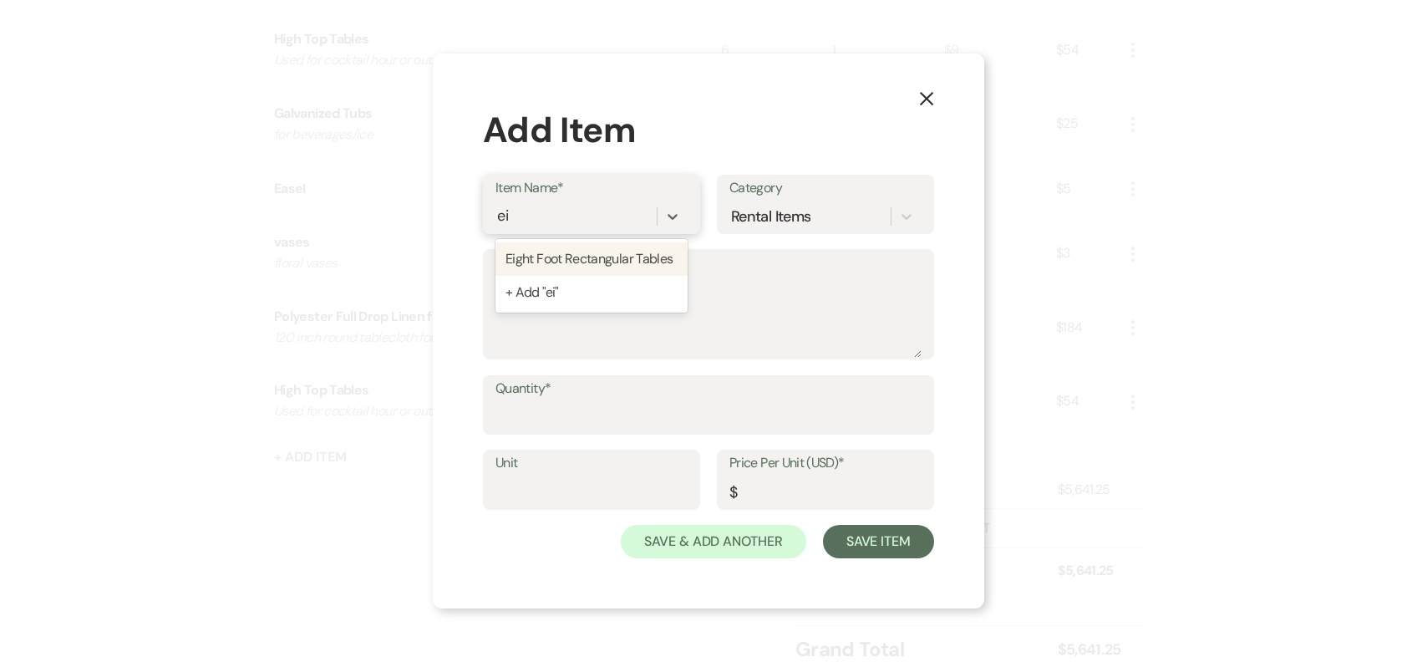
type input "e"
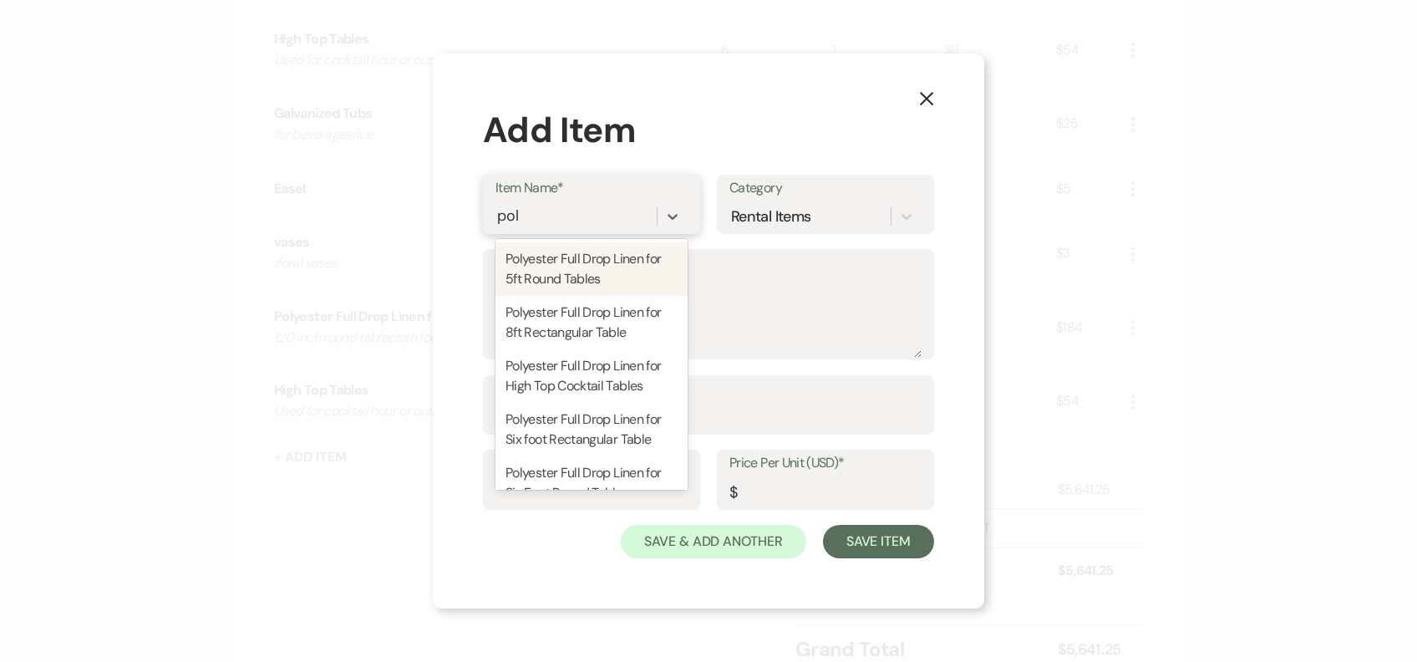
type input "poly"
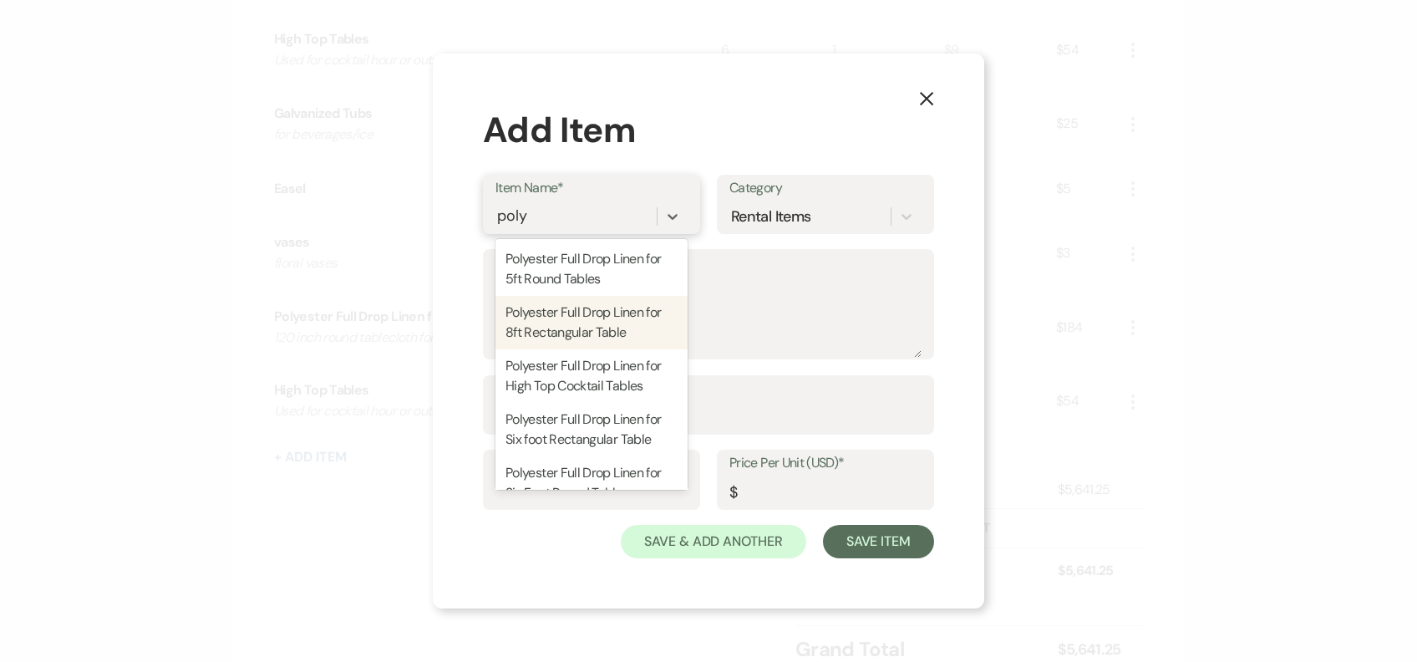
click at [638, 317] on div "Polyester Full Drop Linen for 8ft Rectangular Table" at bounding box center [591, 322] width 192 height 53
type textarea "90x156 color selection on [DOMAIN_NAME]"
type input "1"
type input "27"
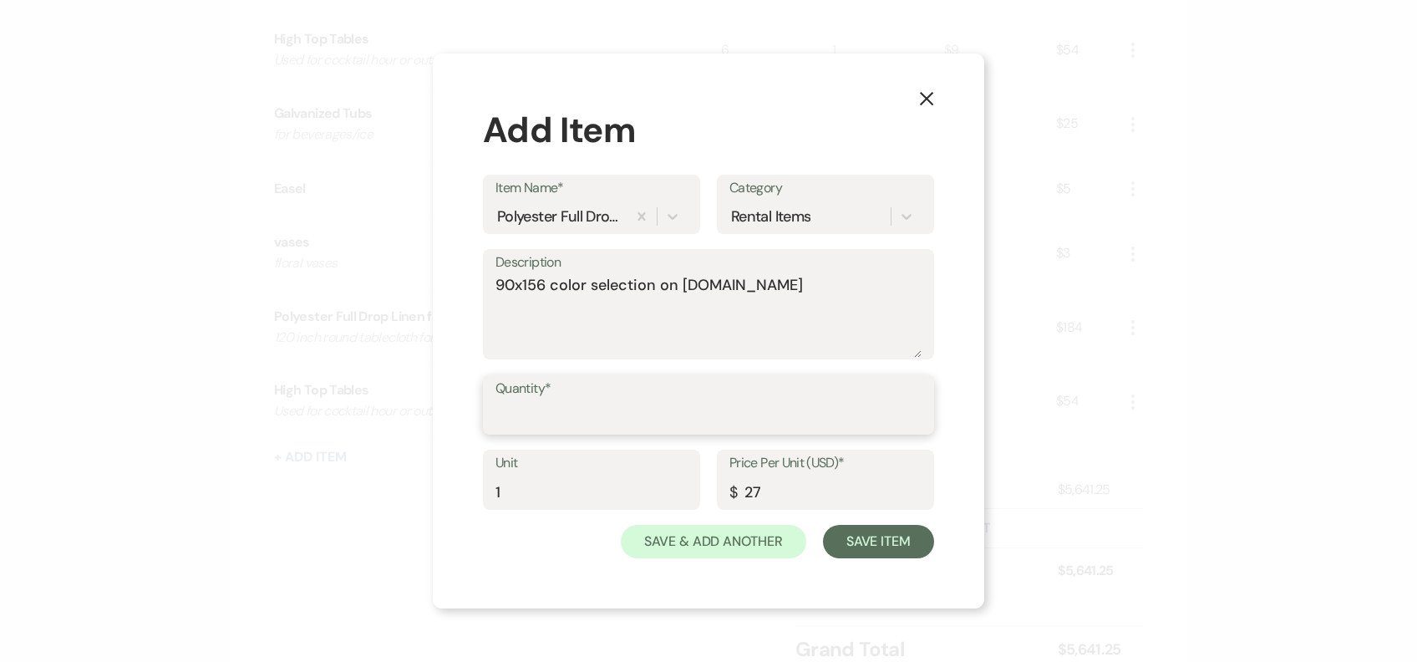
click at [608, 415] on input "Quantity*" at bounding box center [708, 416] width 426 height 33
type input "6"
click at [865, 546] on button "Save Item" at bounding box center [878, 541] width 111 height 33
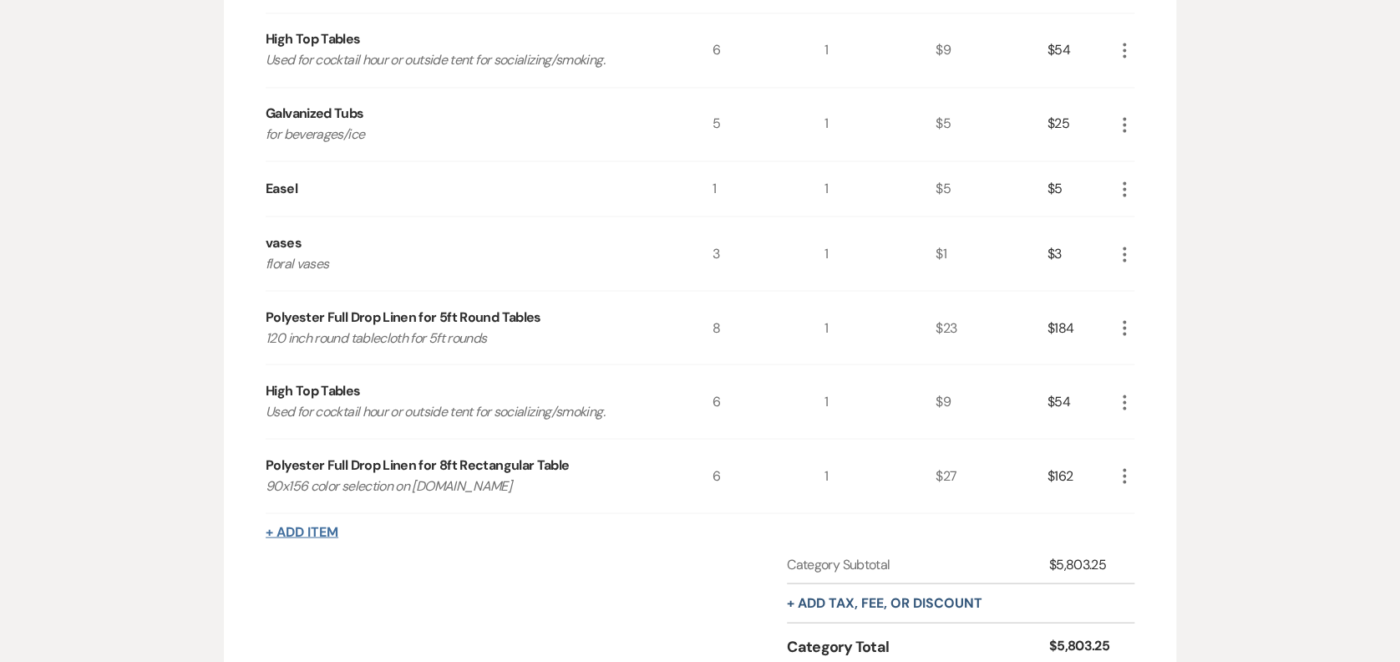
click at [318, 527] on button "+ Add Item" at bounding box center [302, 531] width 73 height 13
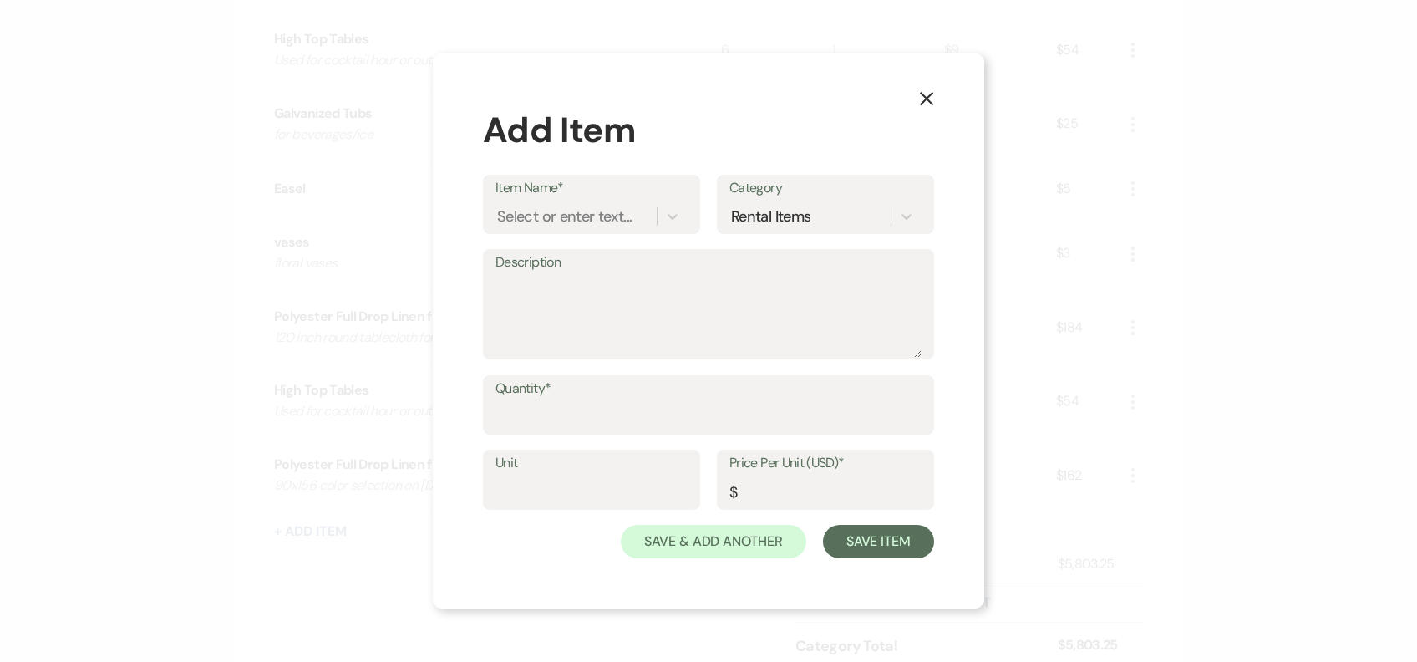
click at [933, 108] on button "X" at bounding box center [926, 98] width 25 height 29
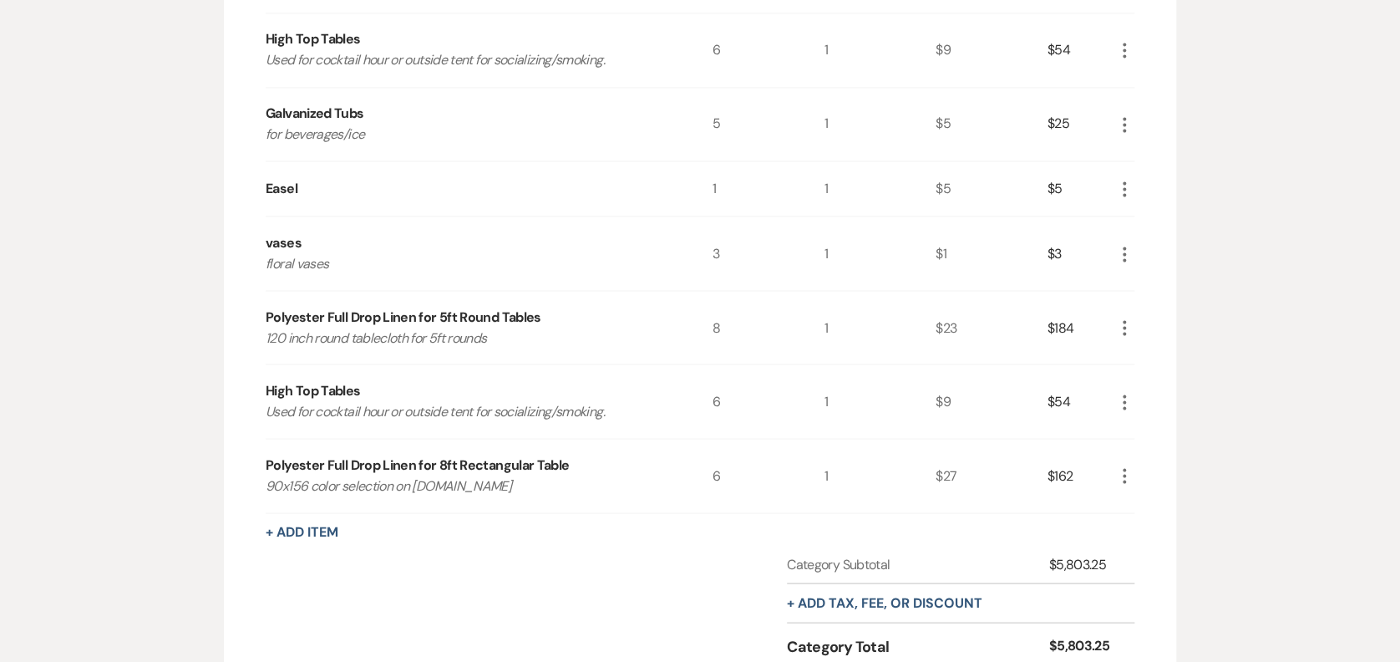
click at [1124, 402] on icon "More" at bounding box center [1124, 402] width 20 height 20
click at [1156, 438] on button "Pencil Edit" at bounding box center [1157, 434] width 87 height 27
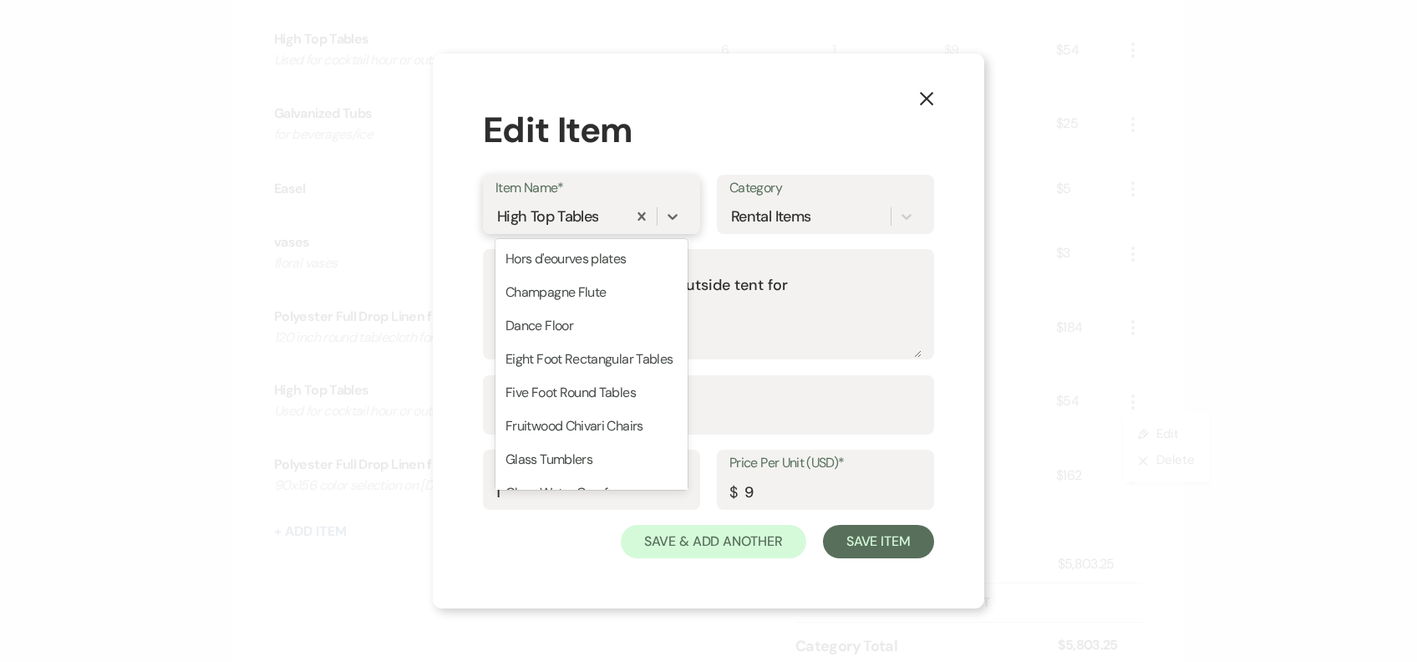
click at [598, 206] on div "High Top Tables" at bounding box center [547, 216] width 101 height 23
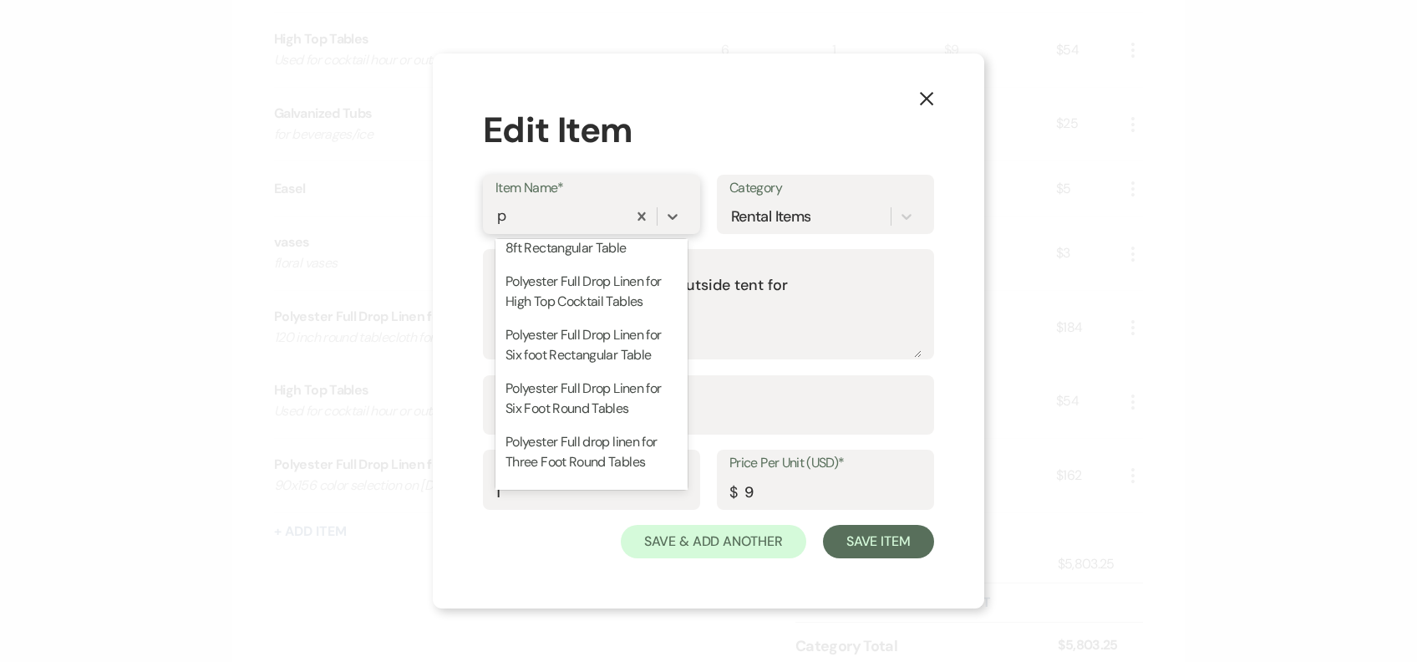
scroll to position [0, 0]
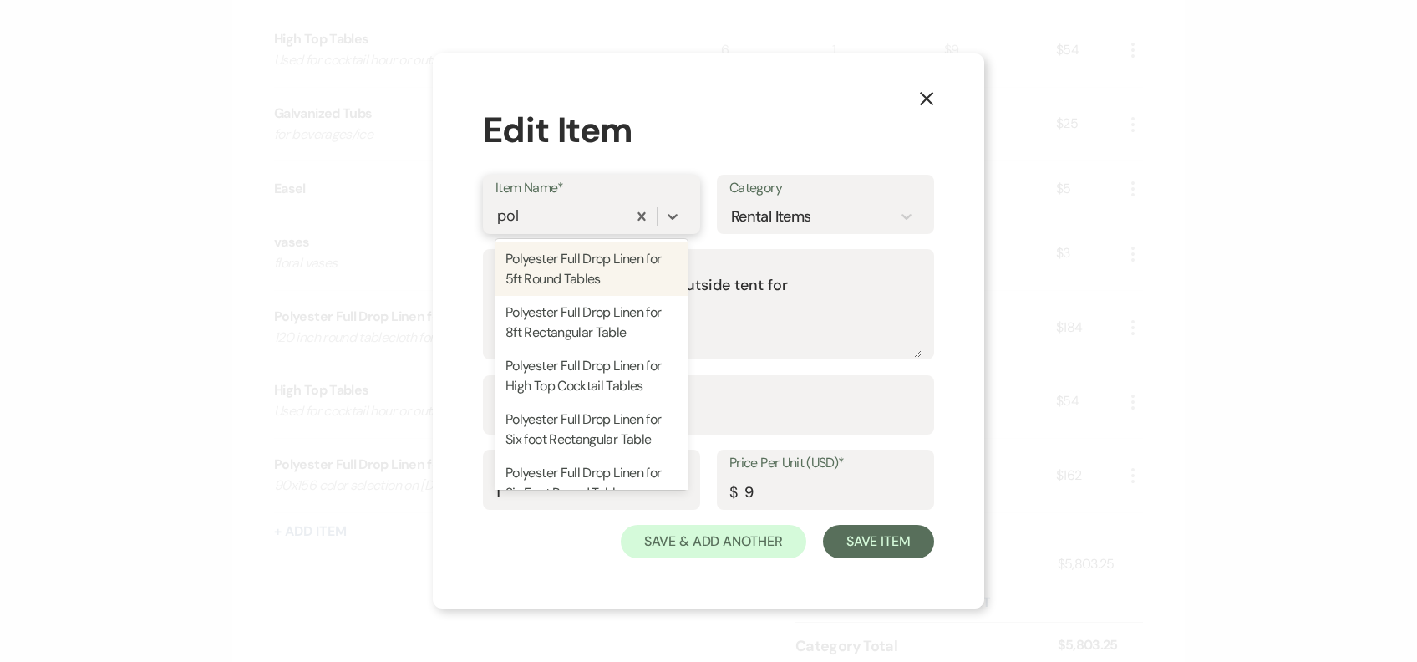
type input "poly"
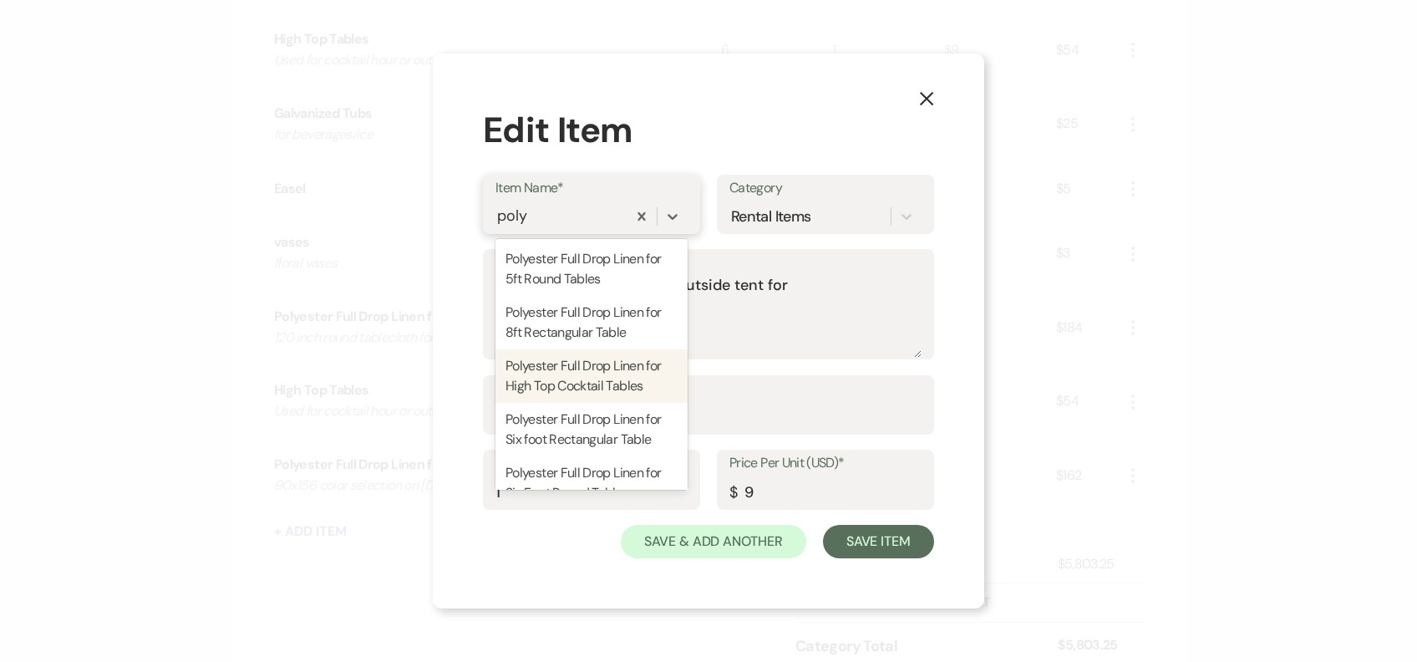
click at [618, 403] on div "Polyester Full Drop Linen for High Top Cocktail Tables" at bounding box center [591, 375] width 192 height 53
type textarea "108 inch table cloth"
type input "17"
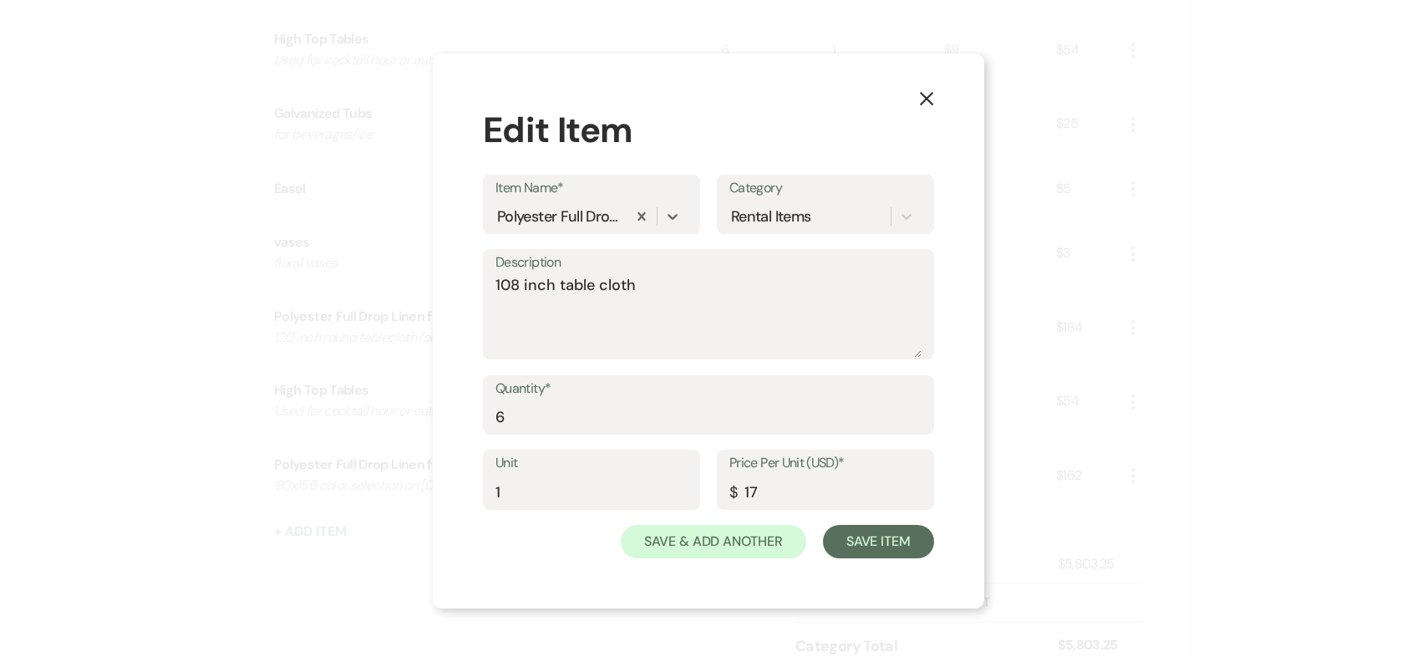
click at [890, 521] on div "Unit 1 Price Per Unit (USD)* $ 17" at bounding box center [708, 486] width 451 height 75
click at [881, 534] on button "Save Item" at bounding box center [878, 541] width 111 height 33
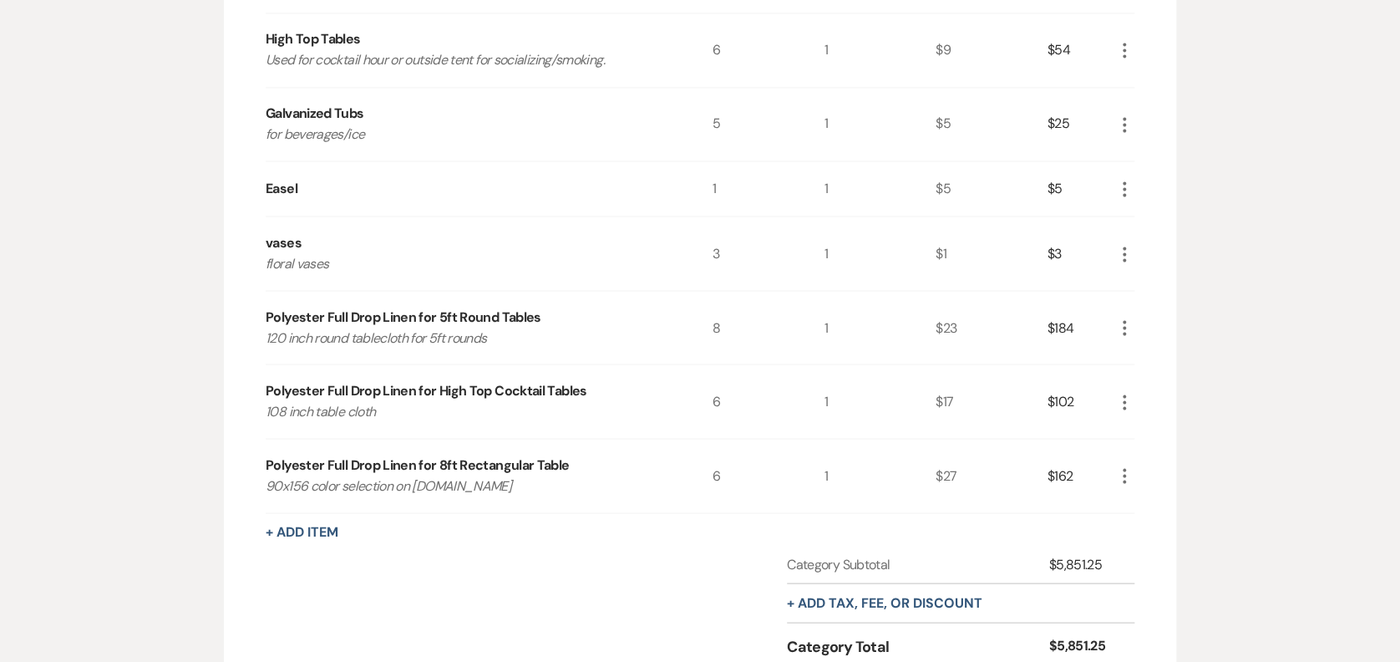
click at [291, 535] on button "+ Add Item" at bounding box center [302, 531] width 73 height 13
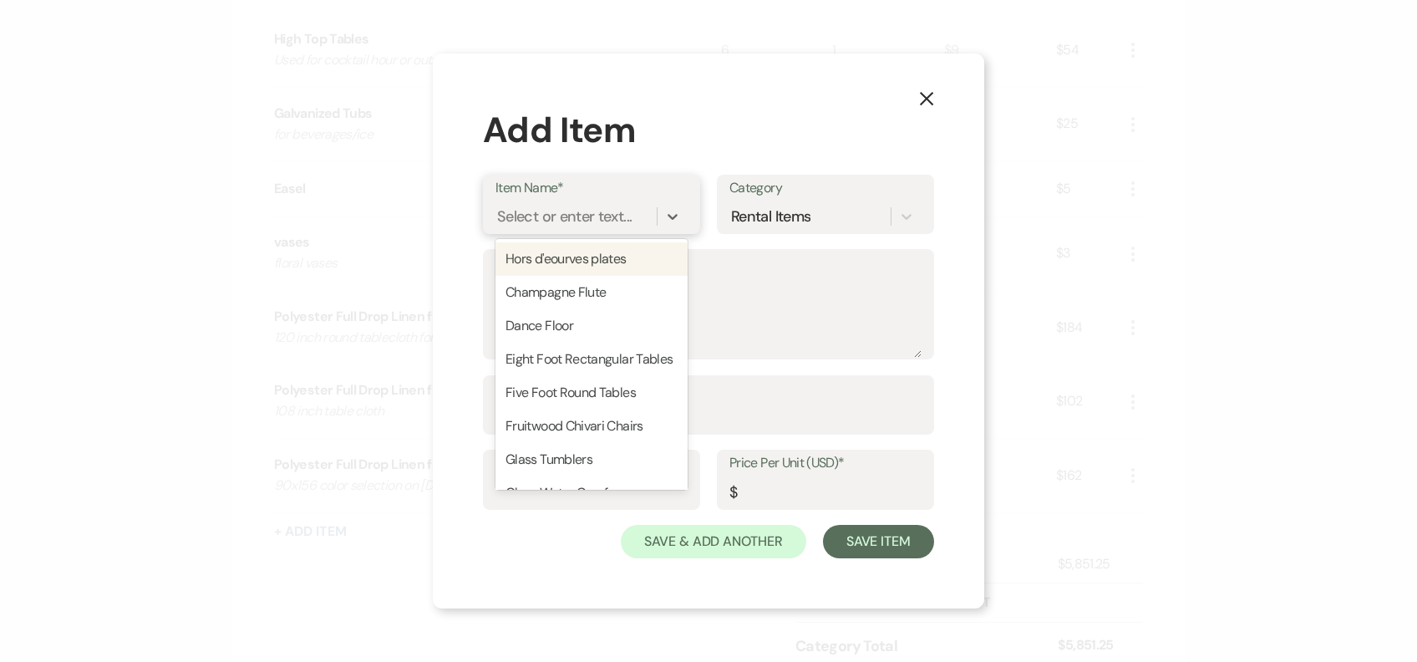
click at [531, 210] on div "Select or enter text..." at bounding box center [564, 216] width 135 height 23
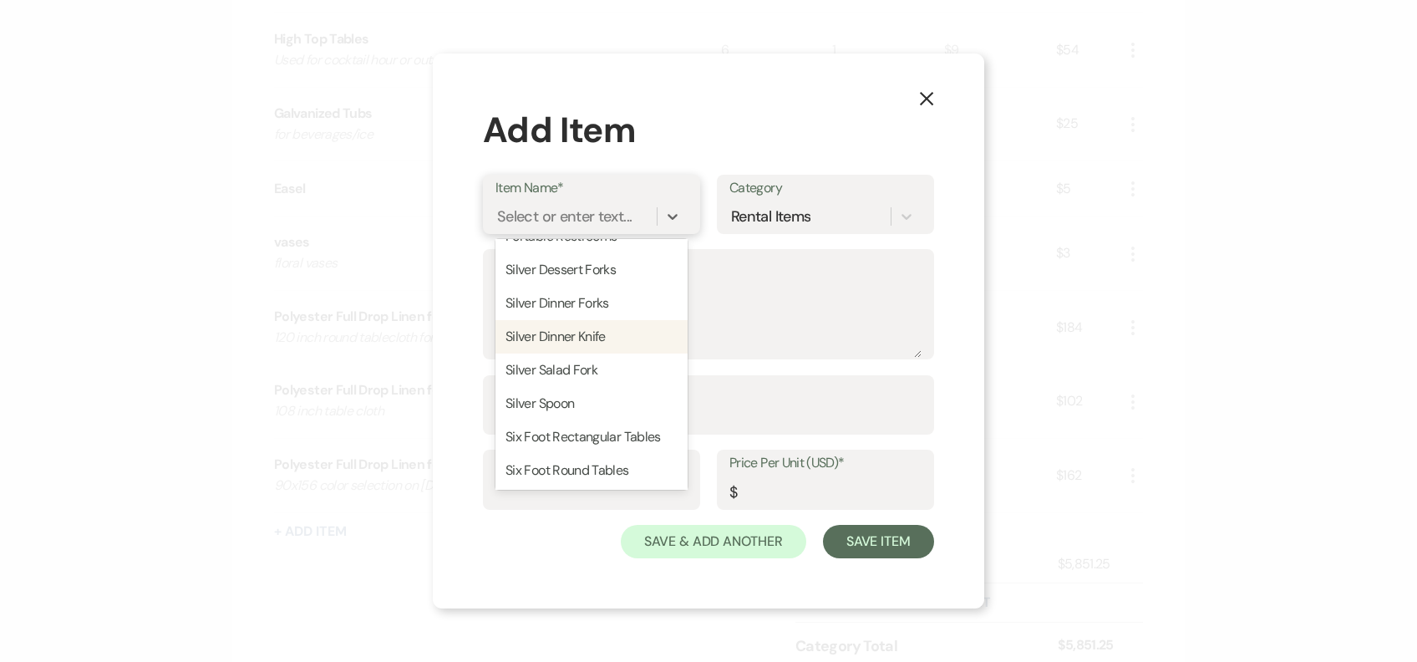
scroll to position [789, 0]
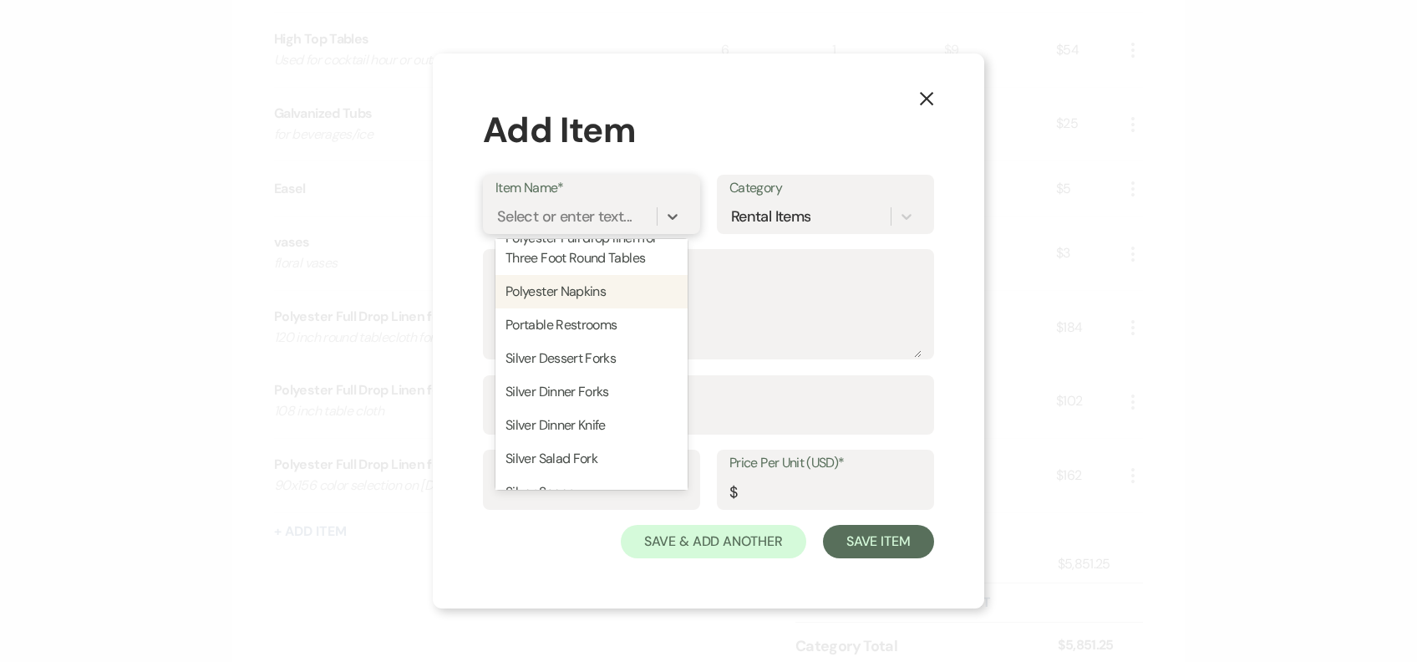
click at [615, 308] on div "Polyester Napkins" at bounding box center [591, 291] width 192 height 33
type textarea "Color choices on [DOMAIN_NAME]"
type input "1"
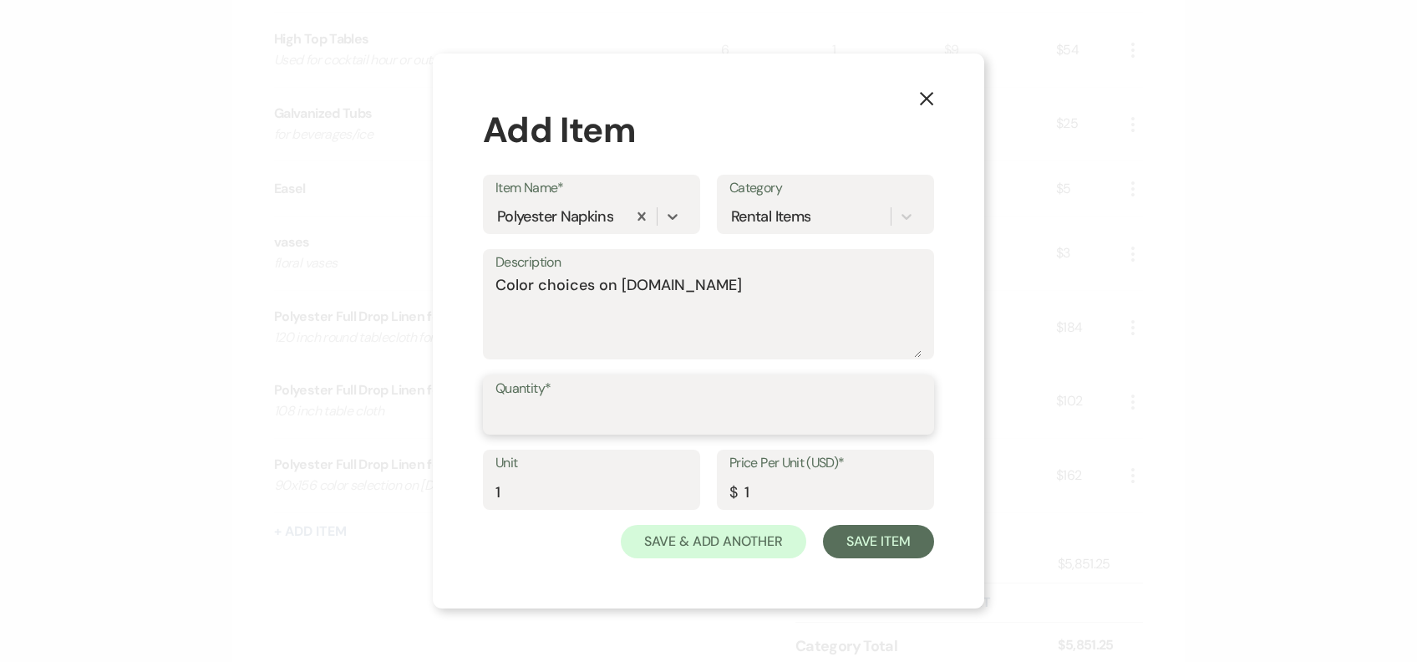
click at [571, 409] on input "Quantity*" at bounding box center [708, 416] width 426 height 33
type input "70"
click at [865, 531] on button "Save Item" at bounding box center [878, 541] width 111 height 33
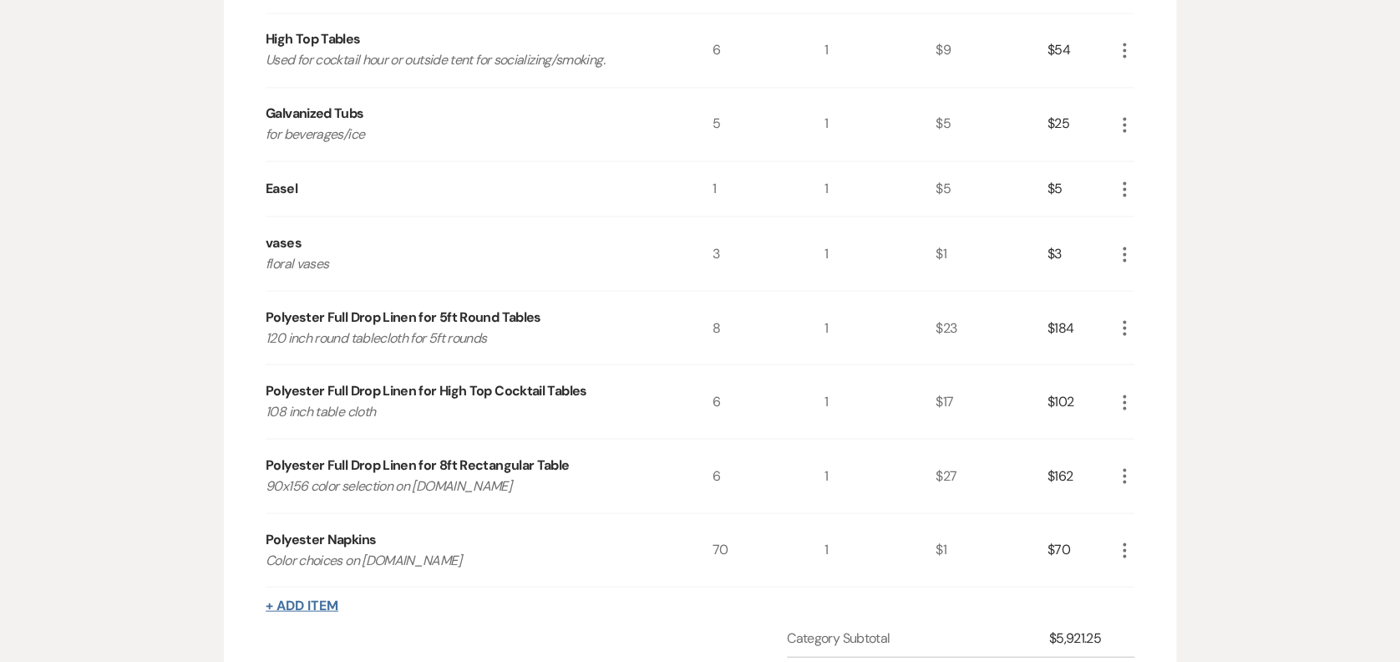
click at [307, 598] on button "+ Add Item" at bounding box center [302, 604] width 73 height 13
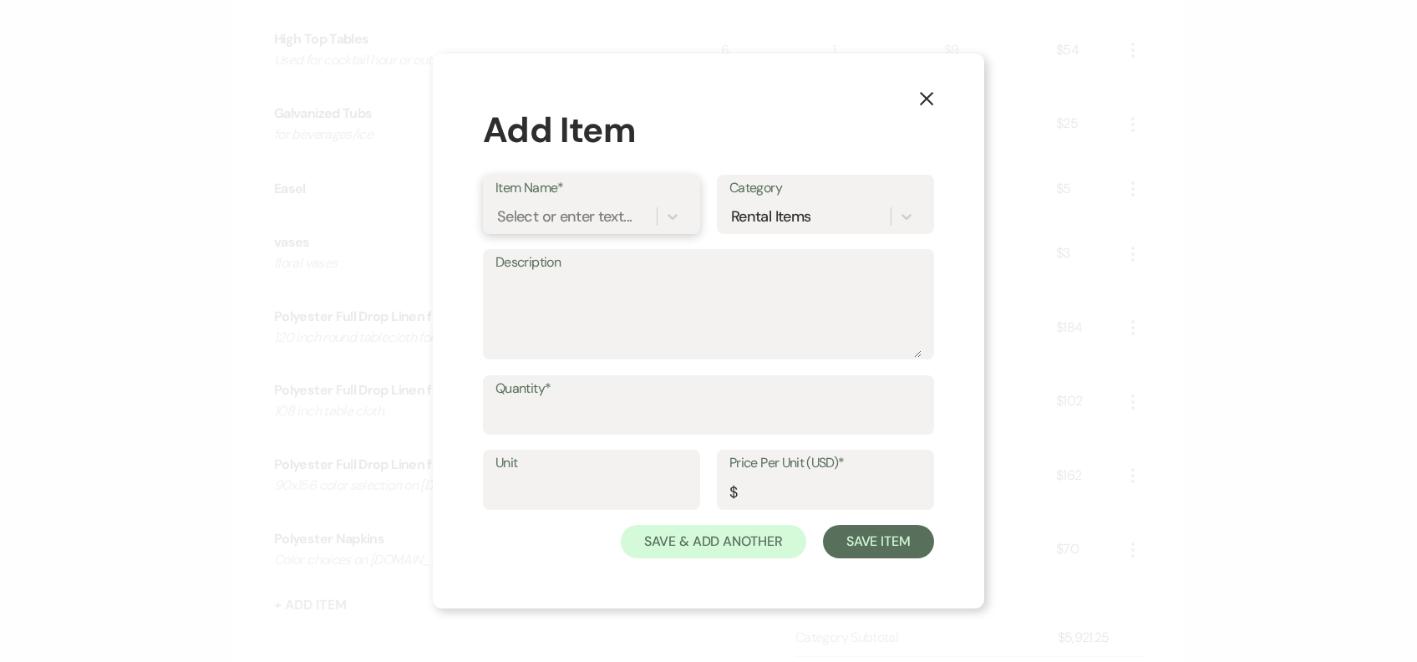
click at [551, 206] on div "Select or enter text..." at bounding box center [564, 216] width 135 height 23
type input "p"
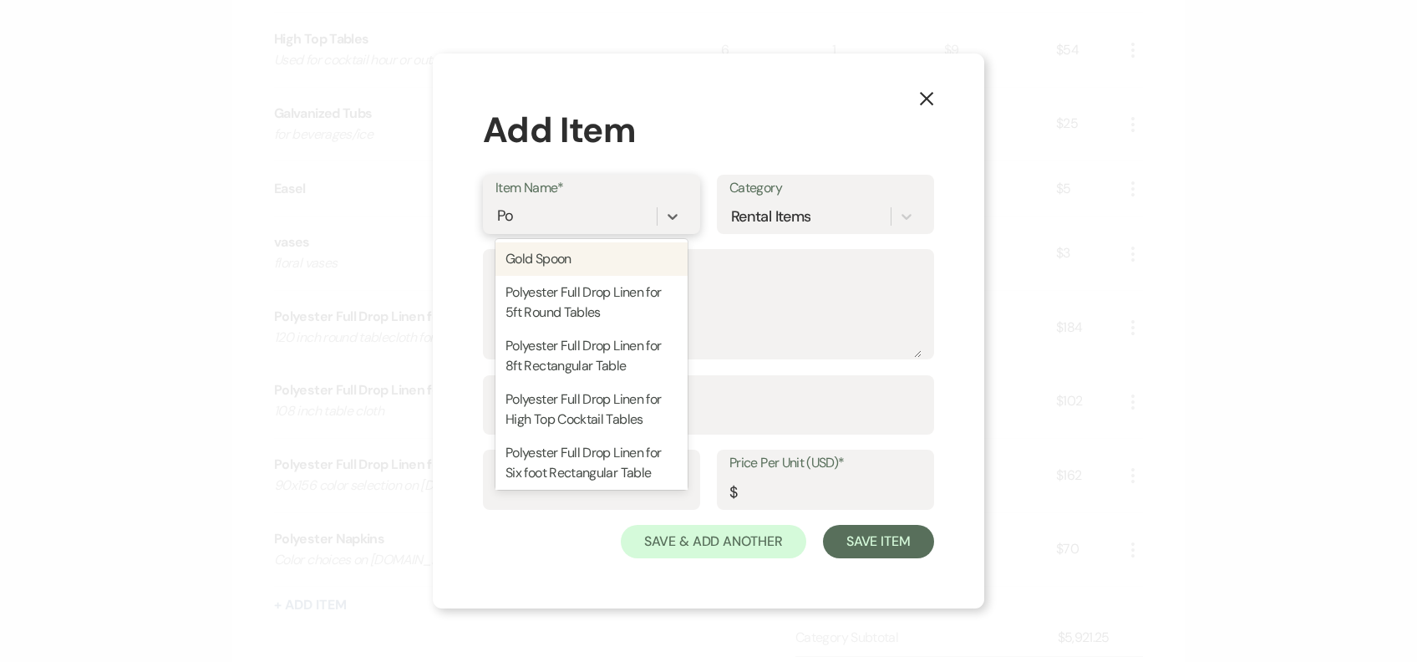
type input "Pol"
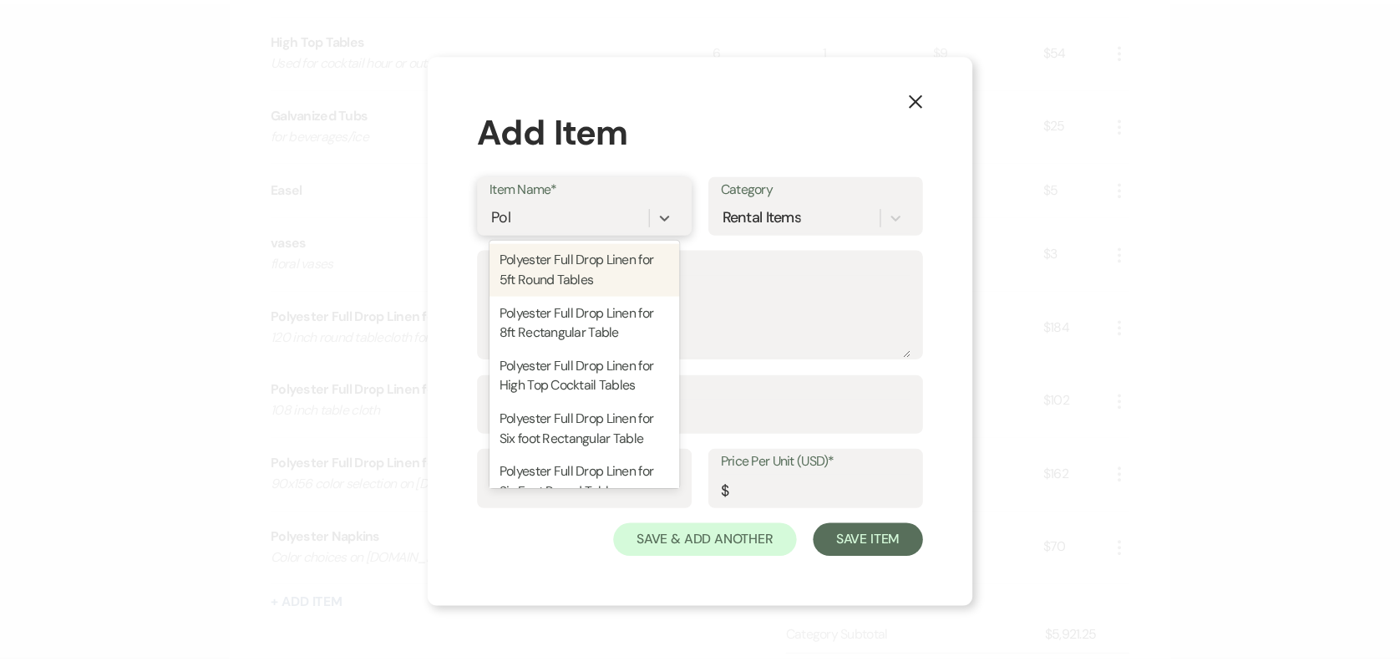
scroll to position [82, 0]
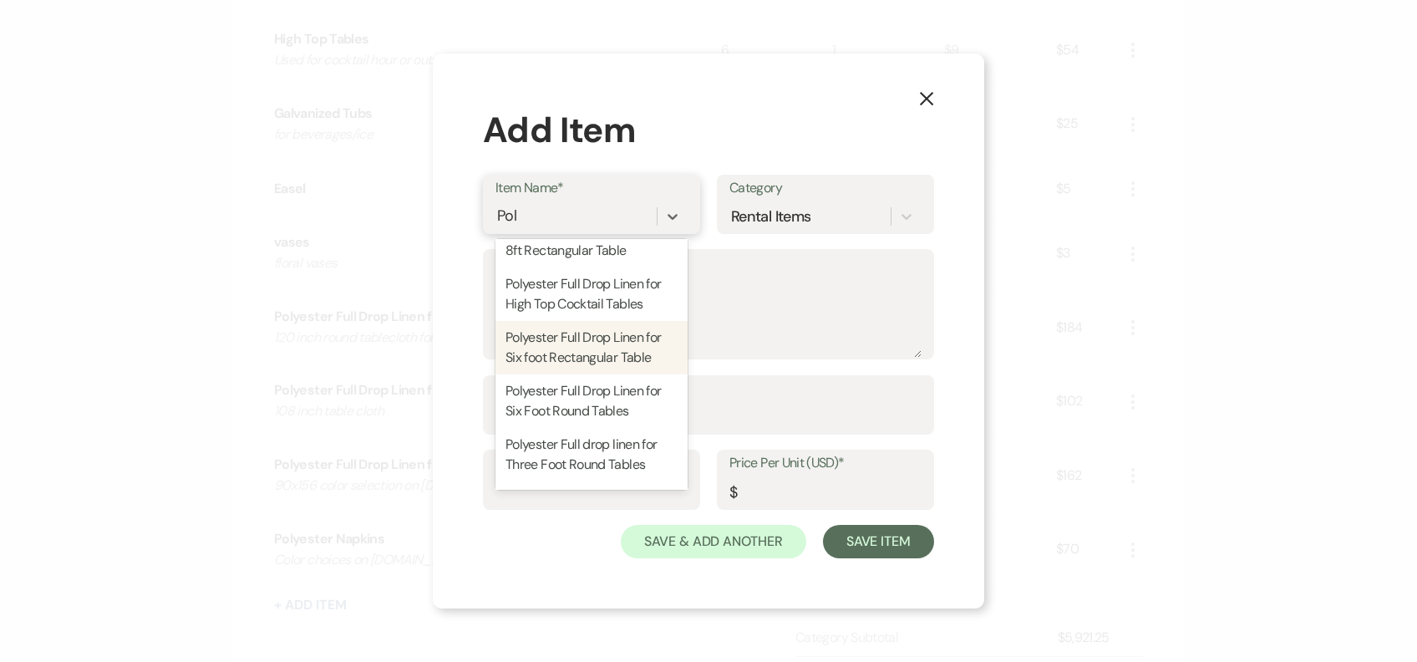
click at [596, 374] on div "Polyester Full Drop Linen for Six foot Rectangular Table" at bounding box center [591, 347] width 192 height 53
type textarea "90x132 inch Full drop for six foot rectangular tables"
type input "1"
type input "23"
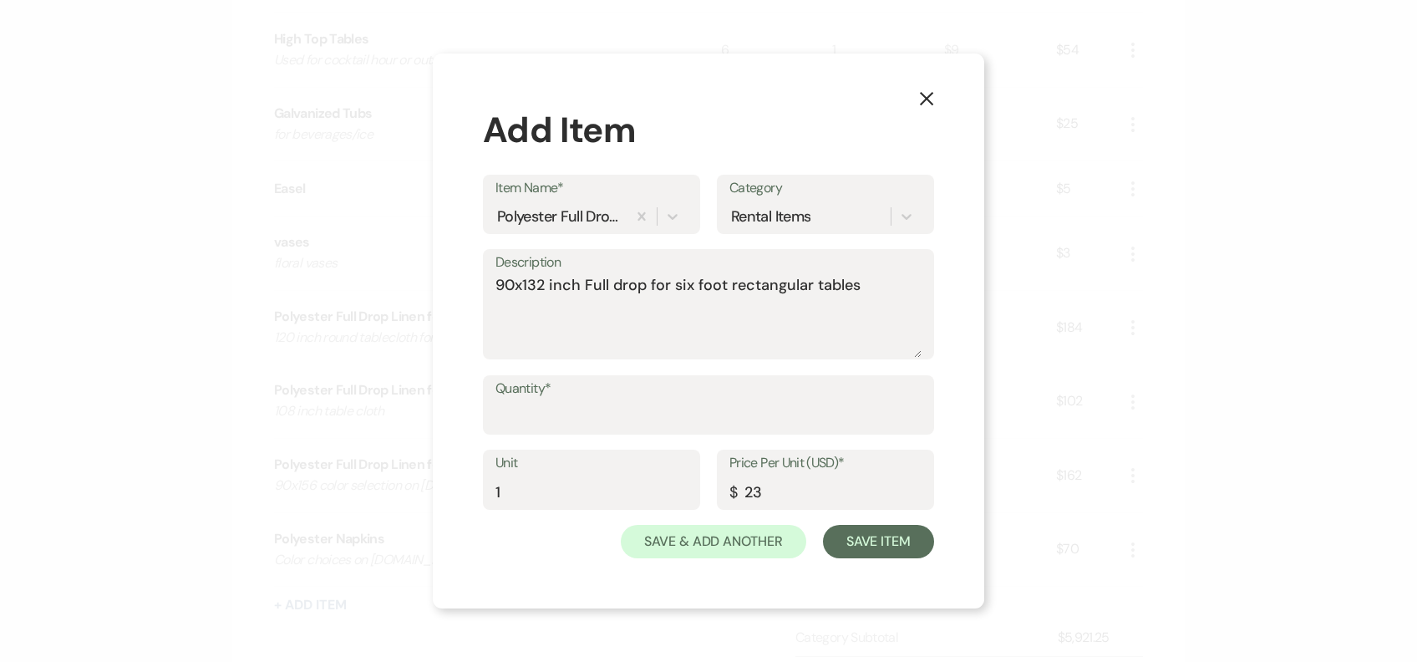
click at [594, 399] on label "Quantity*" at bounding box center [708, 389] width 426 height 24
click at [594, 400] on input "Quantity*" at bounding box center [708, 416] width 426 height 33
type input "2"
drag, startPoint x: 605, startPoint y: 414, endPoint x: 863, endPoint y: 540, distance: 287.3
click at [863, 540] on button "Save Item" at bounding box center [878, 541] width 111 height 33
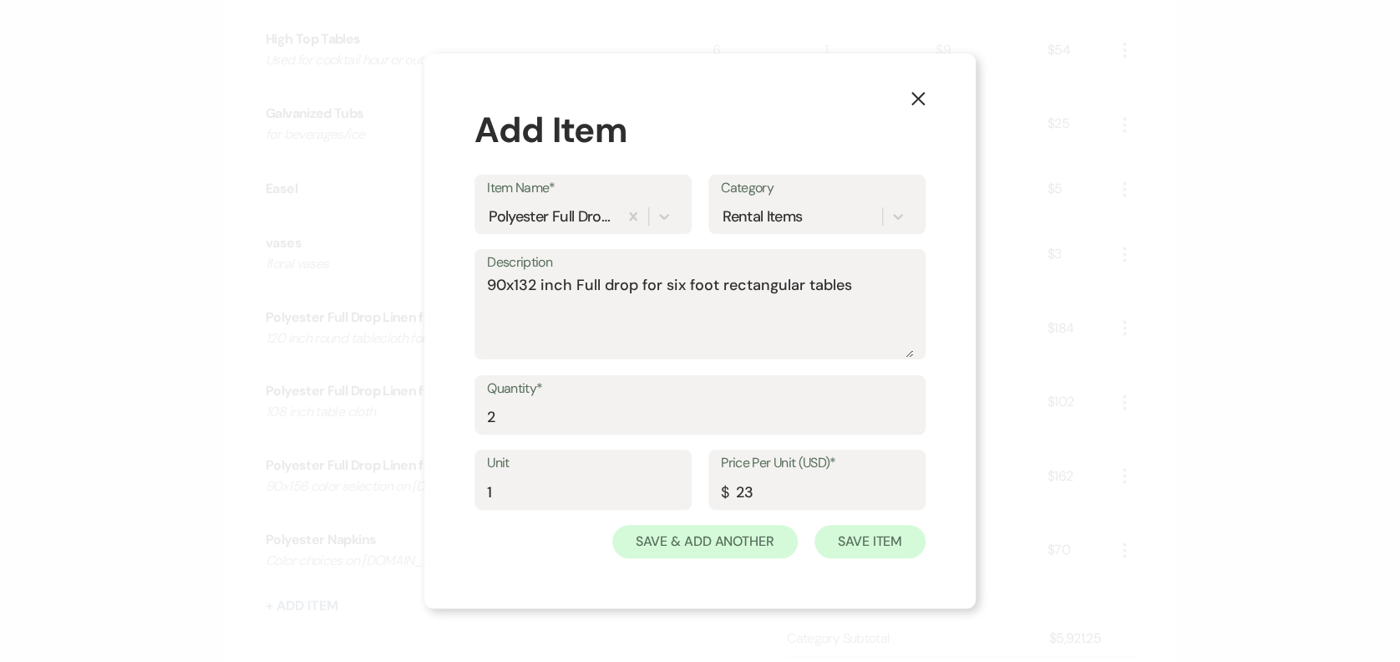
click at [863, 540] on div "1" at bounding box center [880, 550] width 112 height 74
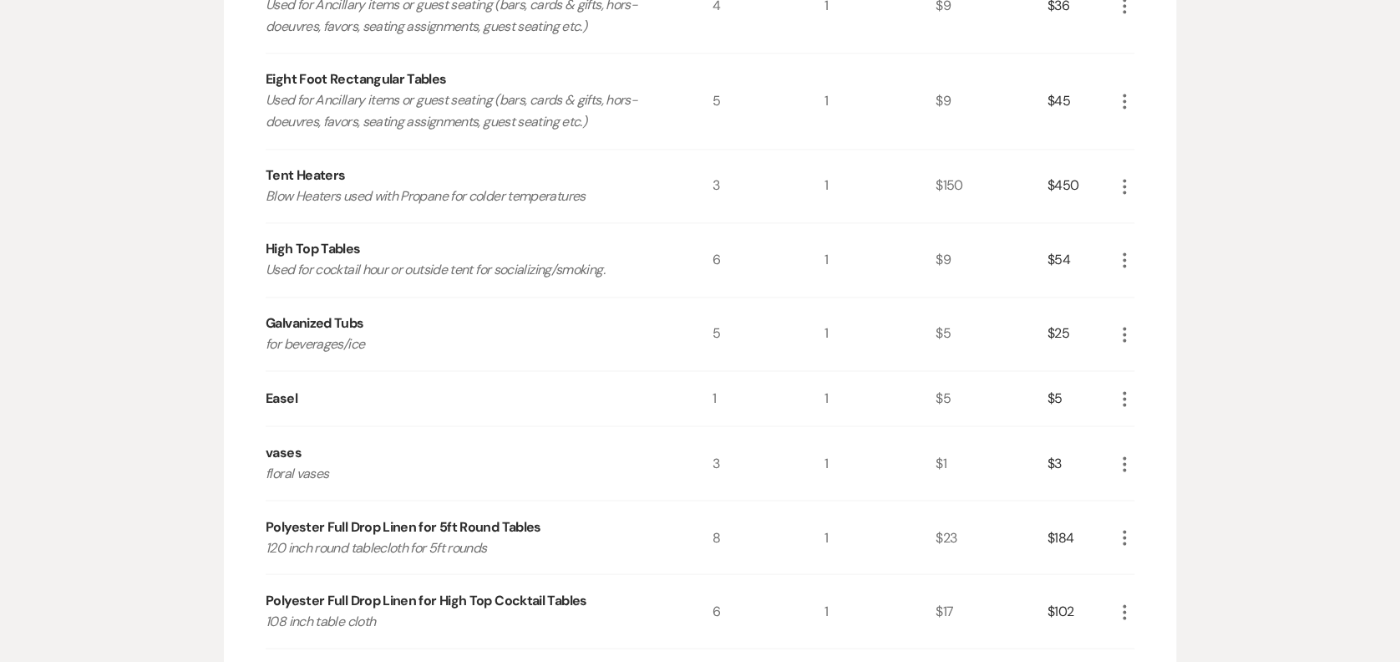
scroll to position [1719, 0]
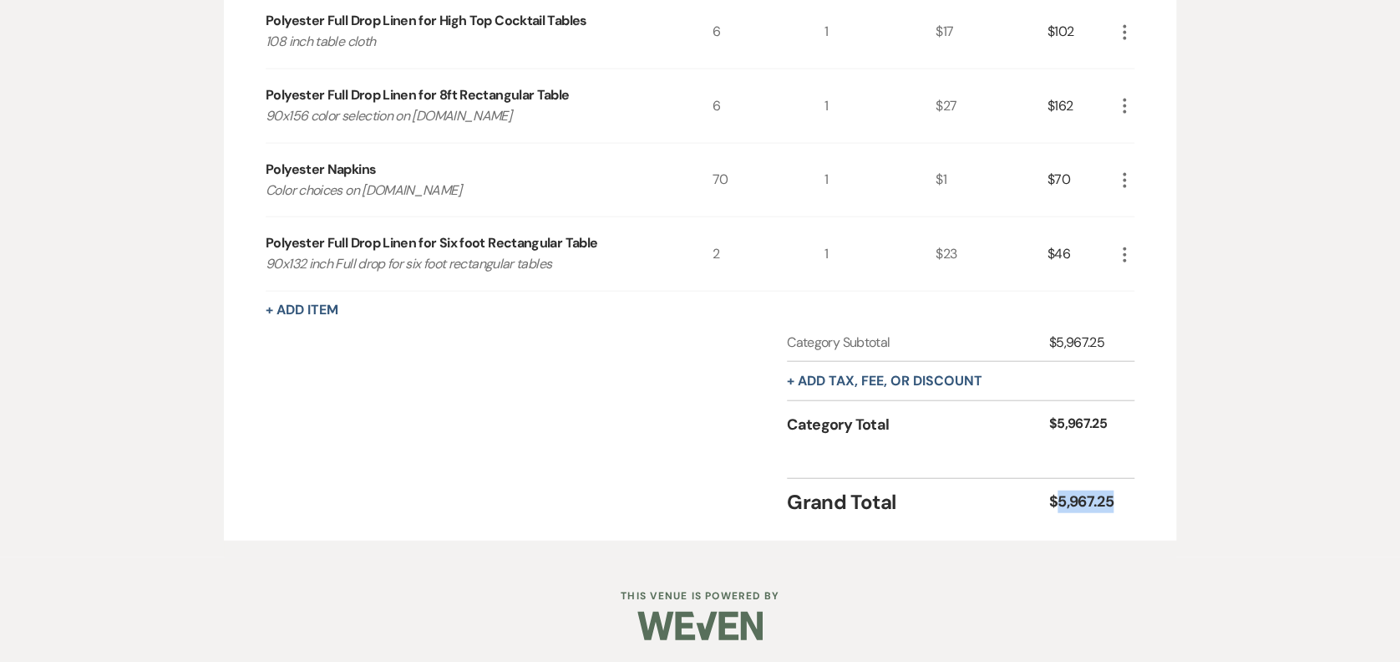
drag, startPoint x: 1114, startPoint y: 500, endPoint x: 1056, endPoint y: 484, distance: 60.0
click at [1056, 484] on div "Grand Total $5,967.25" at bounding box center [961, 497] width 348 height 39
copy div "5,967.25"
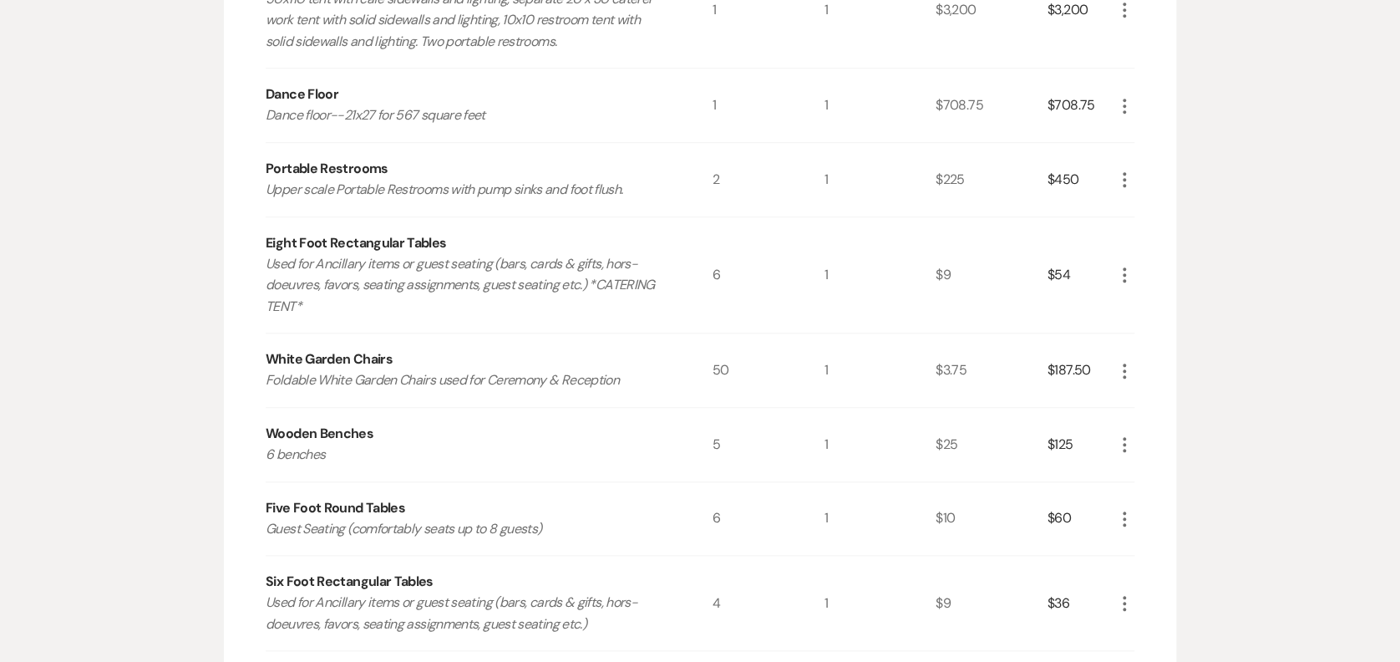
scroll to position [0, 0]
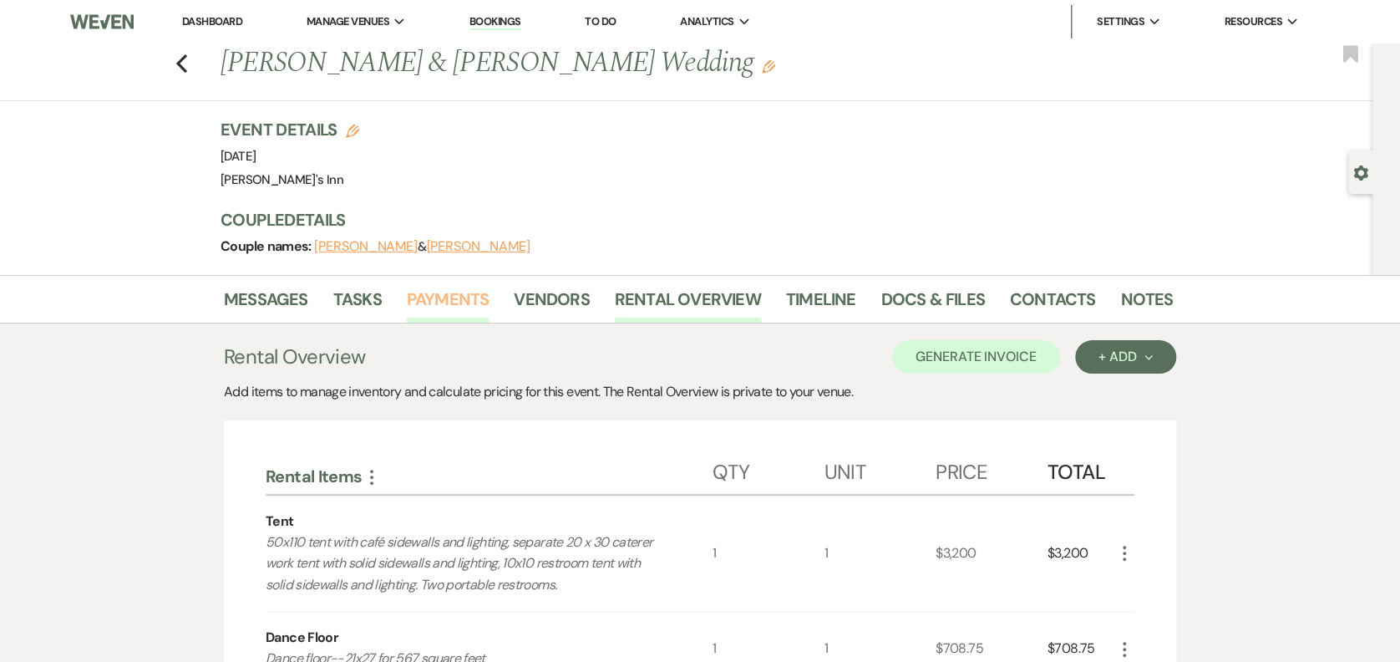
click at [446, 299] on link "Payments" at bounding box center [448, 304] width 83 height 37
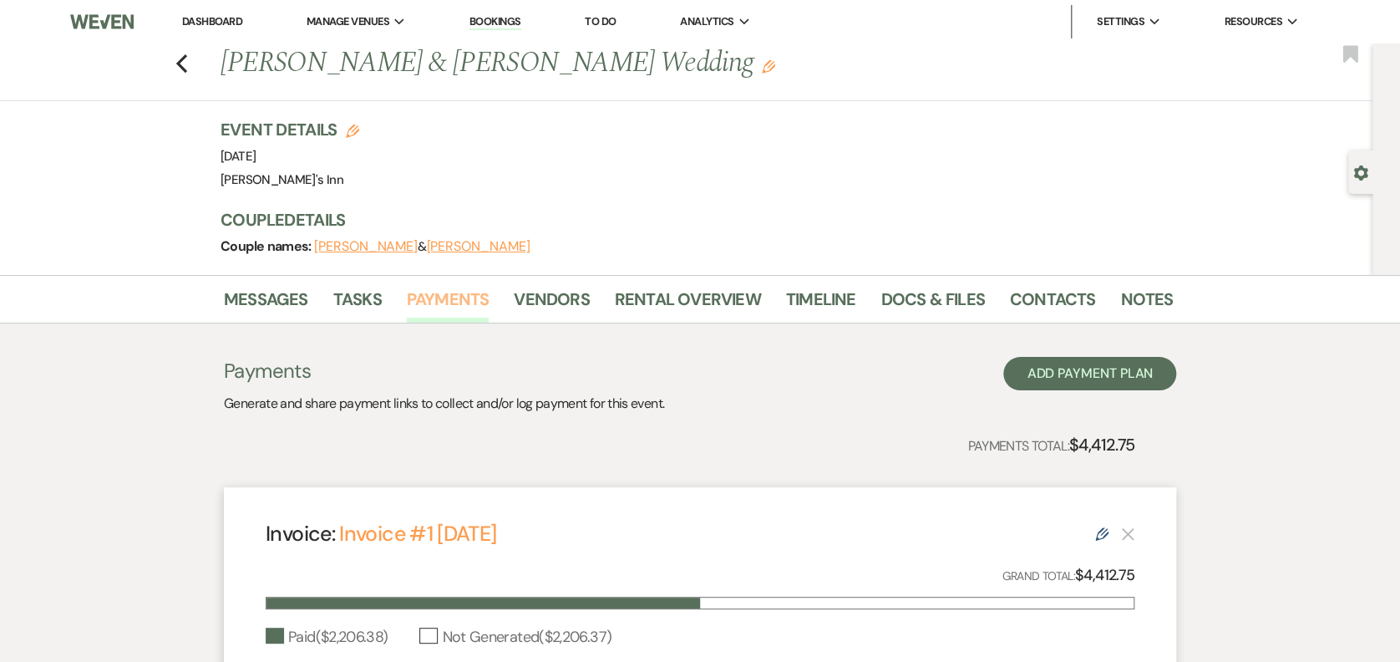
scroll to position [321, 0]
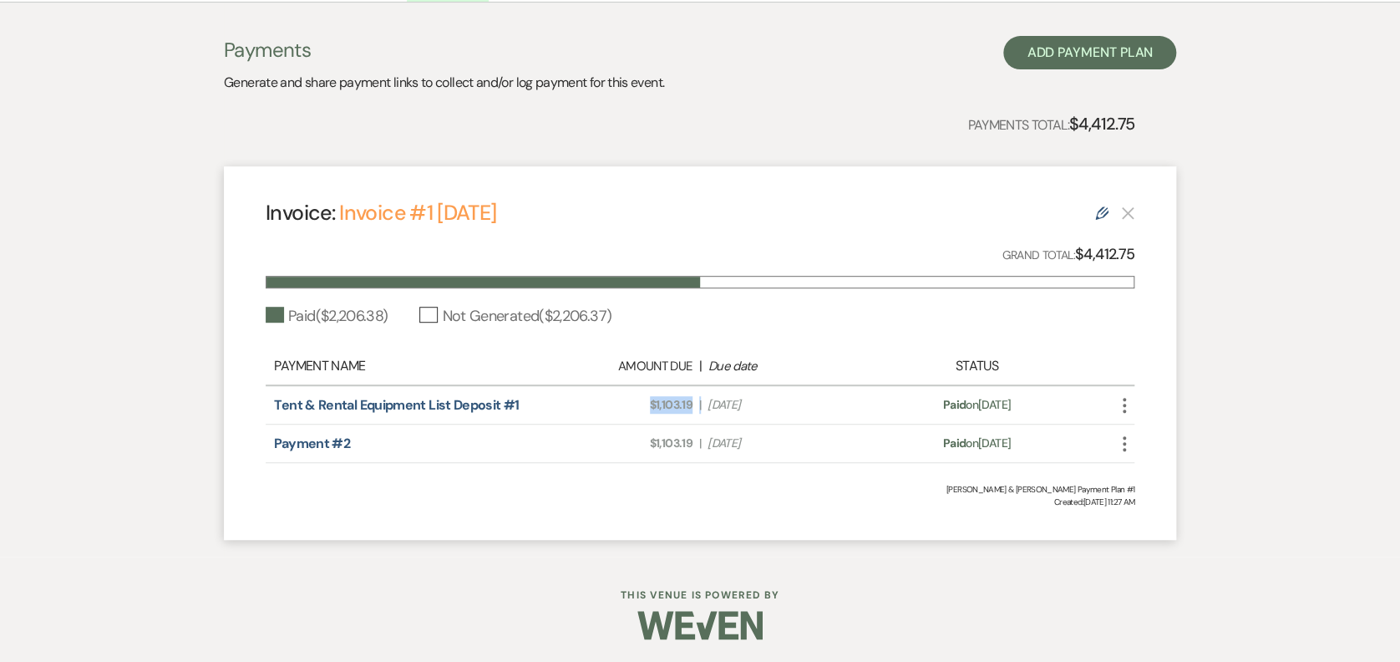
drag, startPoint x: 700, startPoint y: 401, endPoint x: 651, endPoint y: 401, distance: 49.3
click at [651, 401] on div "Amount Due: $1,103.19 | Due Date [DATE]" at bounding box center [700, 405] width 341 height 18
copy div "$1,103.19 |"
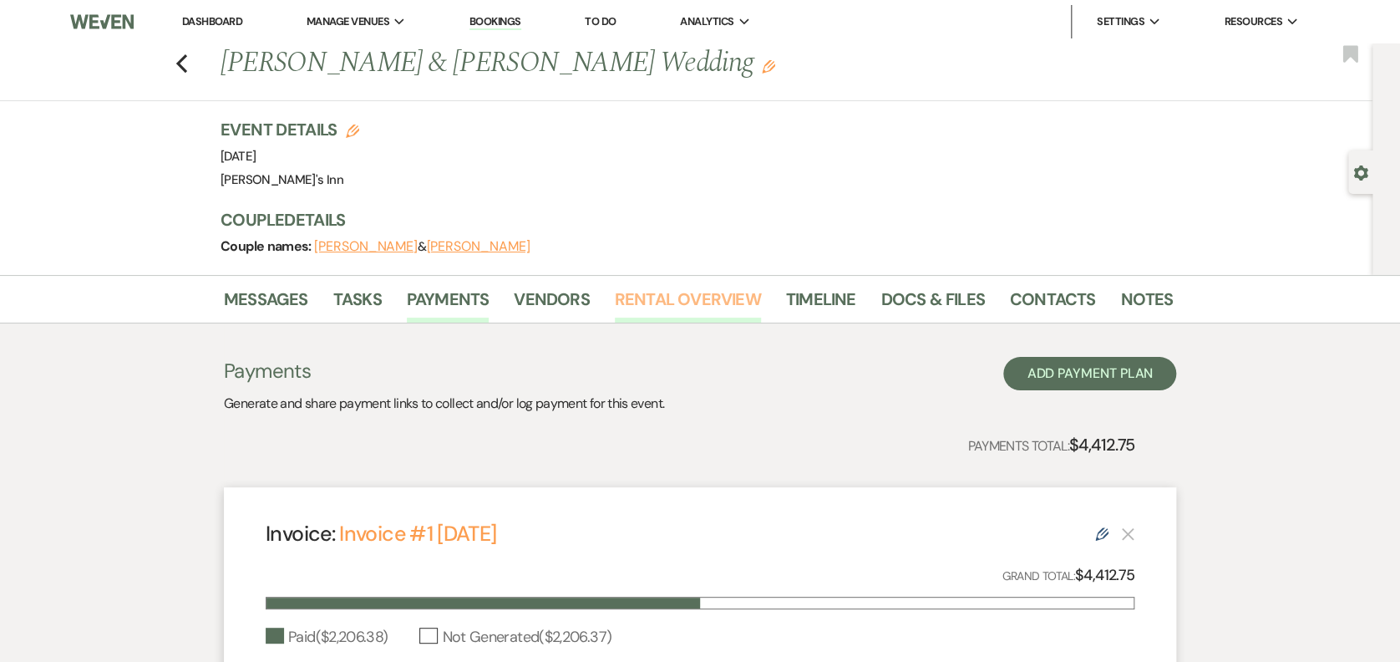
click at [702, 301] on link "Rental Overview" at bounding box center [688, 304] width 146 height 37
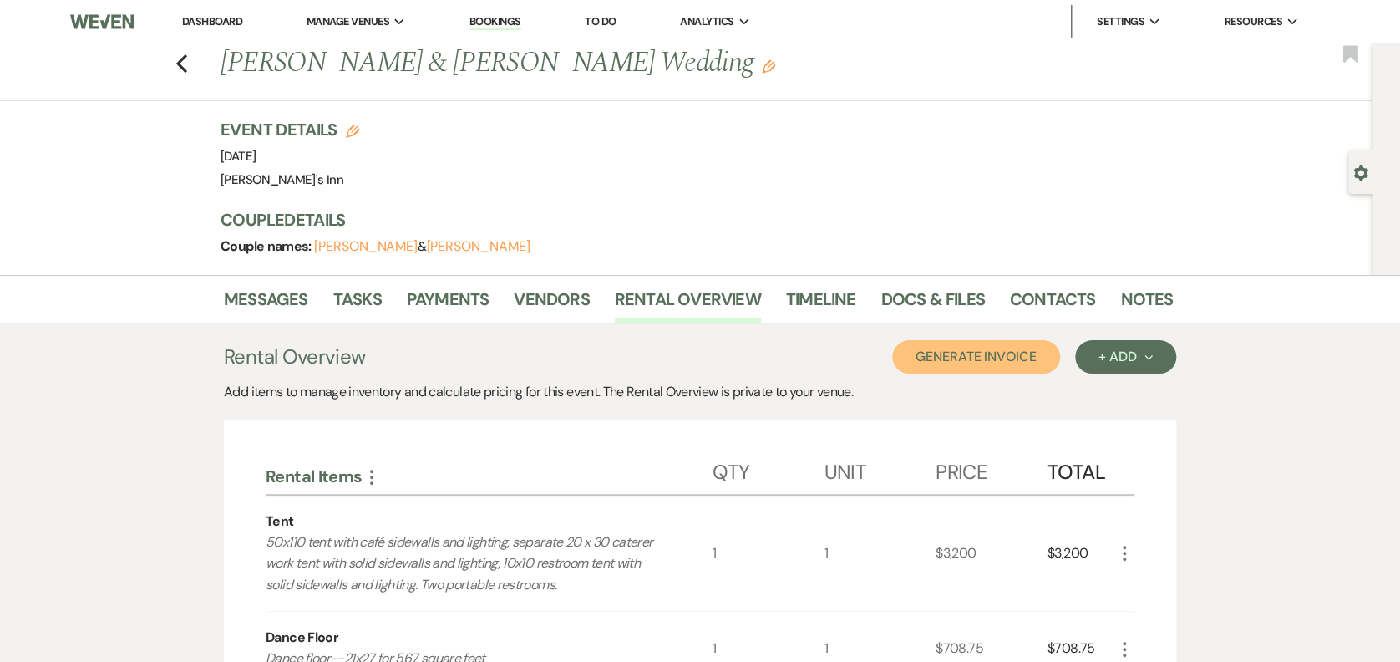
click at [997, 348] on button "Generate Invoice" at bounding box center [976, 356] width 168 height 33
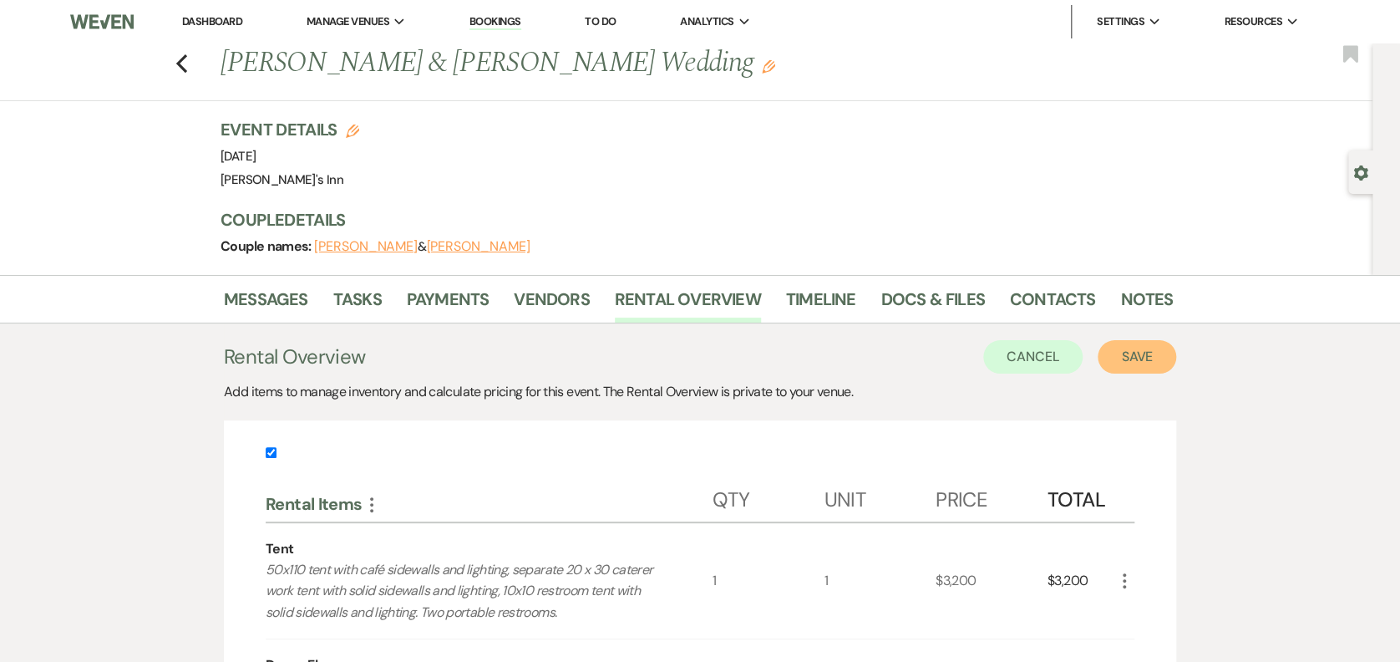
click at [1129, 360] on button "Save" at bounding box center [1137, 356] width 79 height 33
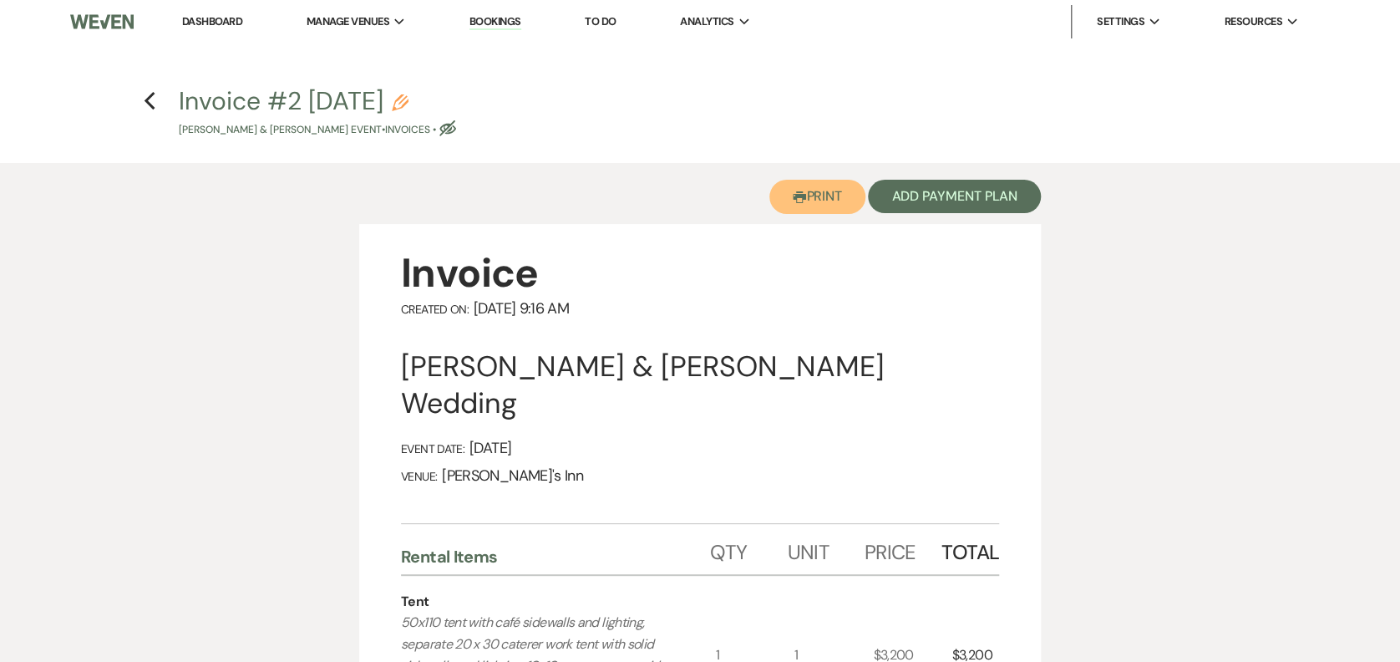
click at [837, 194] on button "Printer Print" at bounding box center [817, 197] width 96 height 34
